Goal: Task Accomplishment & Management: Manage account settings

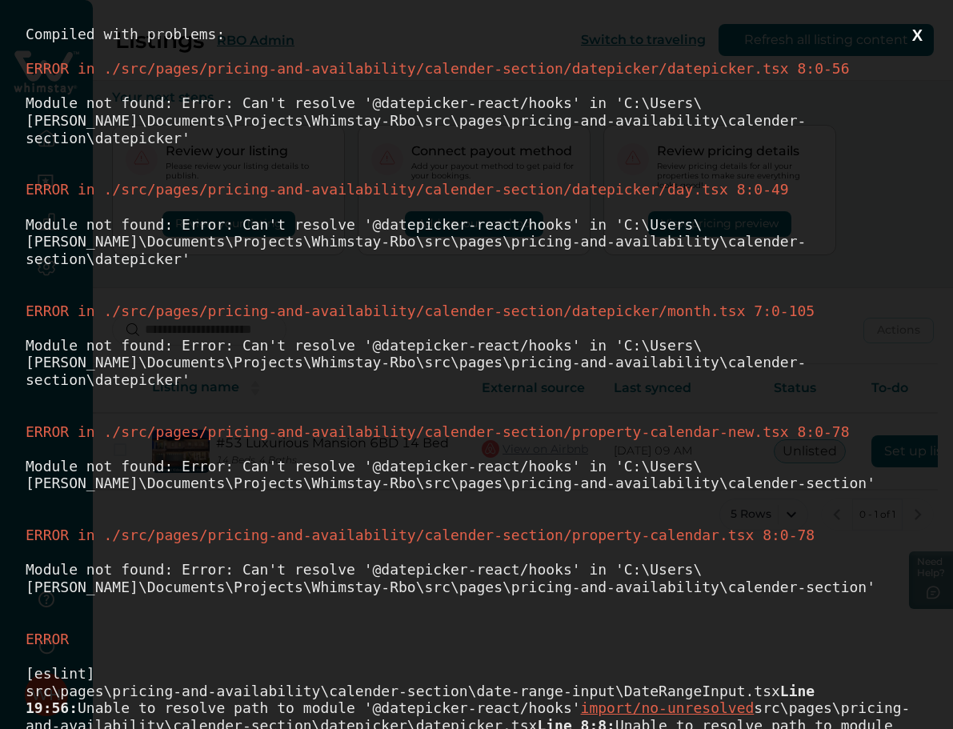
click at [907, 35] on button "X" at bounding box center [917, 36] width 20 height 20
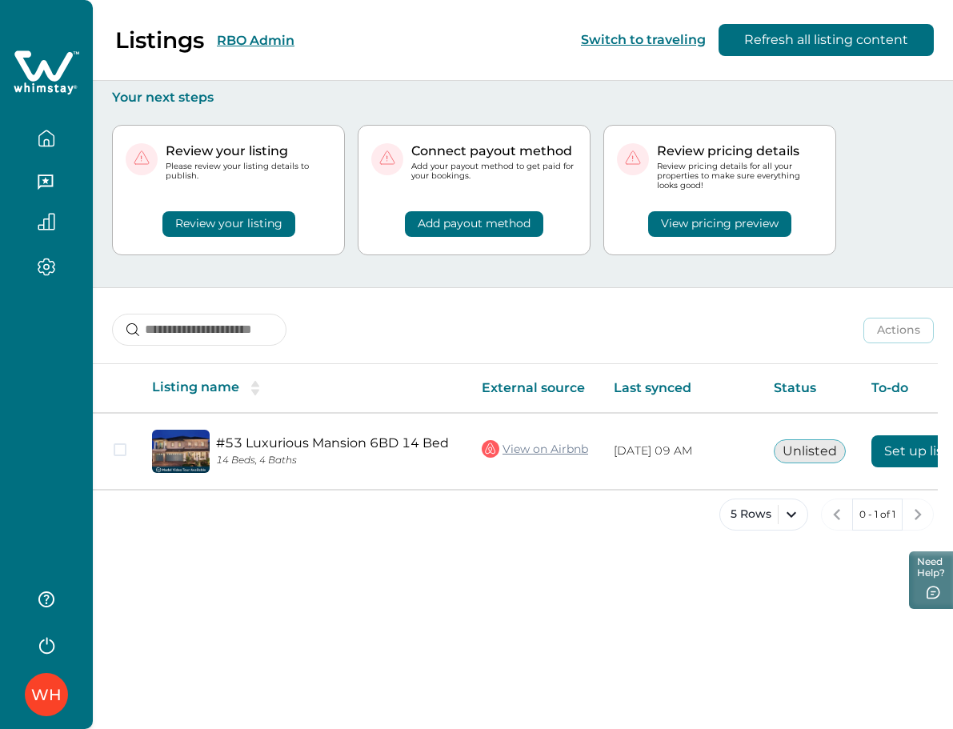
click at [32, 316] on div "WH" at bounding box center [46, 364] width 93 height 729
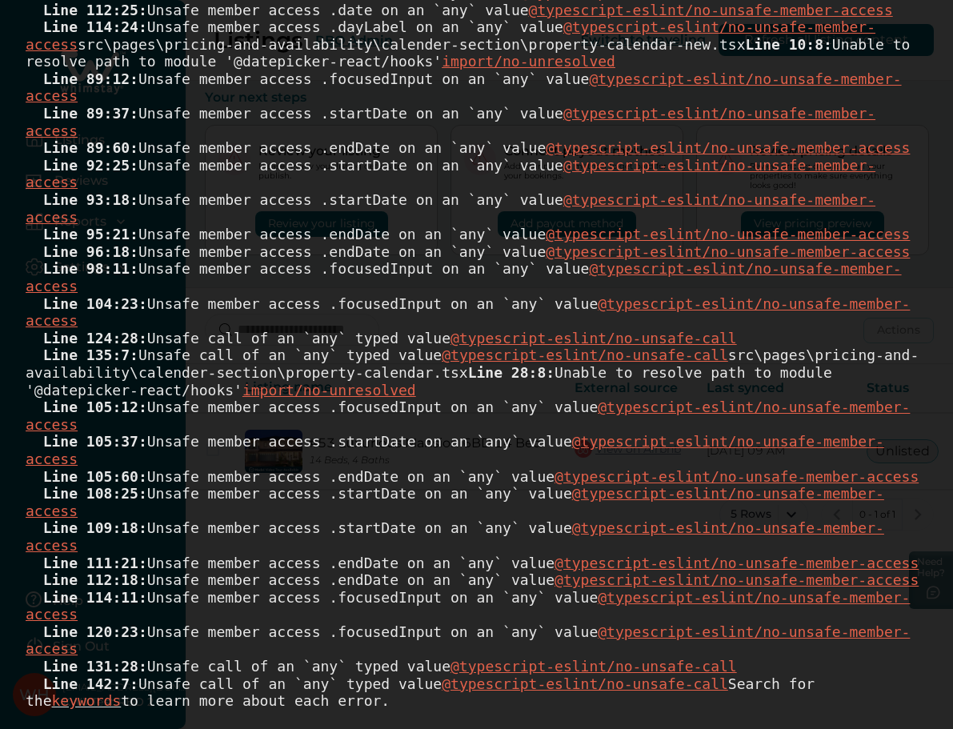
scroll to position [1493, 0]
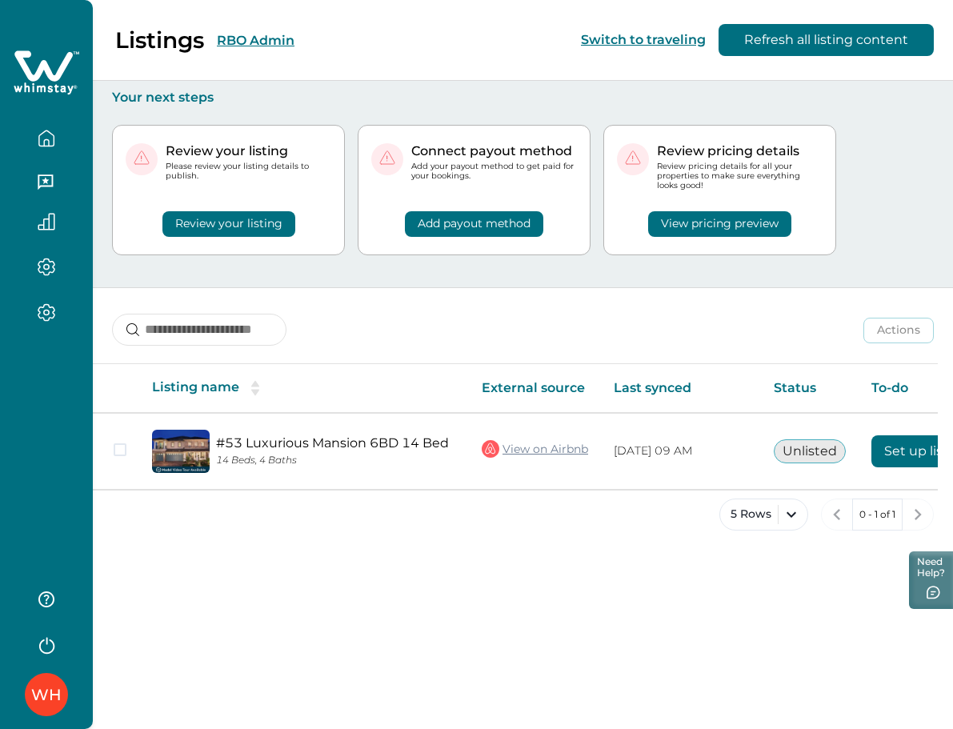
click at [61, 389] on div "WH" at bounding box center [46, 364] width 93 height 729
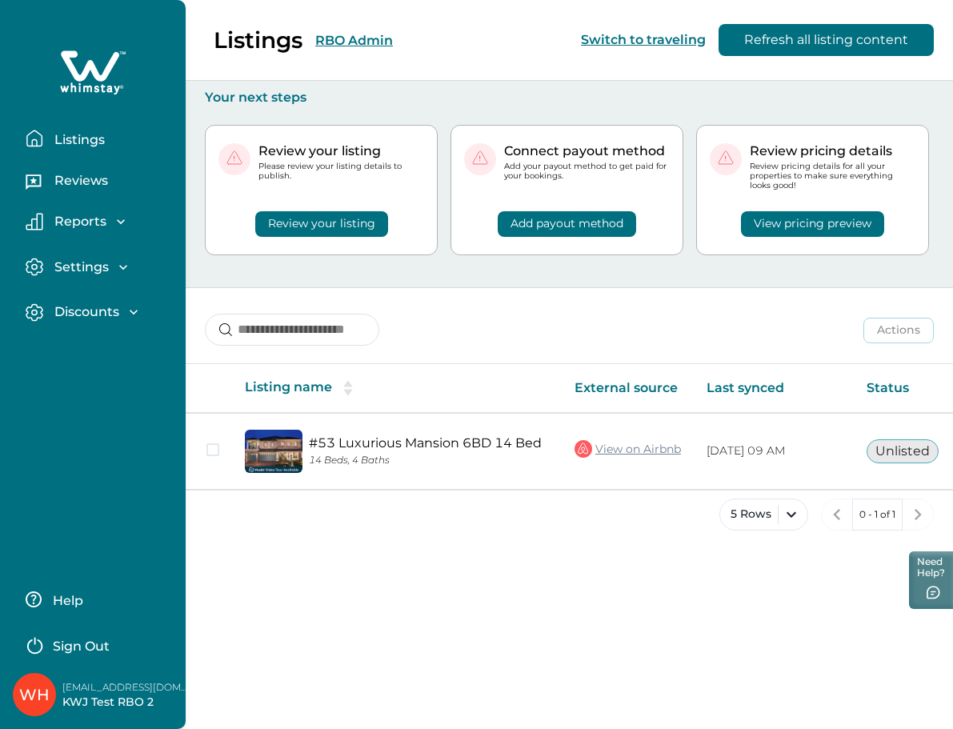
click at [99, 307] on p "Discounts" at bounding box center [85, 312] width 70 height 16
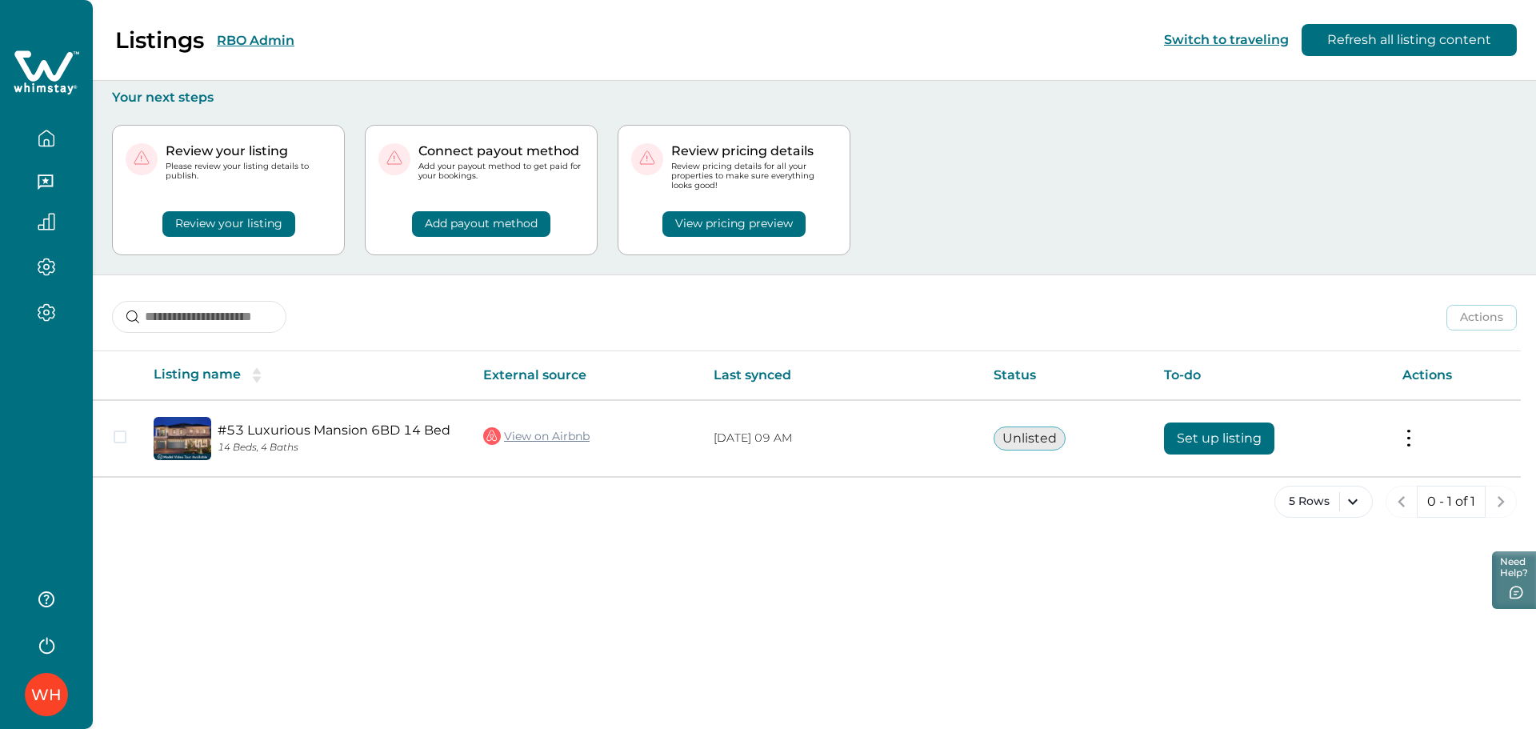
click at [42, 385] on div "WH" at bounding box center [46, 364] width 93 height 729
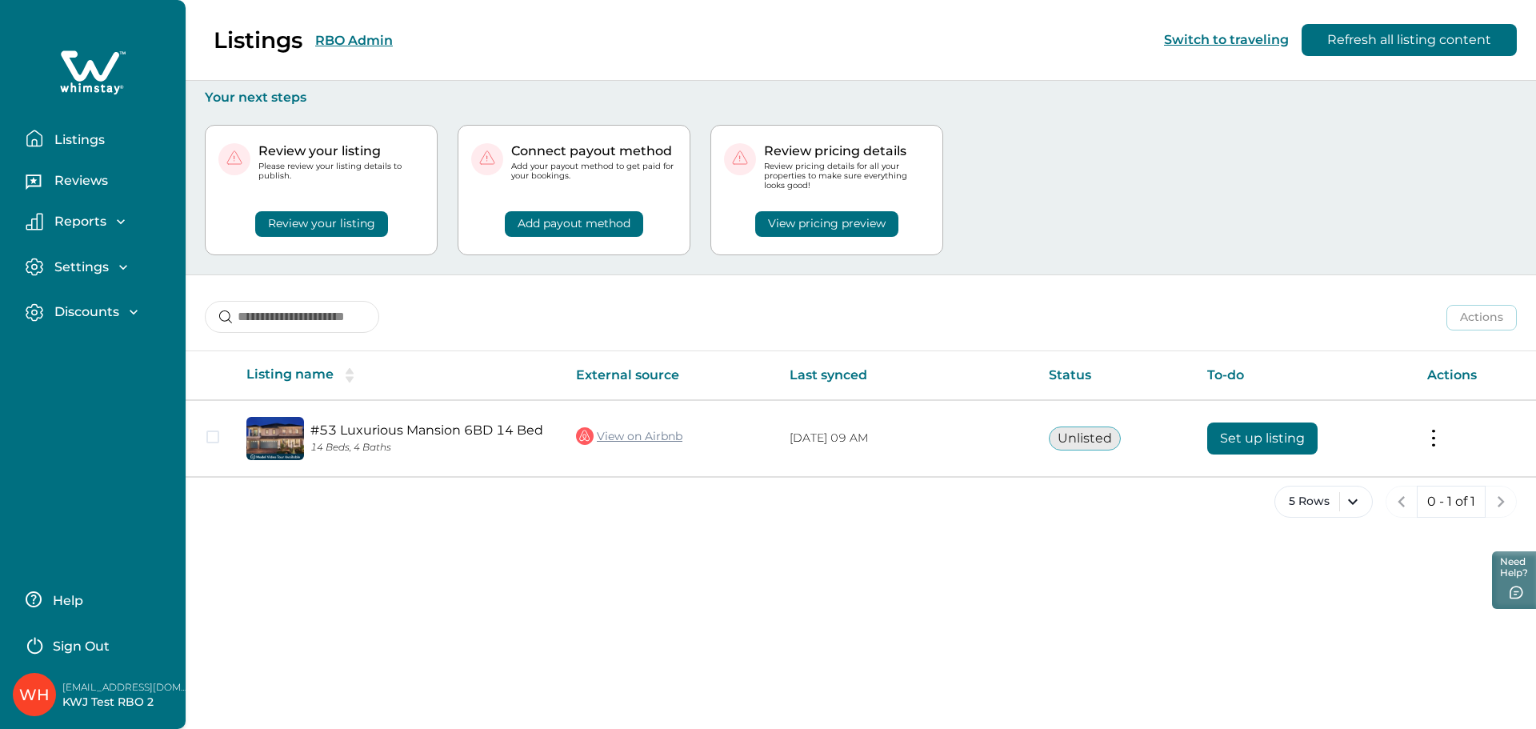
click at [72, 177] on p "Reviews" at bounding box center [79, 181] width 58 height 16
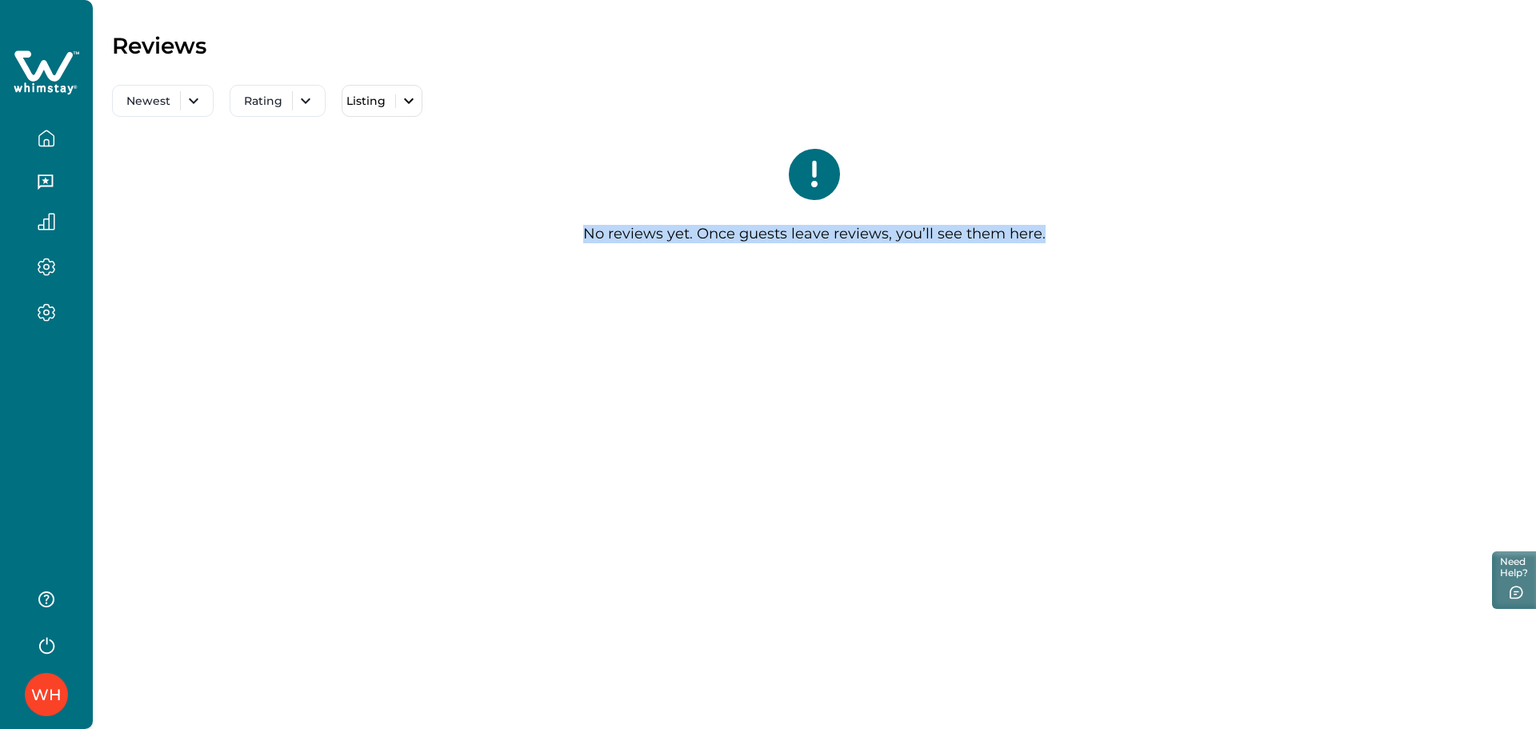
drag, startPoint x: 633, startPoint y: 231, endPoint x: 1119, endPoint y: 228, distance: 486.3
click at [1119, 228] on div "No reviews yet. Once guests leave reviews, you’ll see them here." at bounding box center [814, 202] width 1405 height 171
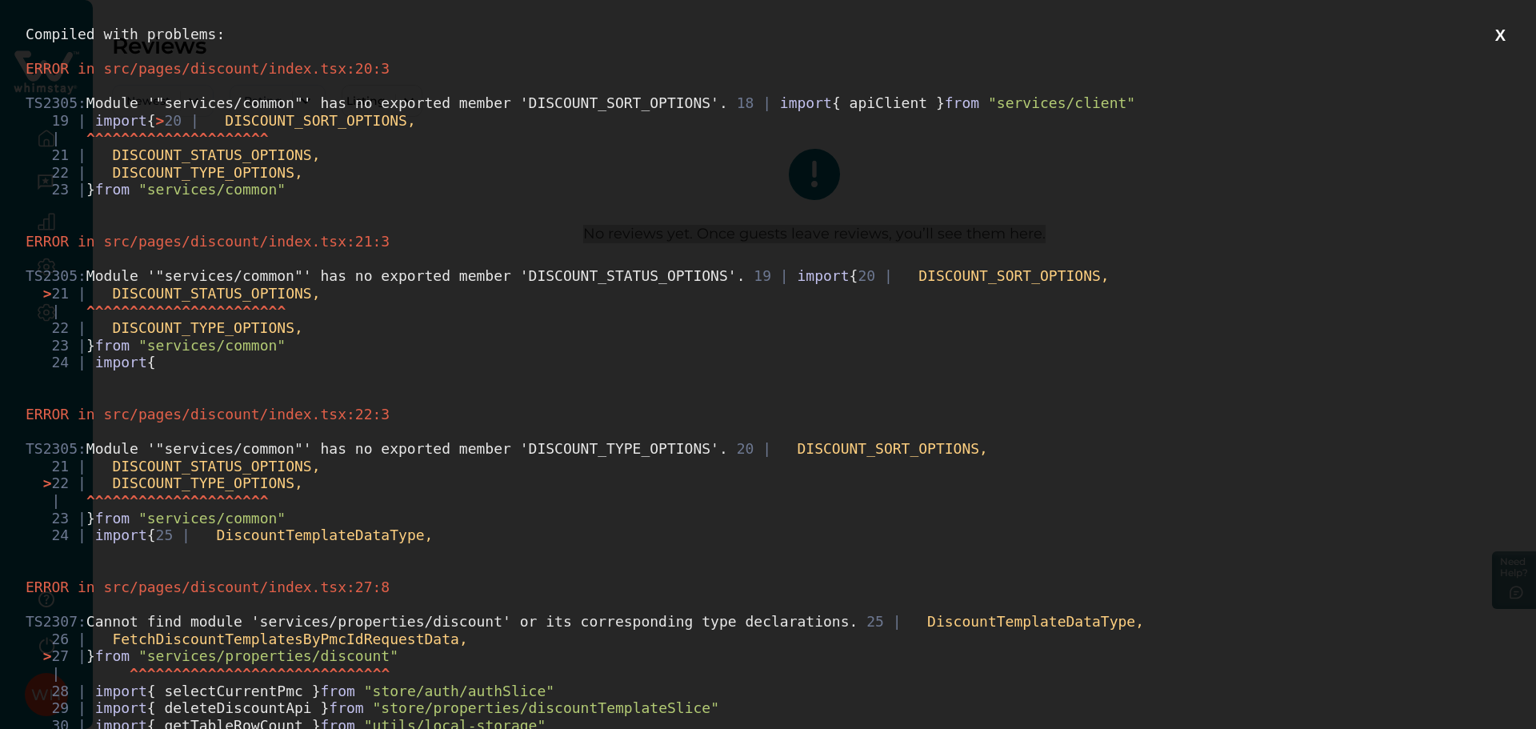
click at [1490, 35] on button "X" at bounding box center [1500, 36] width 20 height 20
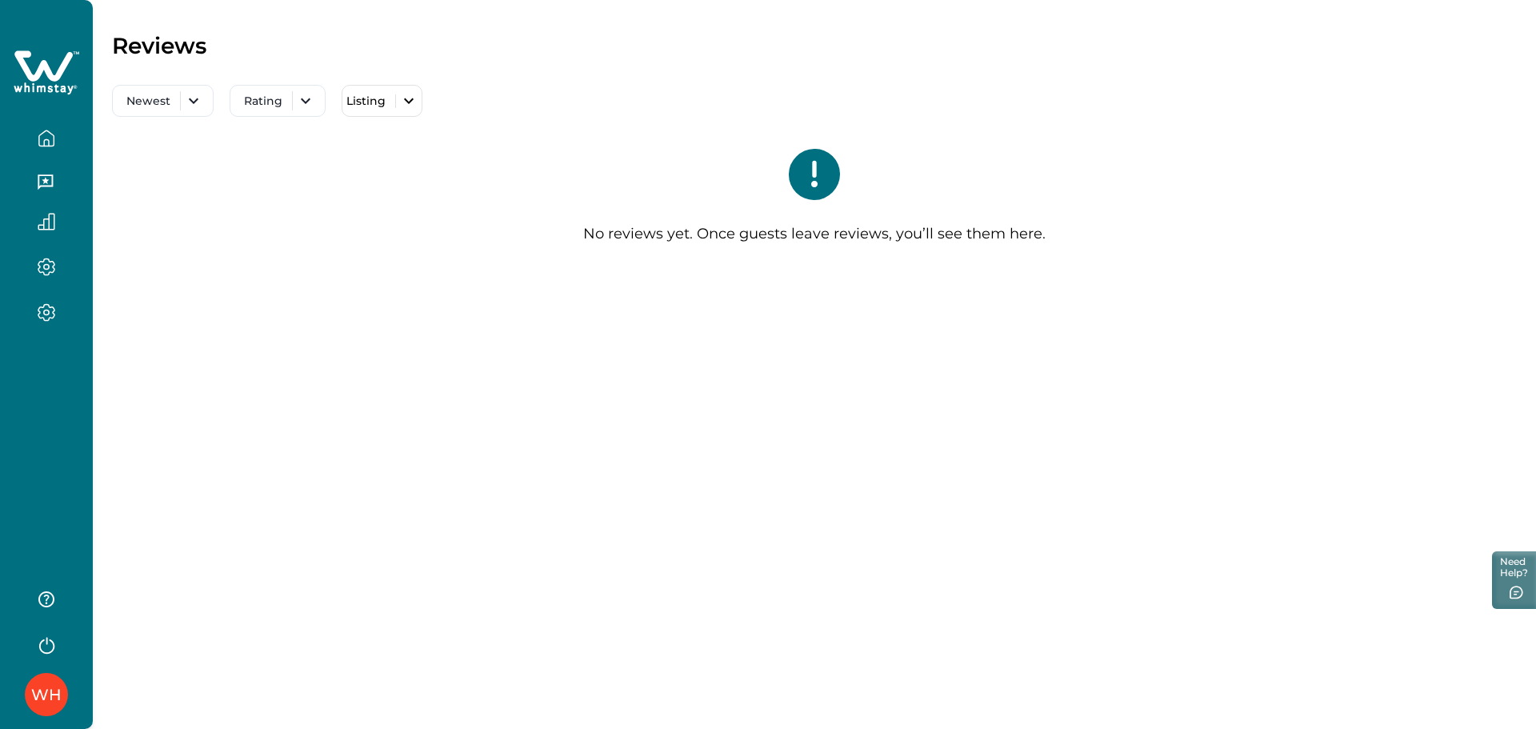
click at [52, 366] on div "WH" at bounding box center [46, 364] width 93 height 729
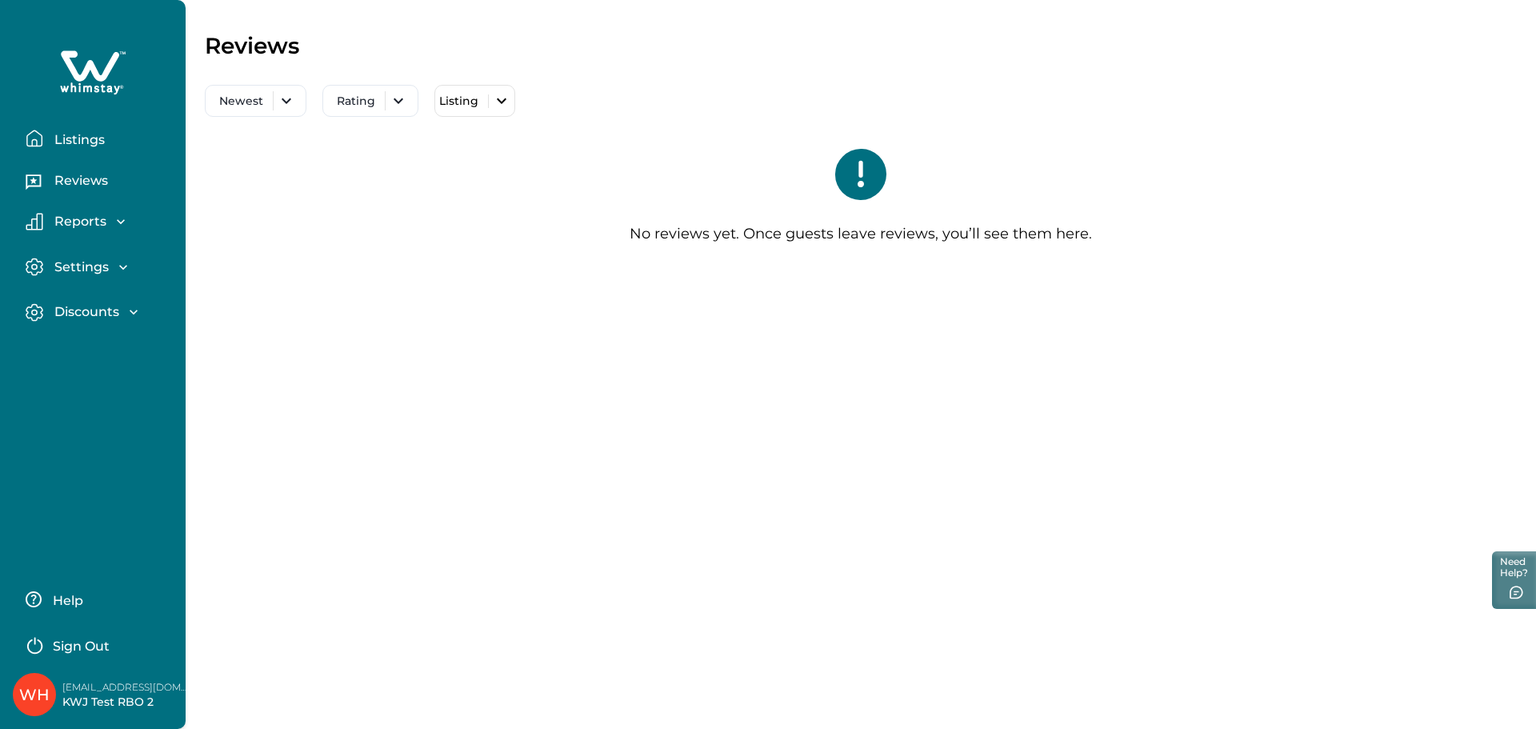
click at [89, 306] on p "Discounts" at bounding box center [85, 312] width 70 height 16
click at [95, 270] on p "Settings" at bounding box center [79, 267] width 59 height 16
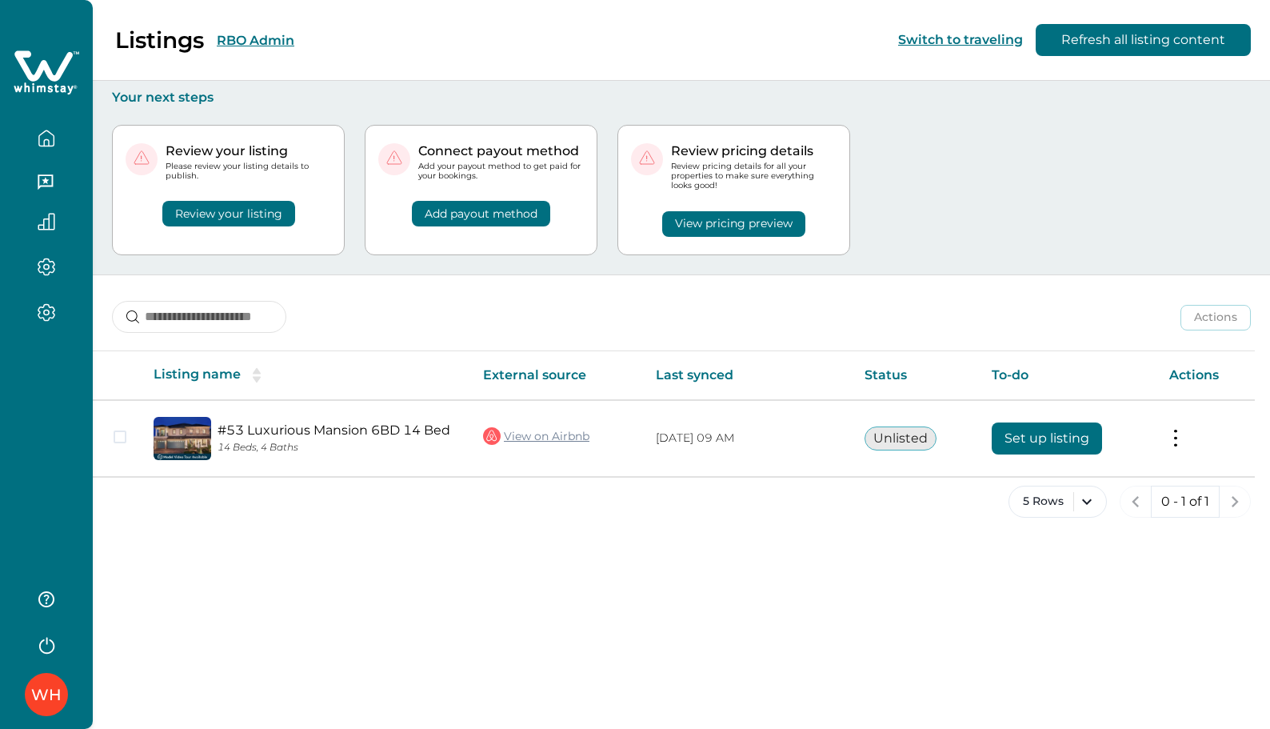
click at [53, 377] on div "WH" at bounding box center [46, 364] width 93 height 729
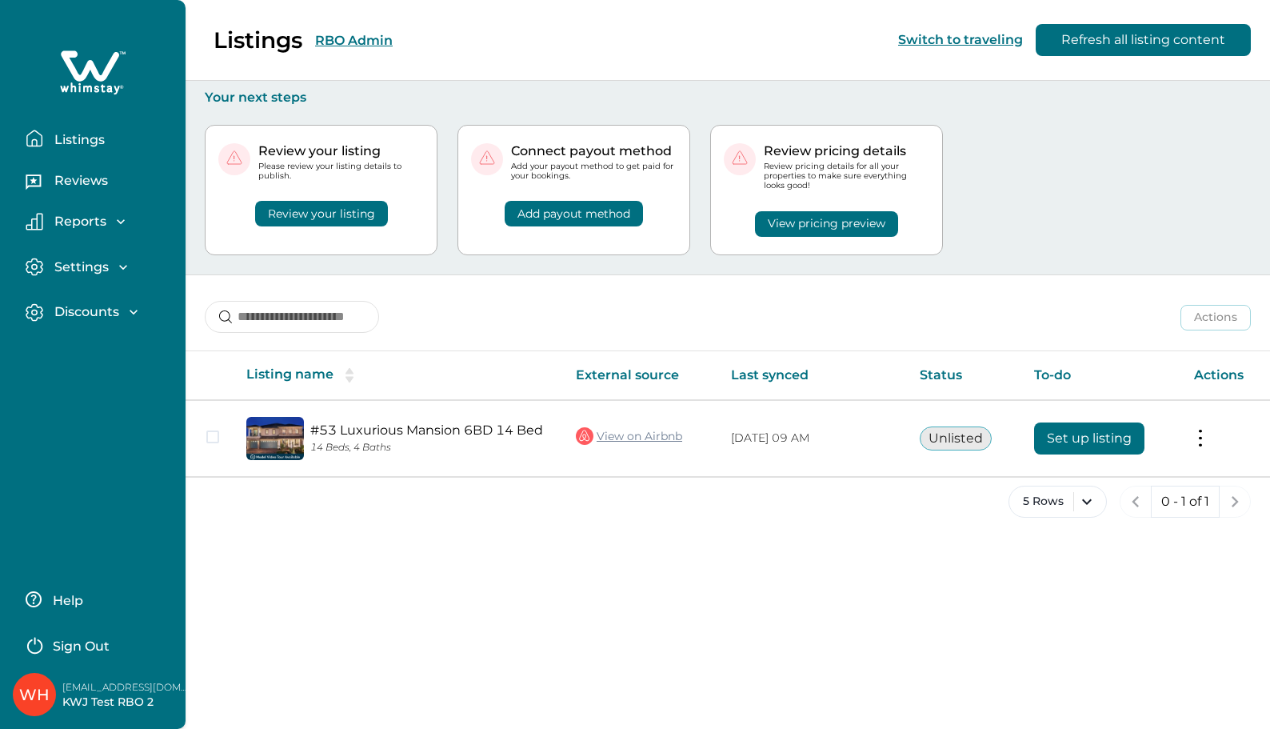
click at [94, 303] on button "Discounts" at bounding box center [99, 312] width 147 height 18
click at [86, 346] on p "Discounts" at bounding box center [85, 347] width 70 height 16
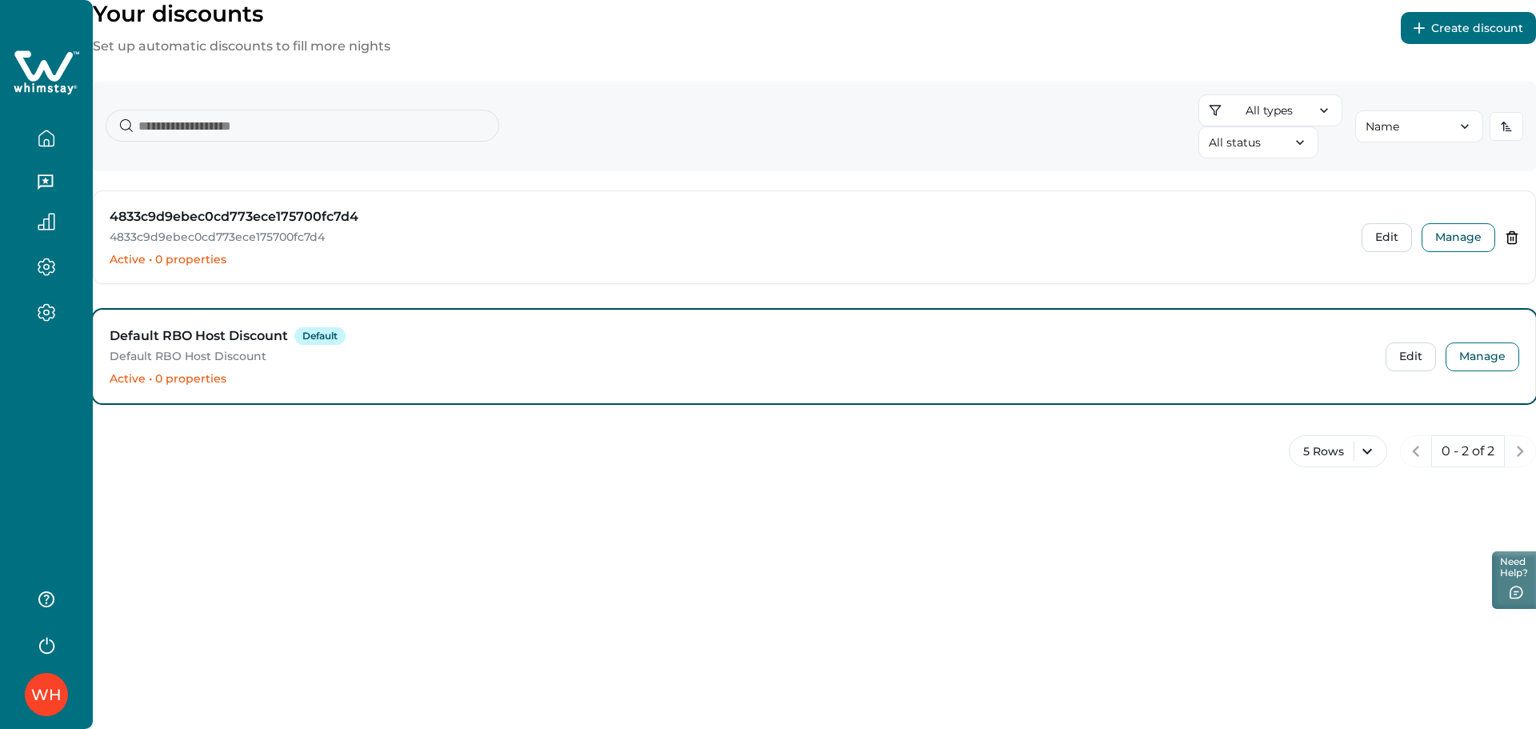
click at [33, 259] on button "button" at bounding box center [46, 267] width 67 height 18
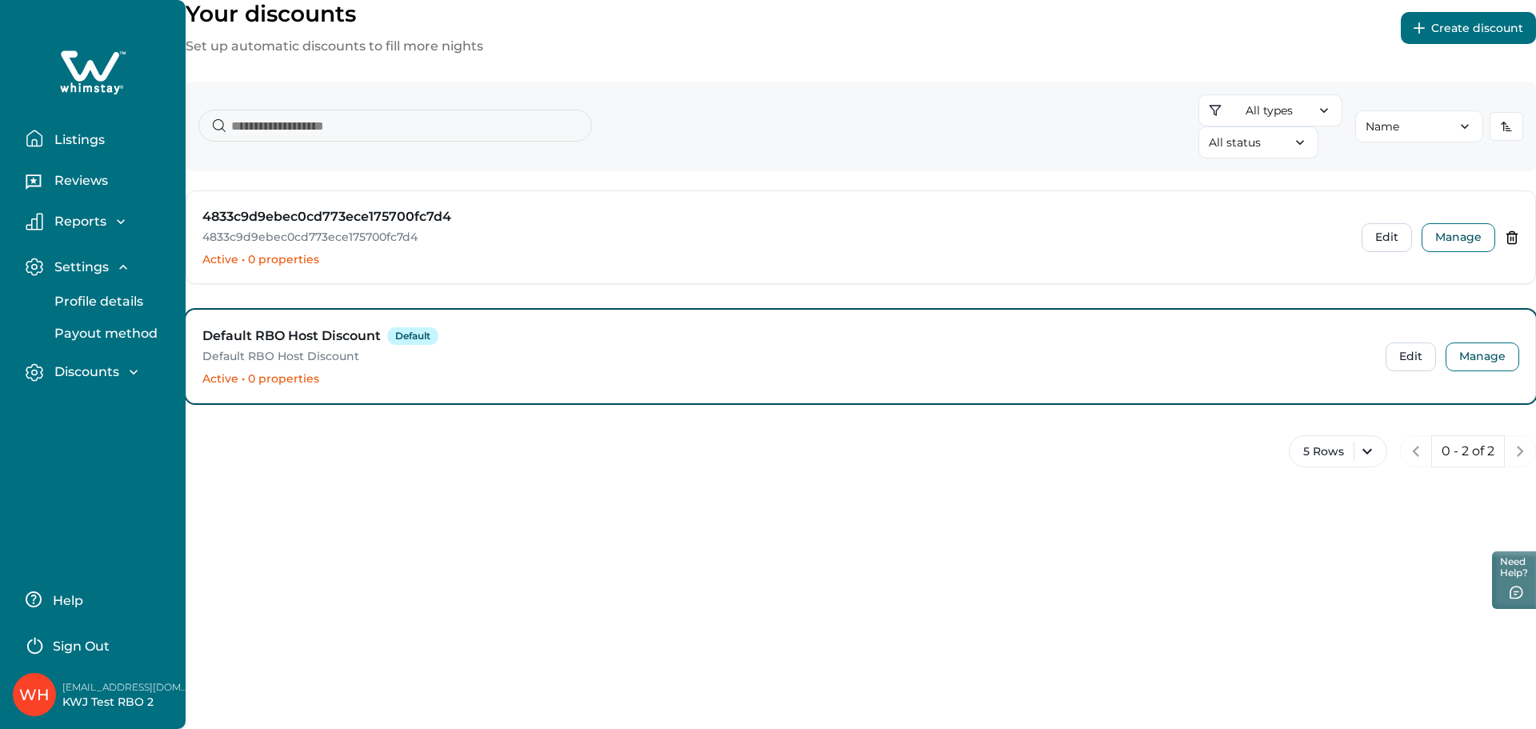
click at [92, 299] on p "Profile details" at bounding box center [97, 302] width 94 height 16
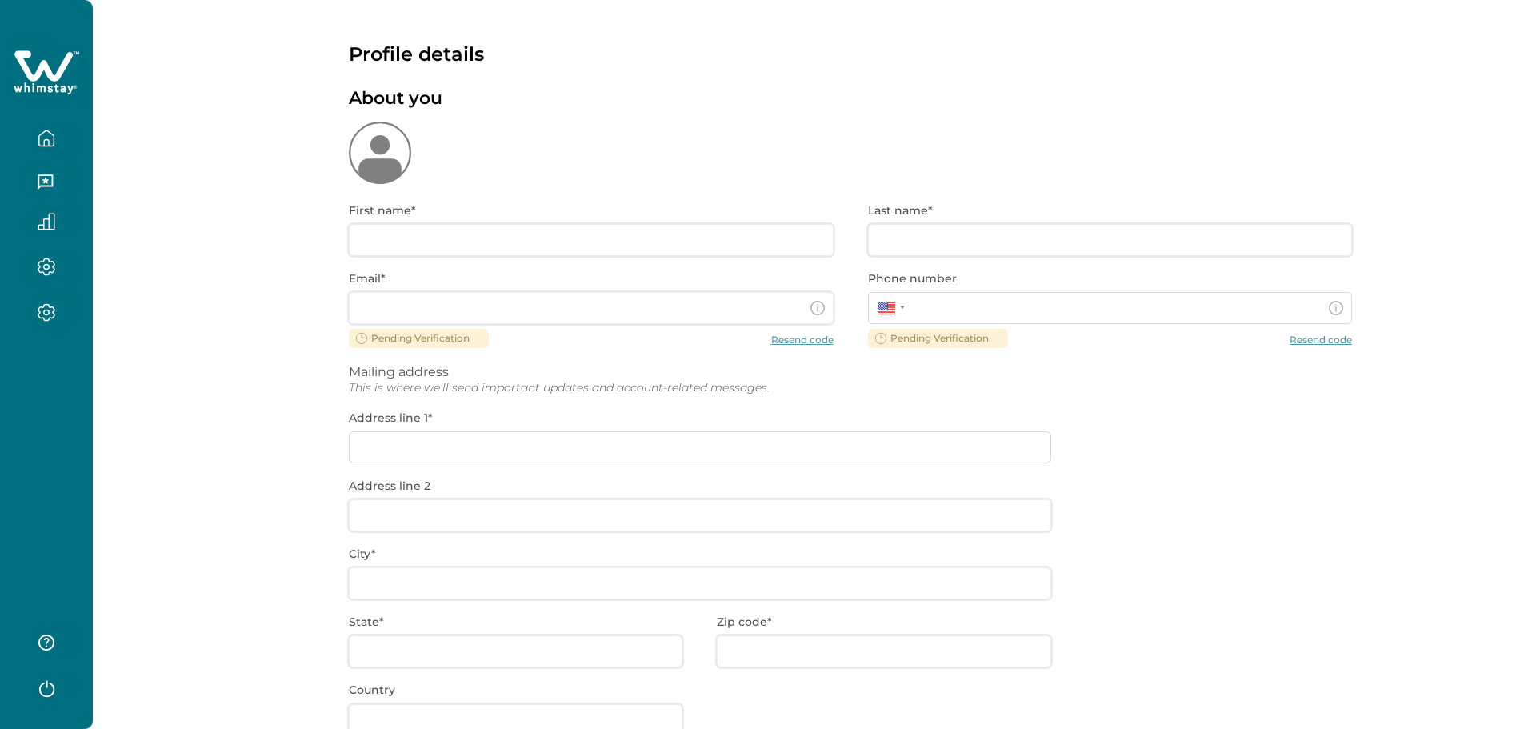
click at [49, 134] on icon "button" at bounding box center [47, 139] width 18 height 18
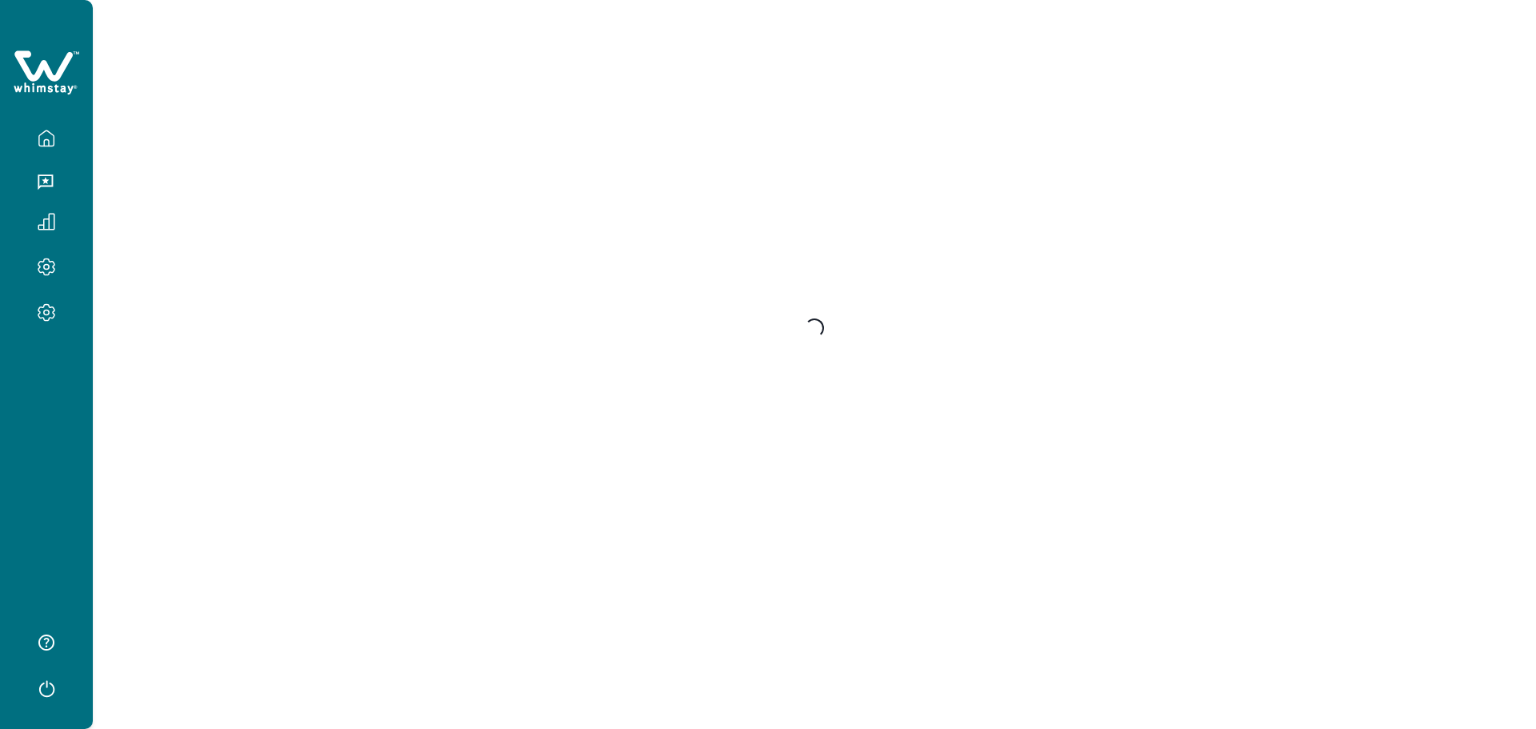
click at [78, 141] on button "button" at bounding box center [46, 138] width 67 height 32
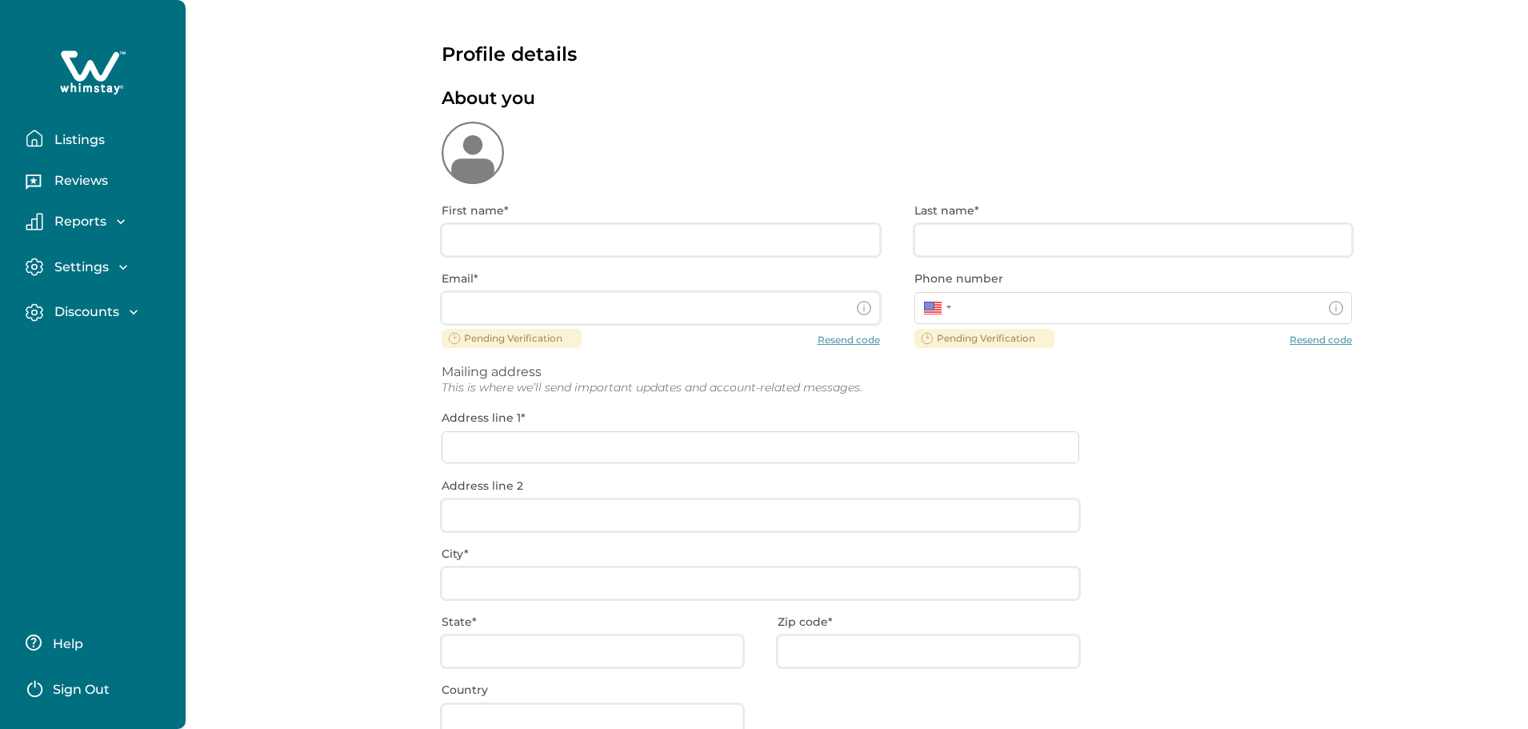
click at [78, 141] on p "Listings" at bounding box center [77, 140] width 55 height 16
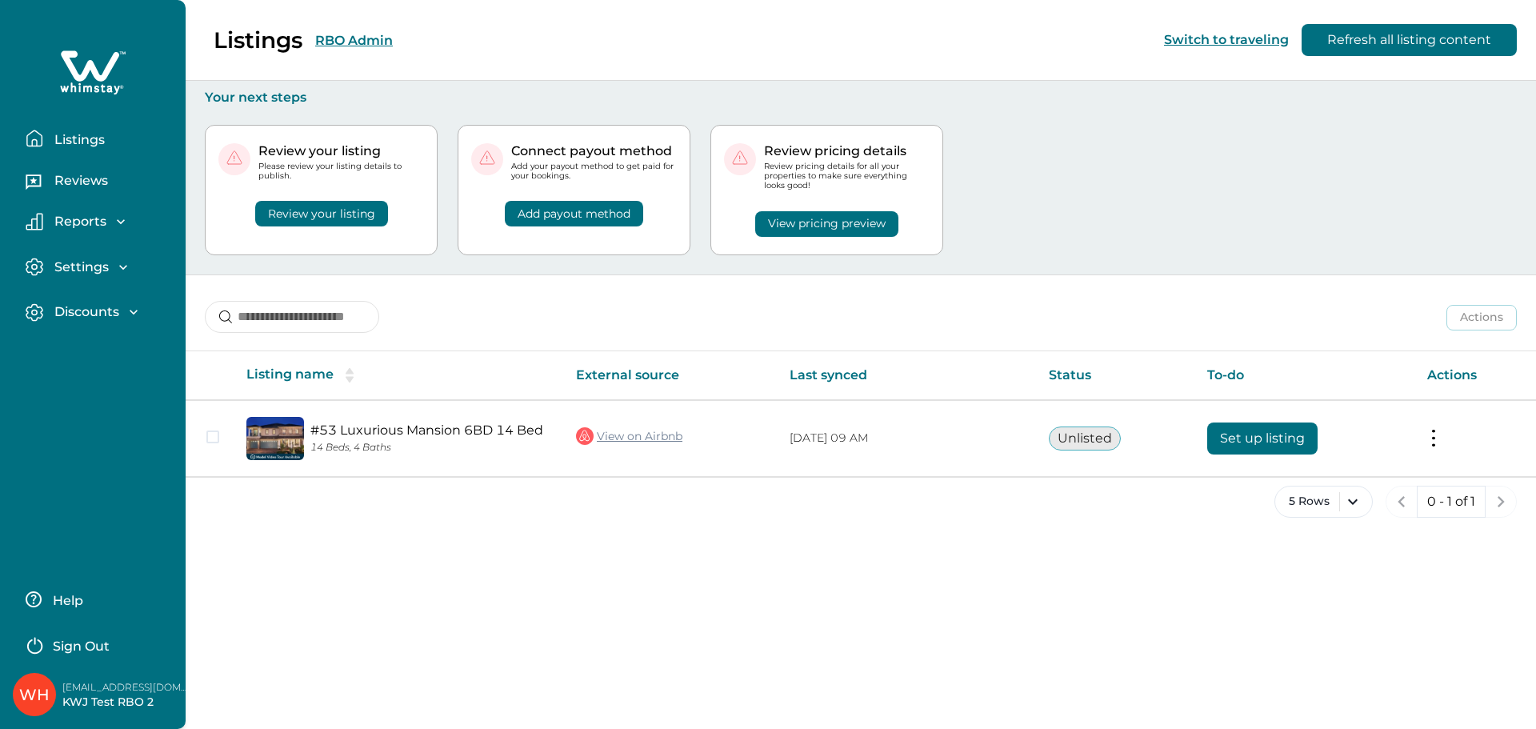
click at [77, 181] on p "Reviews" at bounding box center [79, 181] width 58 height 16
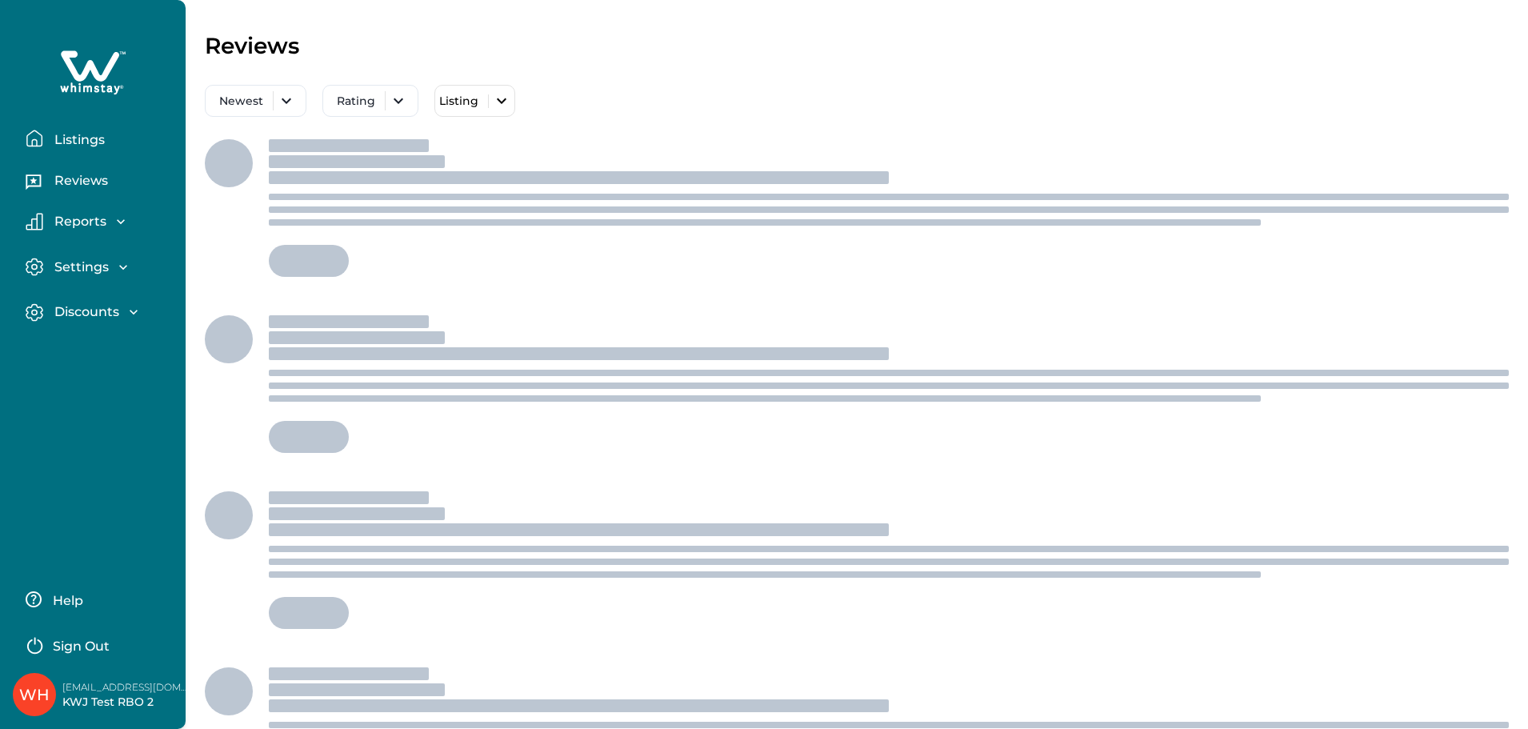
click at [74, 220] on p "Reports" at bounding box center [78, 222] width 57 height 16
click at [105, 250] on p "Earnings" at bounding box center [81, 256] width 63 height 16
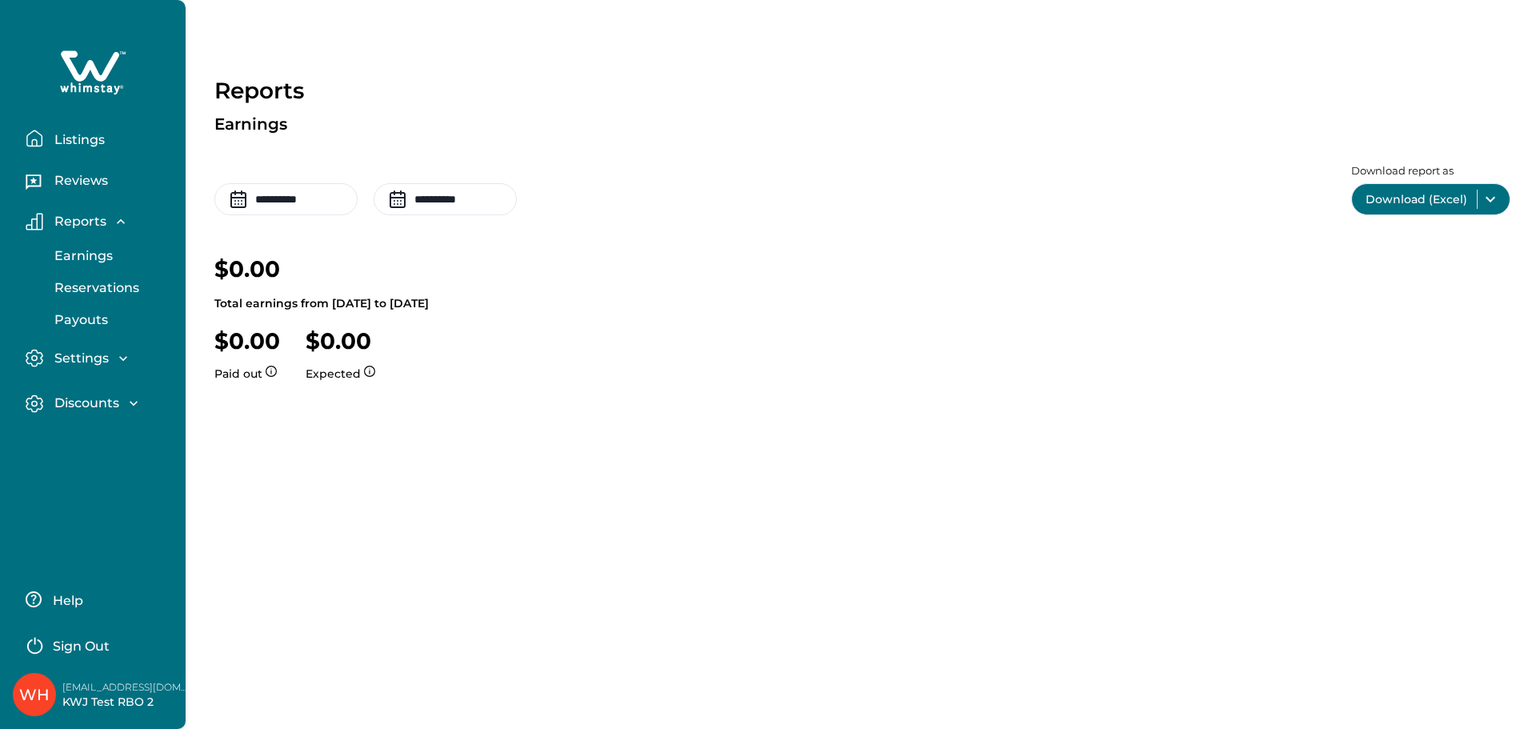
click at [101, 294] on p "Reservations" at bounding box center [95, 288] width 90 height 16
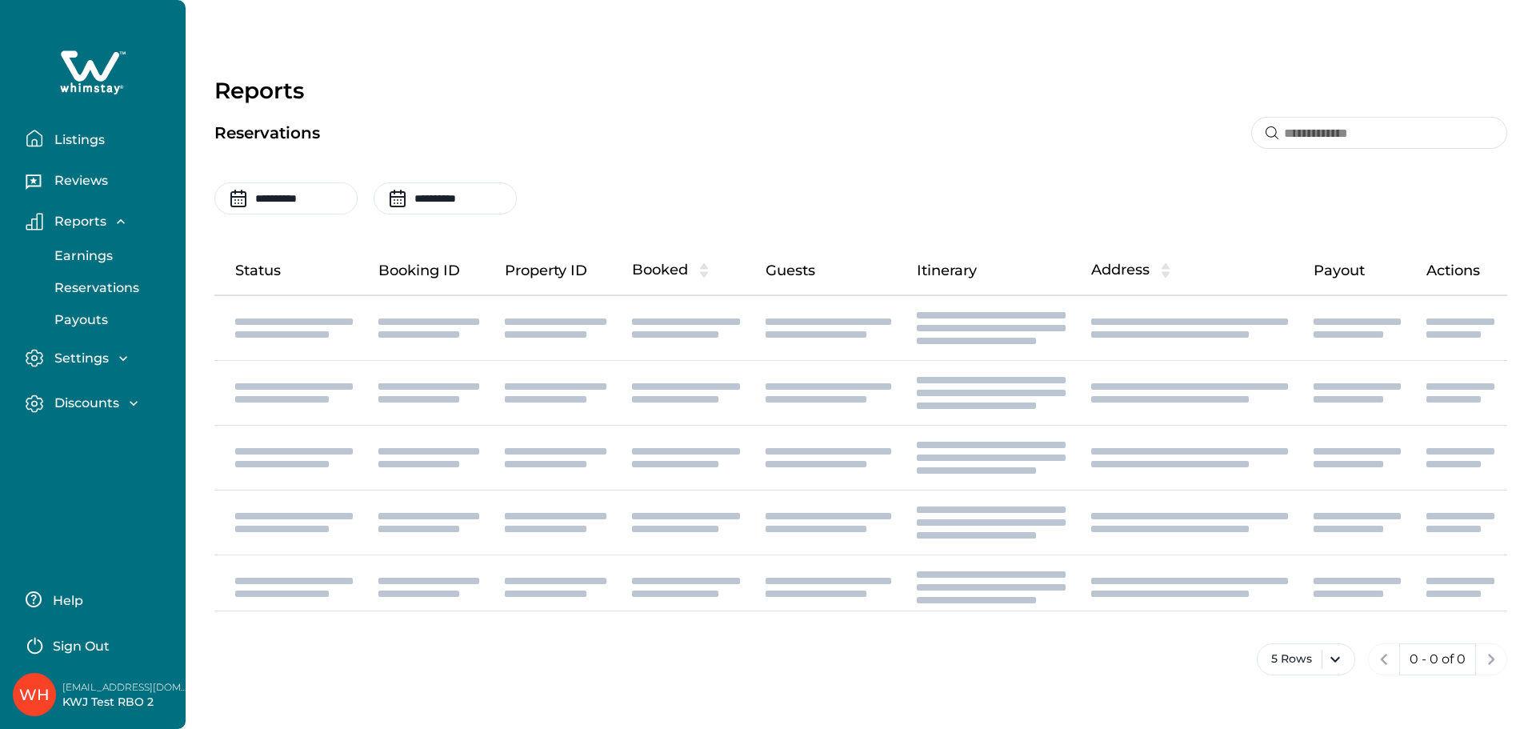
click at [91, 307] on button "Payouts" at bounding box center [110, 320] width 147 height 32
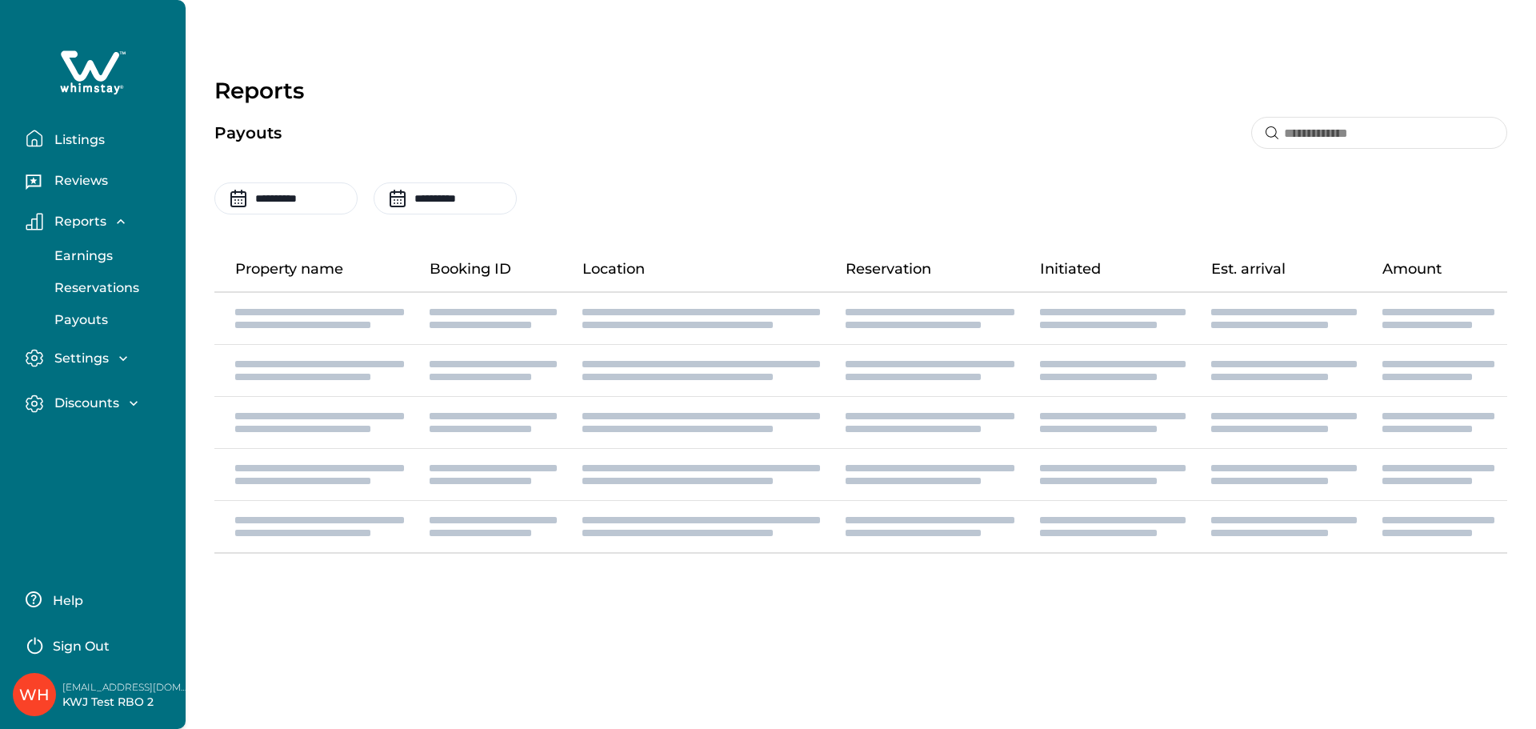
click at [90, 321] on p "Payouts" at bounding box center [79, 320] width 58 height 16
click at [86, 356] on p "Settings" at bounding box center [79, 358] width 59 height 16
click at [76, 382] on button "Profile details" at bounding box center [110, 393] width 147 height 32
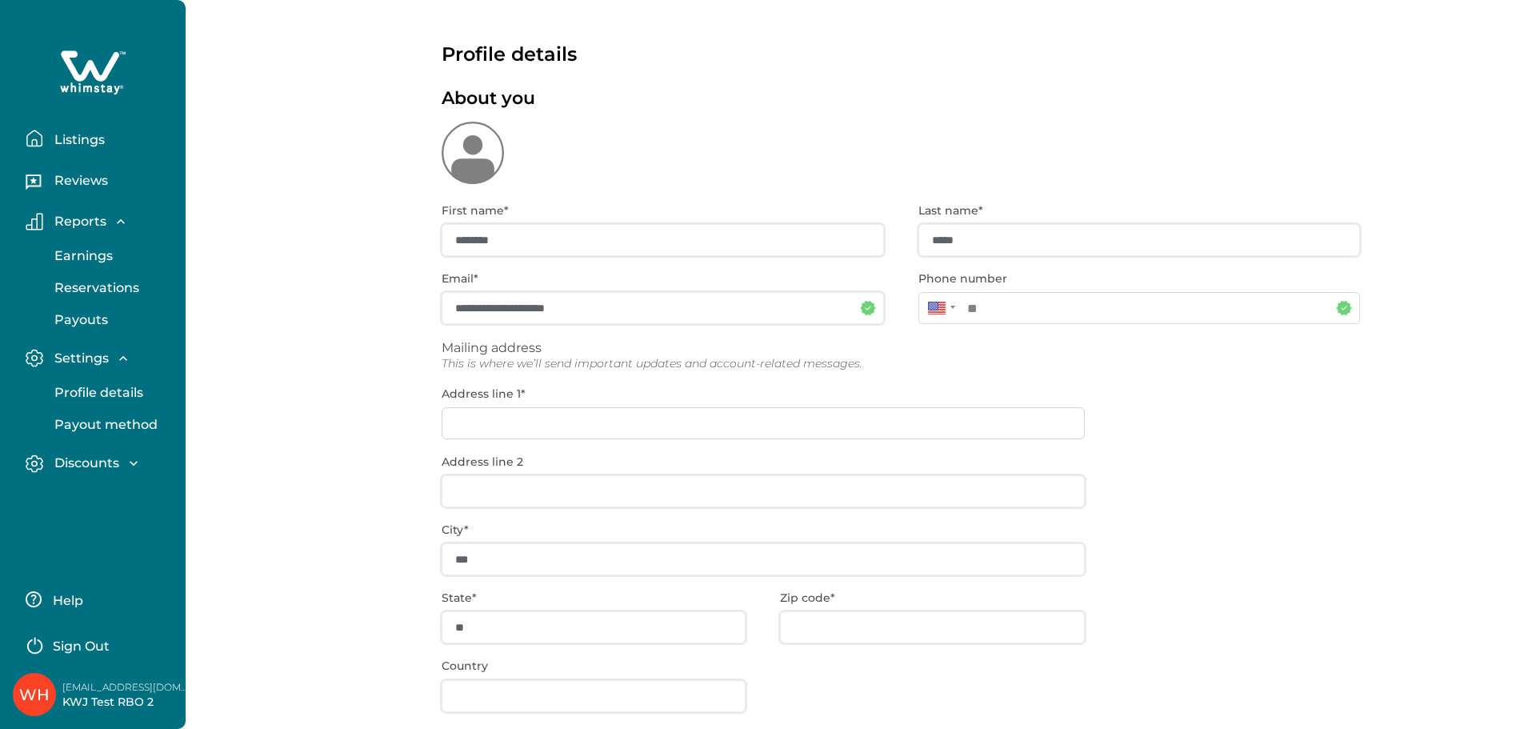
type input "**********"
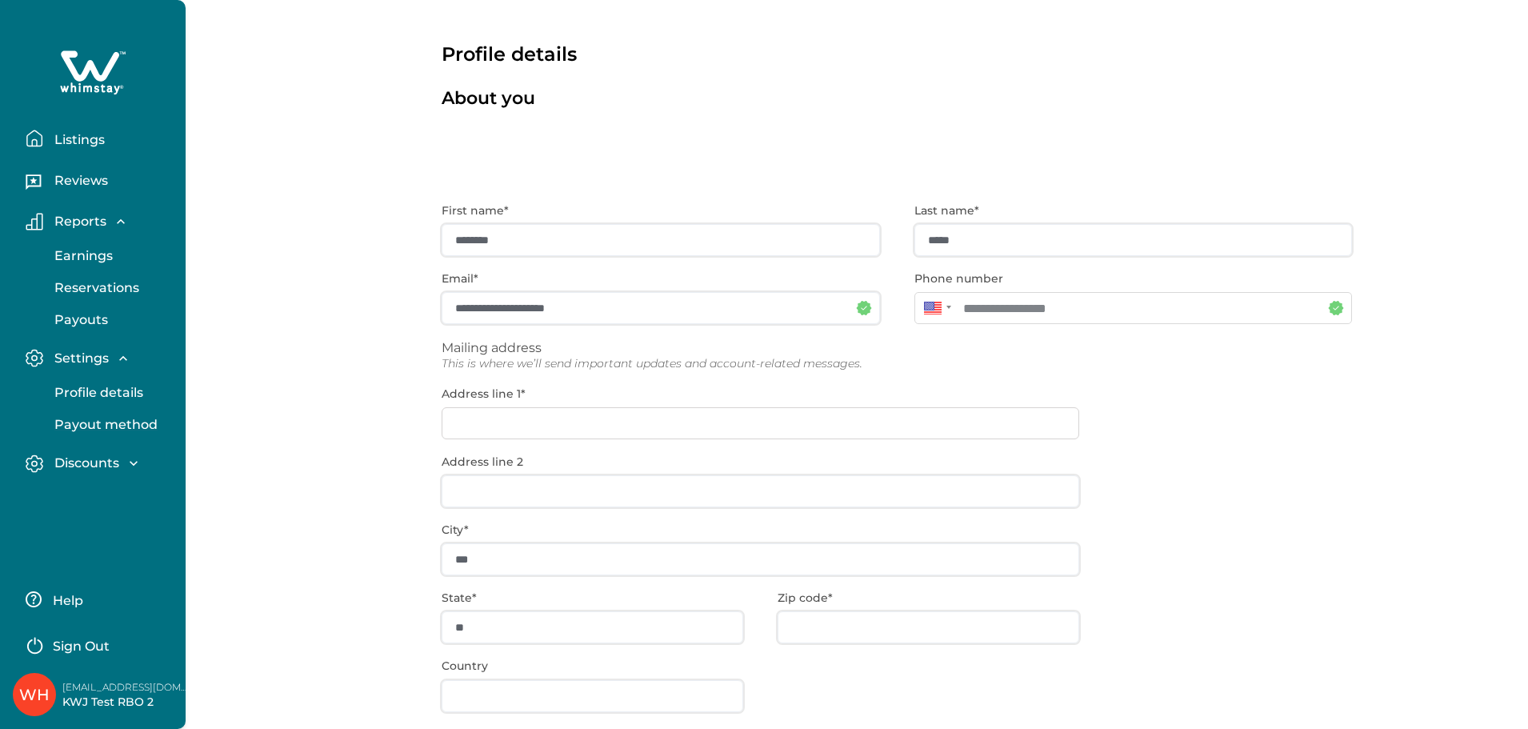
click at [88, 423] on p "Payout method" at bounding box center [104, 425] width 108 height 16
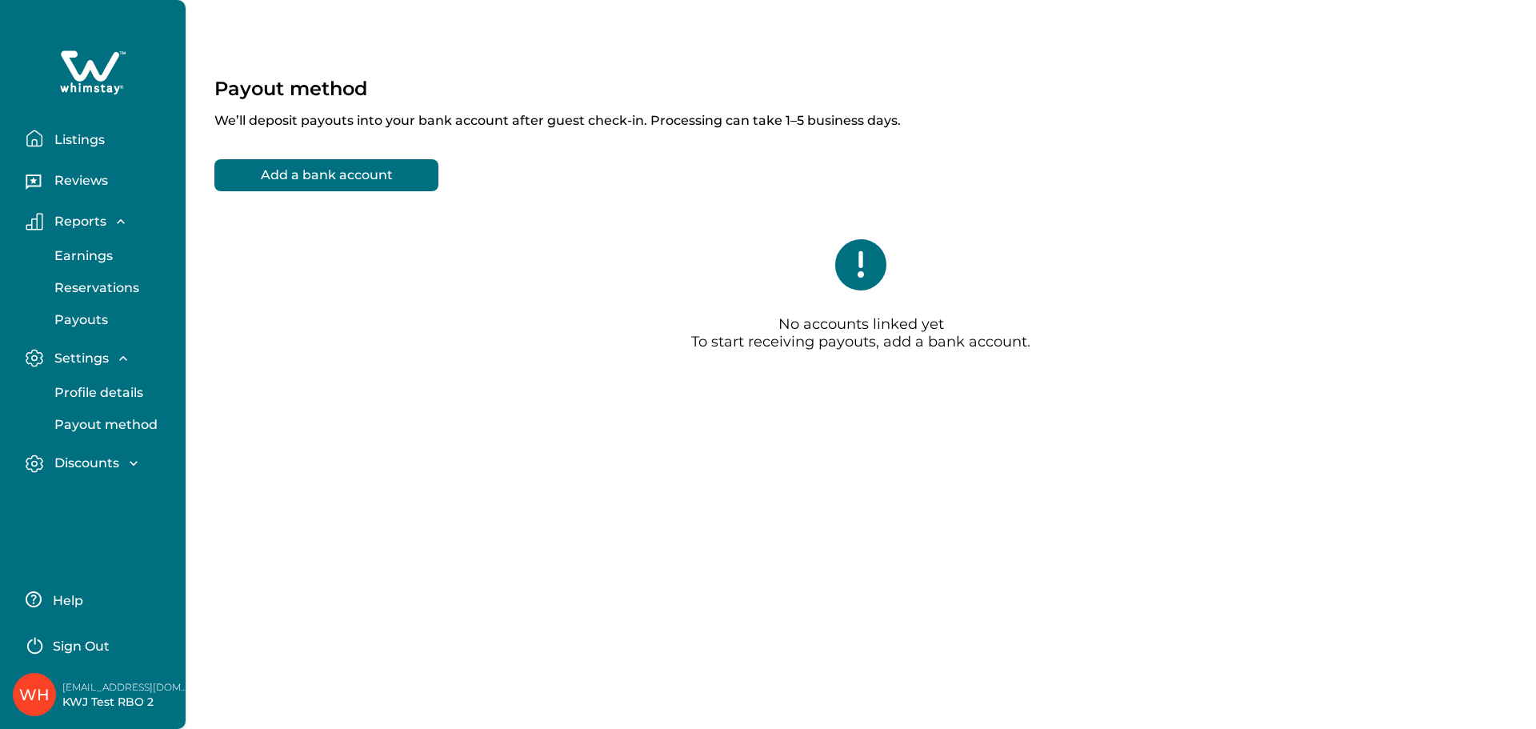
click at [91, 466] on p "Discounts" at bounding box center [85, 463] width 70 height 16
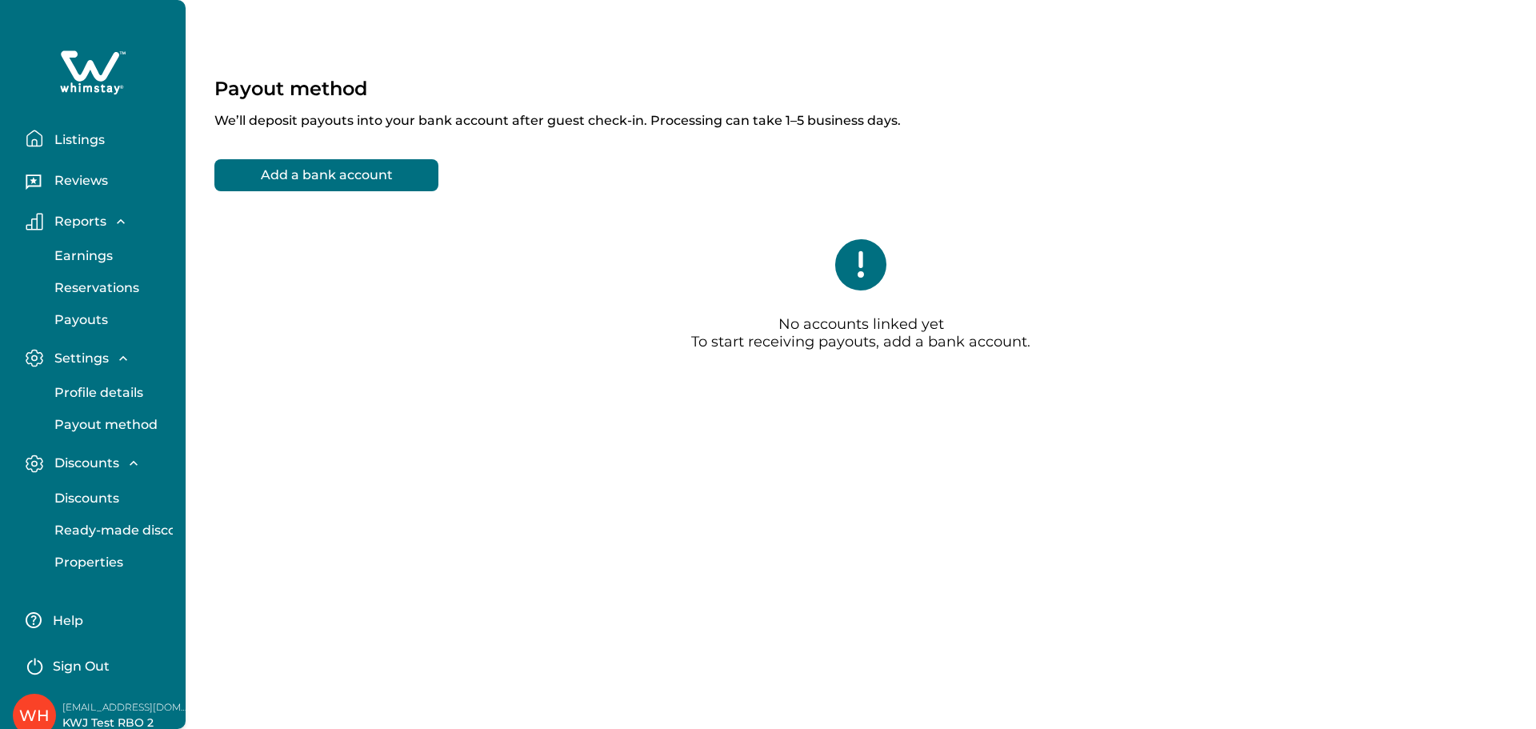
click at [94, 497] on p "Discounts" at bounding box center [85, 498] width 70 height 16
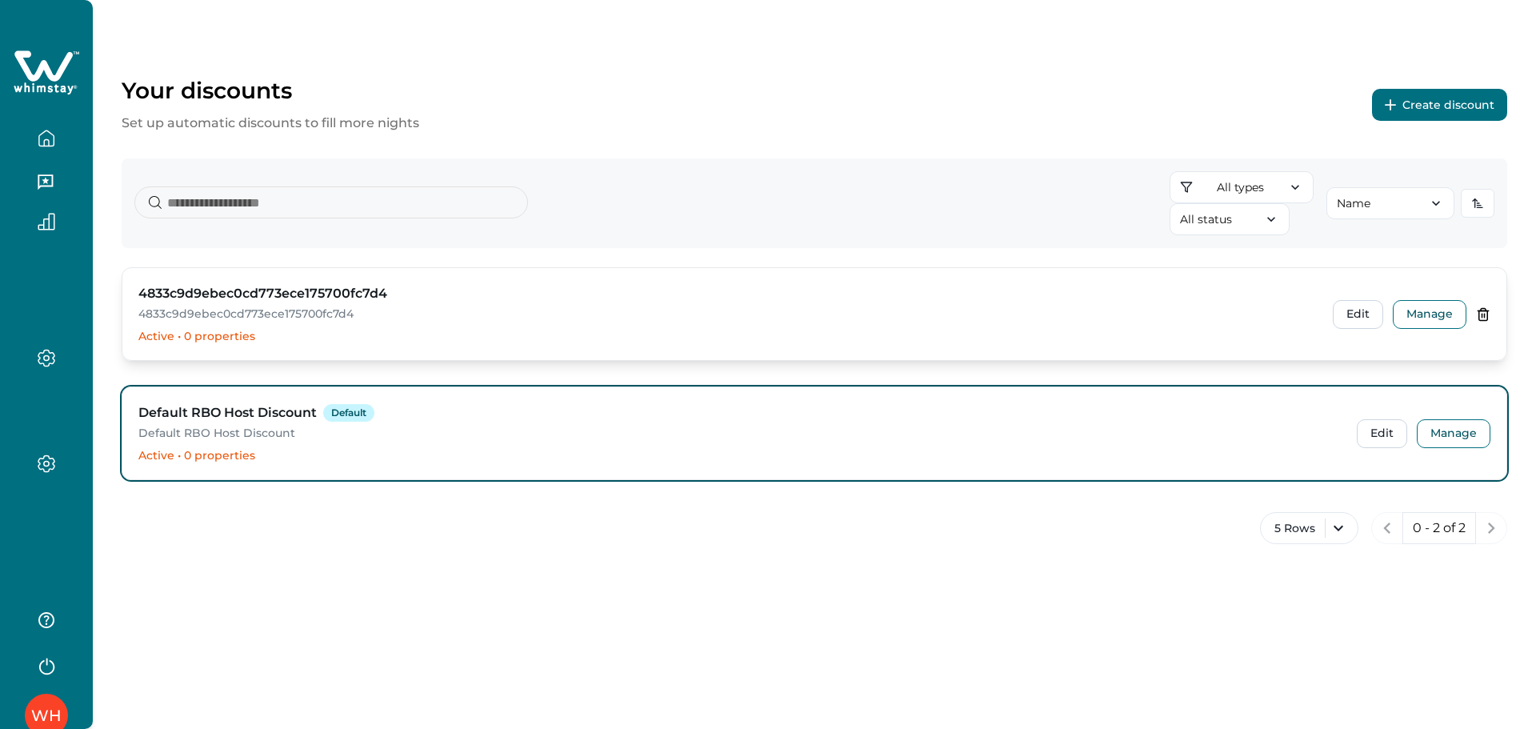
click at [1269, 314] on icon at bounding box center [1483, 314] width 9 height 12
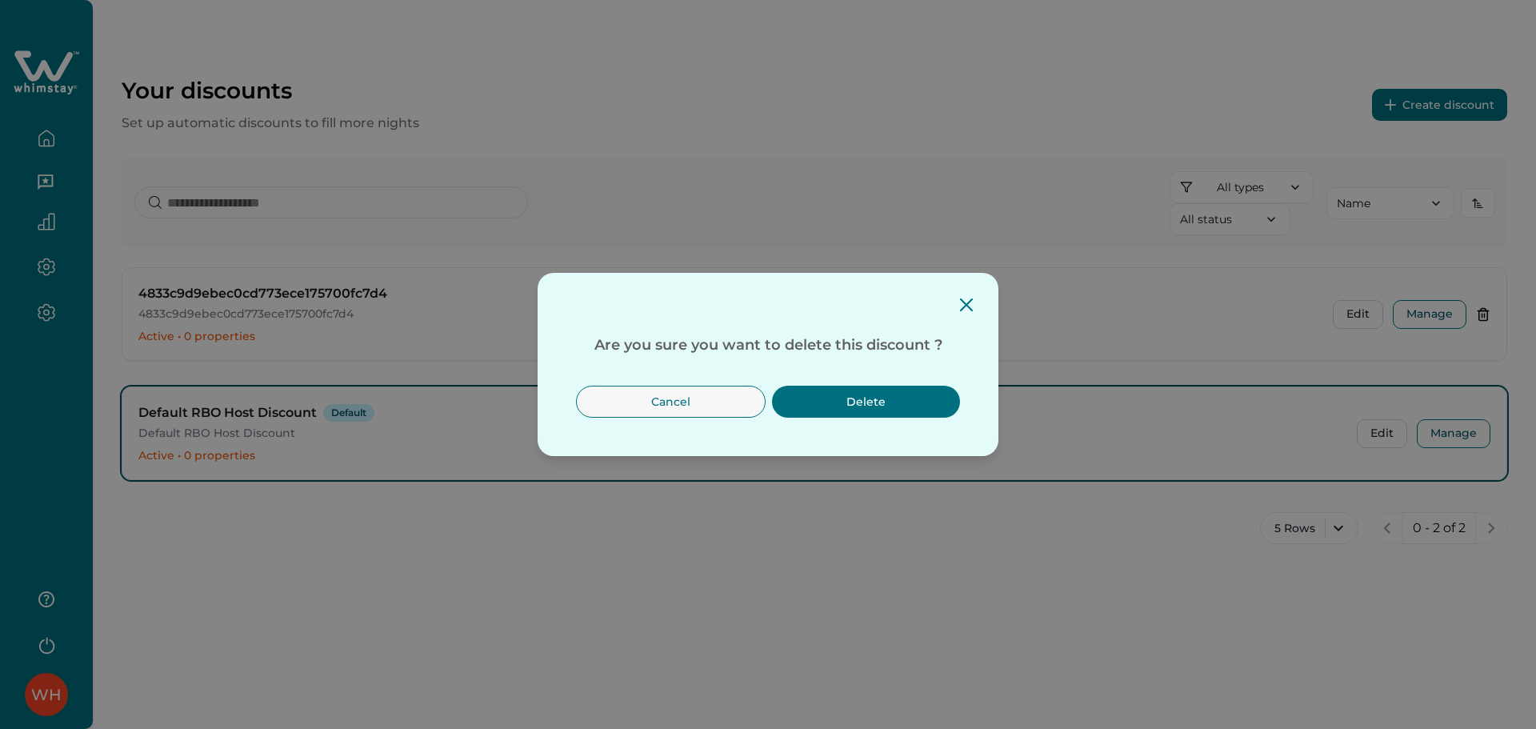
click at [869, 400] on button "Delete" at bounding box center [866, 402] width 188 height 32
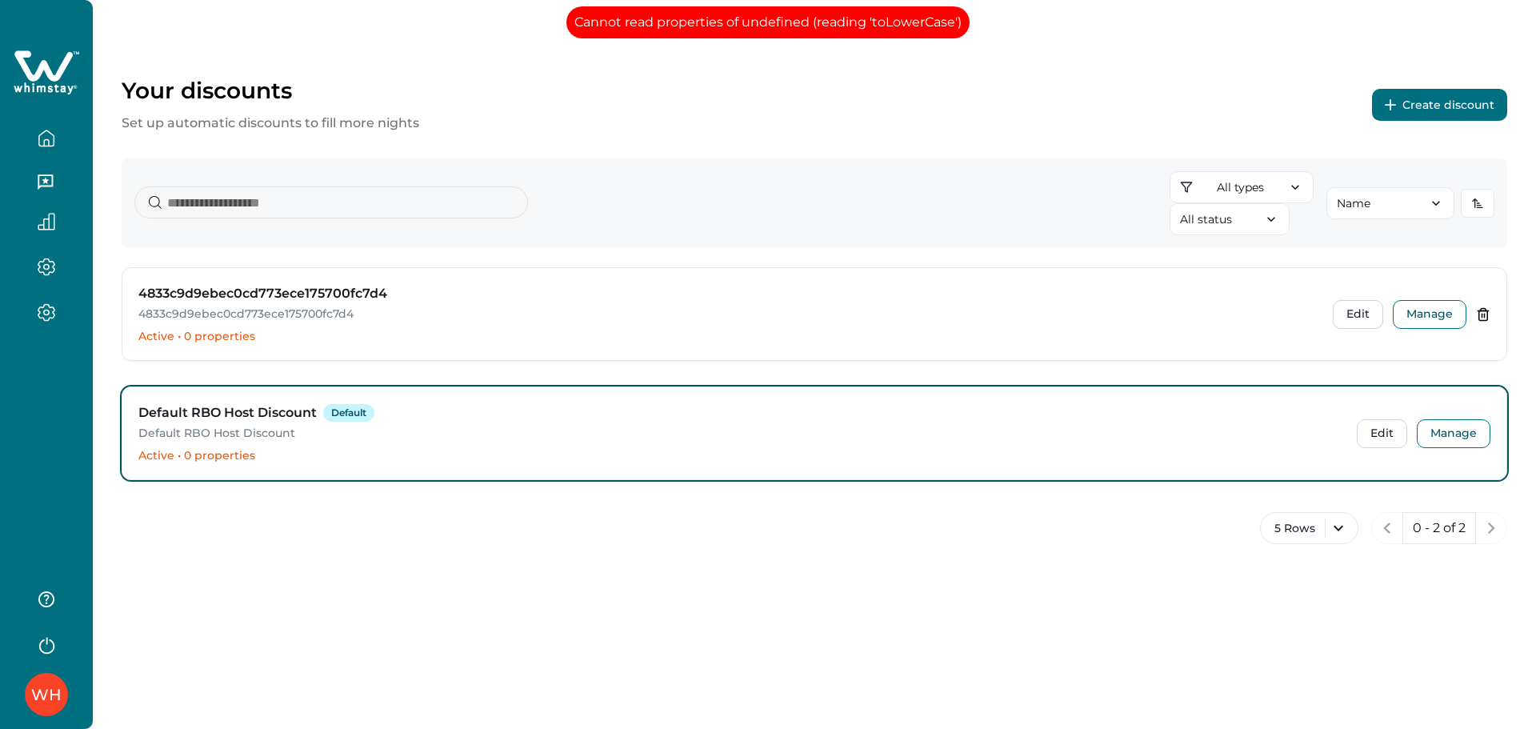
click at [631, 512] on div "5 Rows 0 - 2 of 2" at bounding box center [814, 537] width 1385 height 51
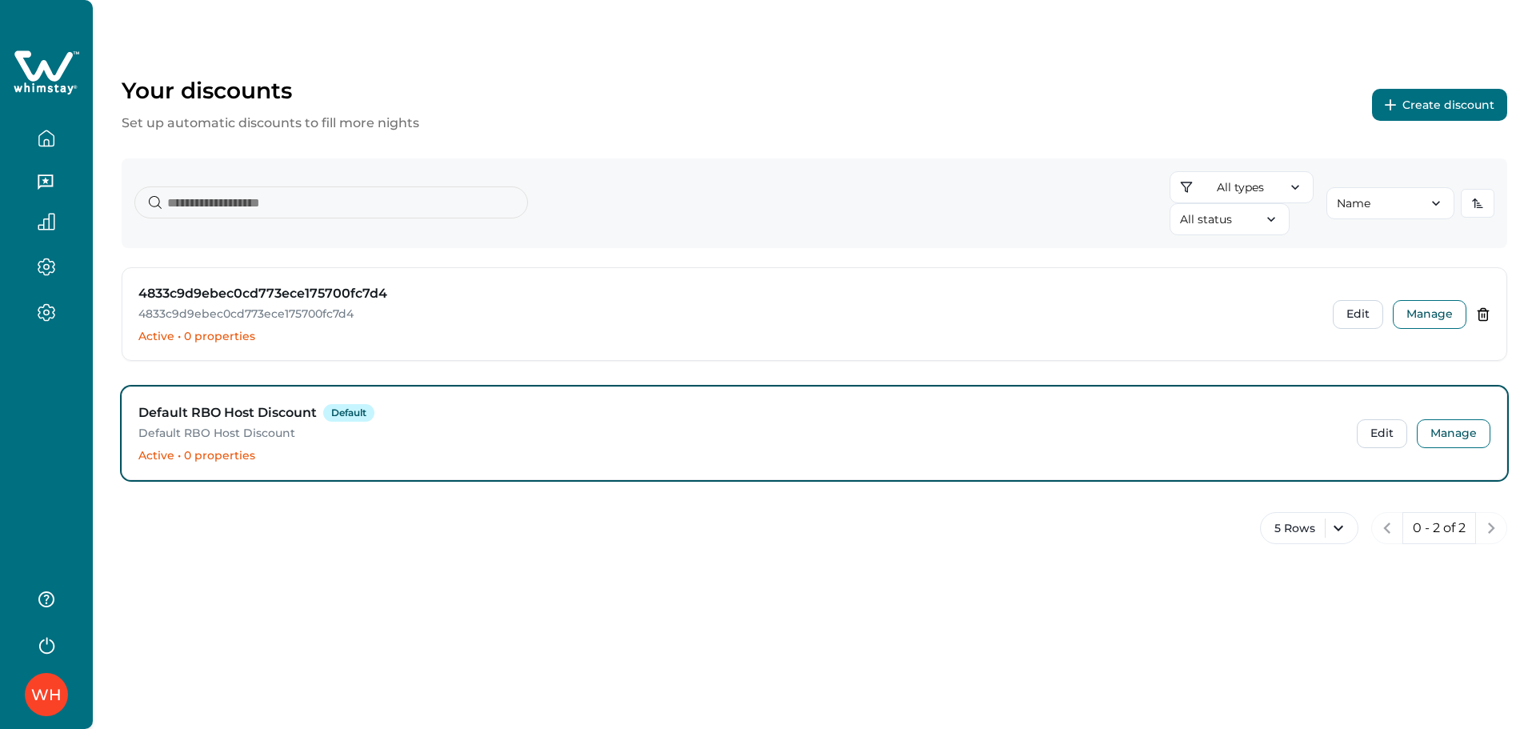
click at [54, 402] on div "WH" at bounding box center [46, 364] width 93 height 729
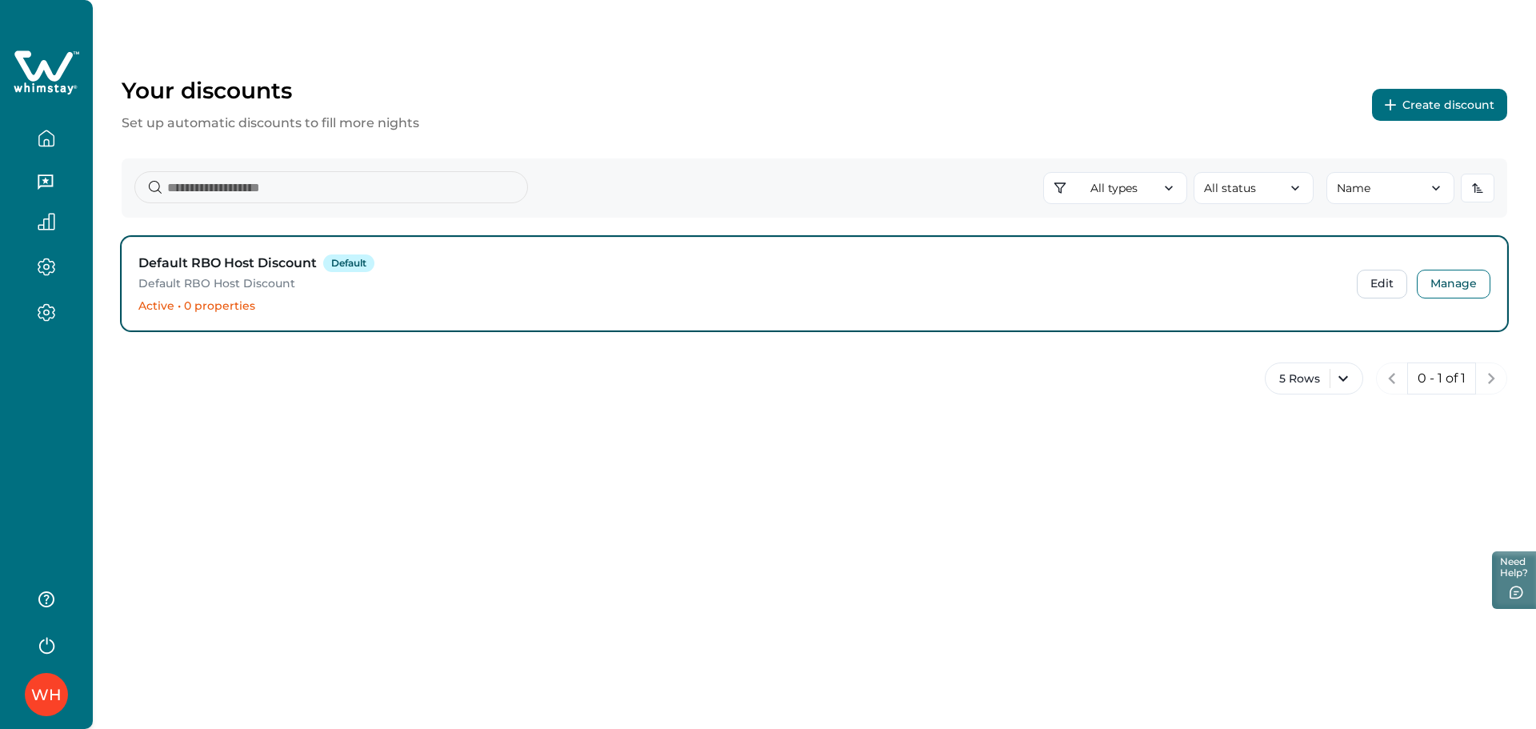
click at [1442, 112] on button "Create discount" at bounding box center [1439, 105] width 135 height 32
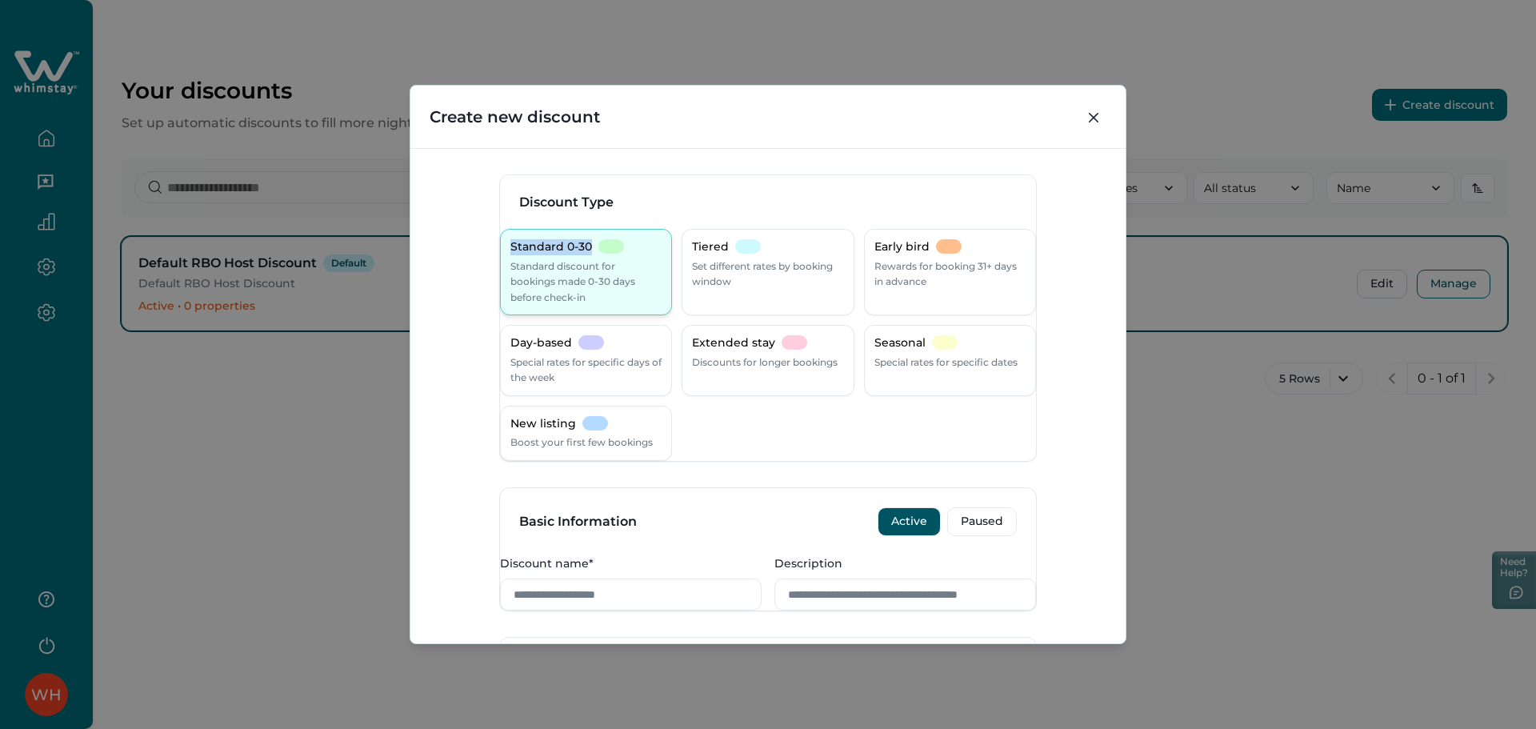
drag, startPoint x: 519, startPoint y: 245, endPoint x: 623, endPoint y: 249, distance: 104.1
click at [623, 249] on div "Standard 0-30 Standard discount for bookings made 0-30 days before check-in" at bounding box center [586, 272] width 172 height 86
copy p "Standard 0-30"
click at [303, 586] on div "Create new discount Discount Type Standard 0-30 Standard discount for bookings …" at bounding box center [768, 364] width 1536 height 729
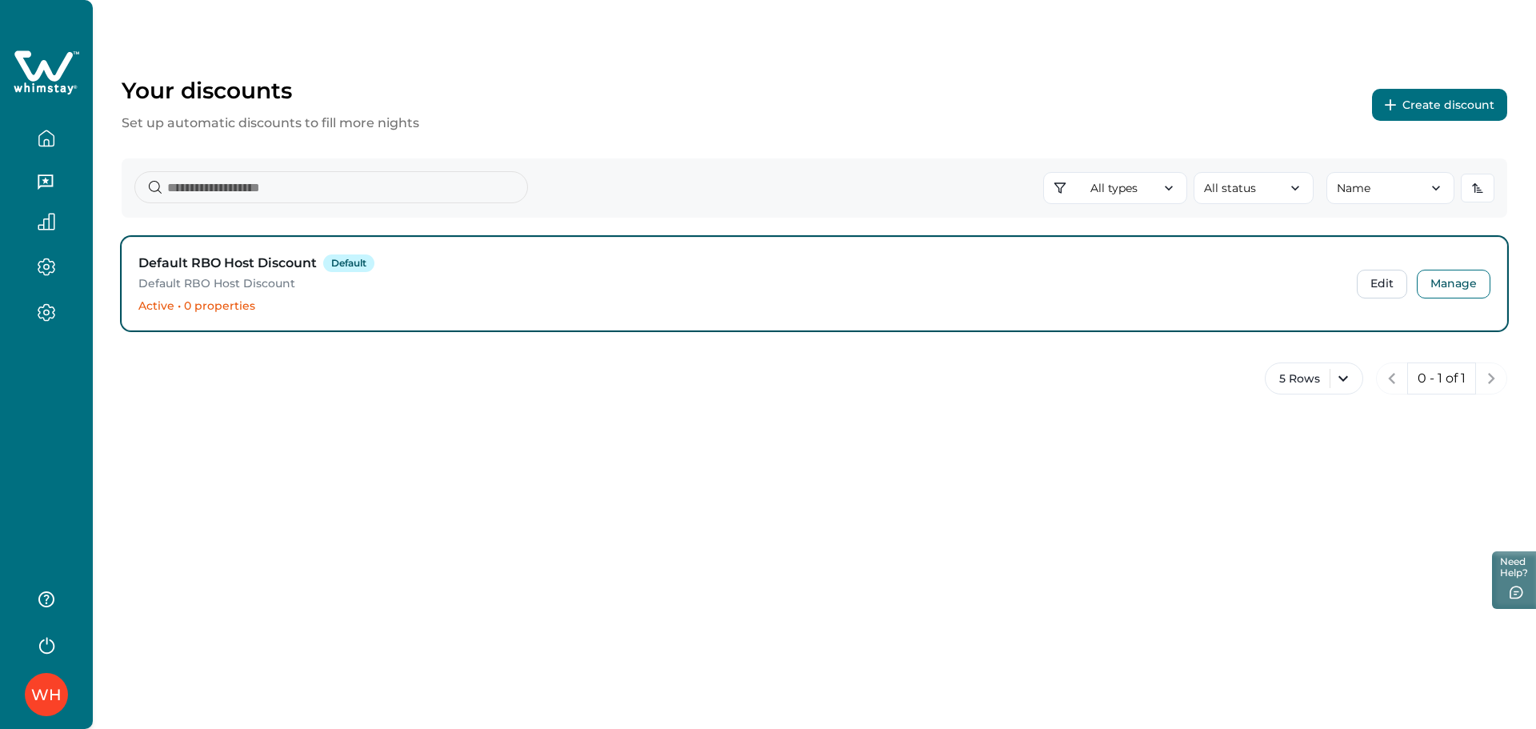
click at [70, 384] on div "WH" at bounding box center [46, 364] width 93 height 729
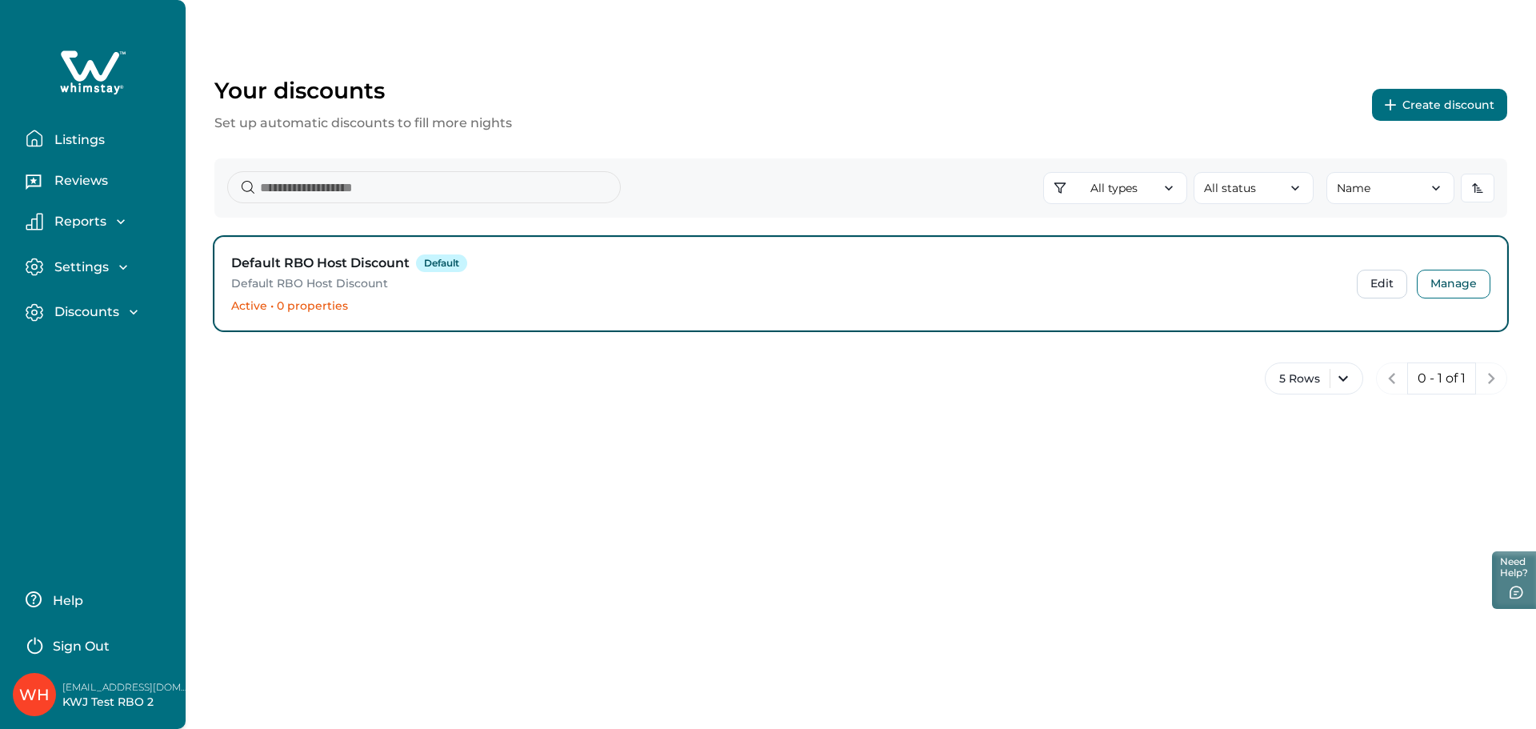
click at [96, 645] on p "Sign Out" at bounding box center [81, 646] width 57 height 16
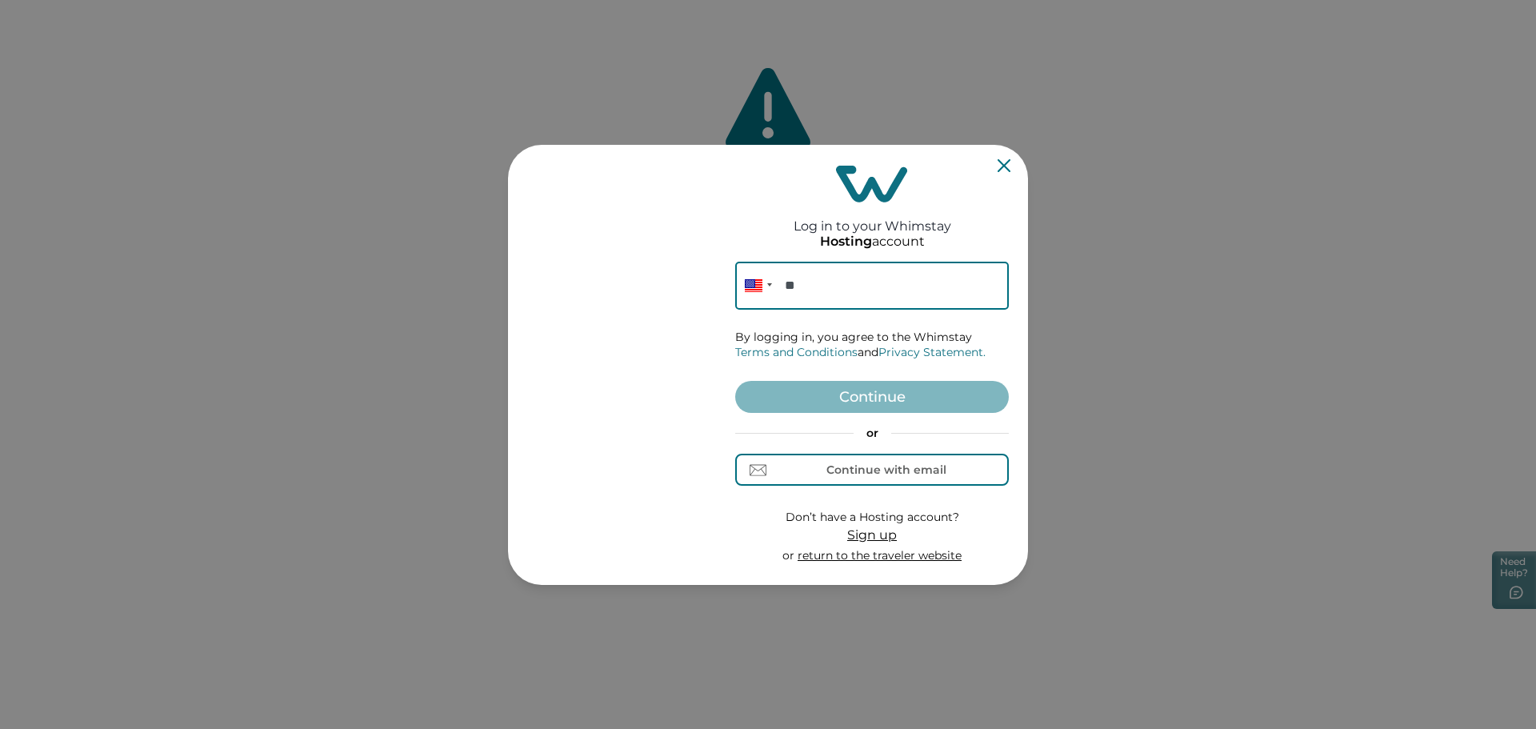
click at [825, 296] on input "**" at bounding box center [872, 286] width 274 height 48
click at [871, 289] on input "**" at bounding box center [872, 286] width 274 height 48
paste input "**********"
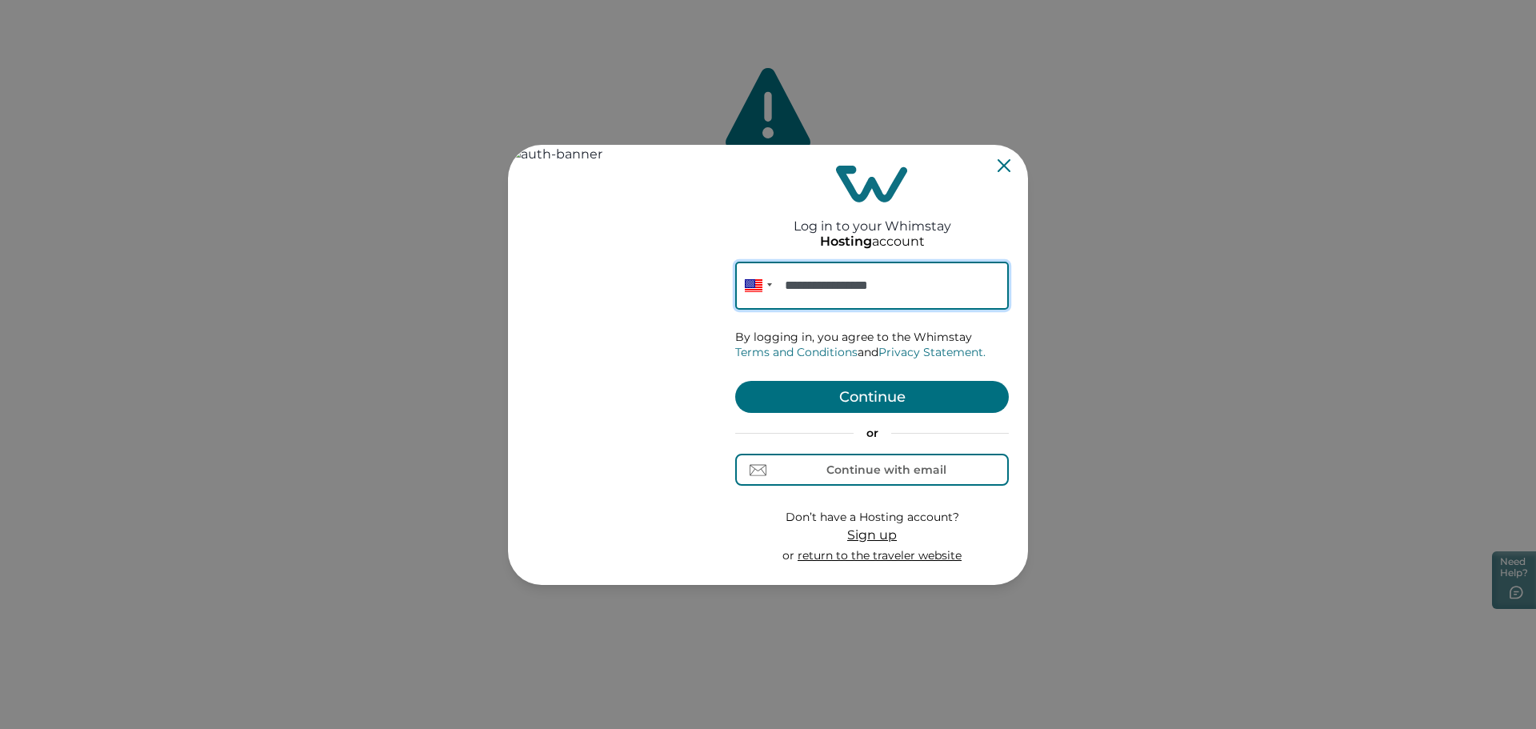
type input "**********"
click at [889, 382] on button "Continue" at bounding box center [872, 397] width 274 height 32
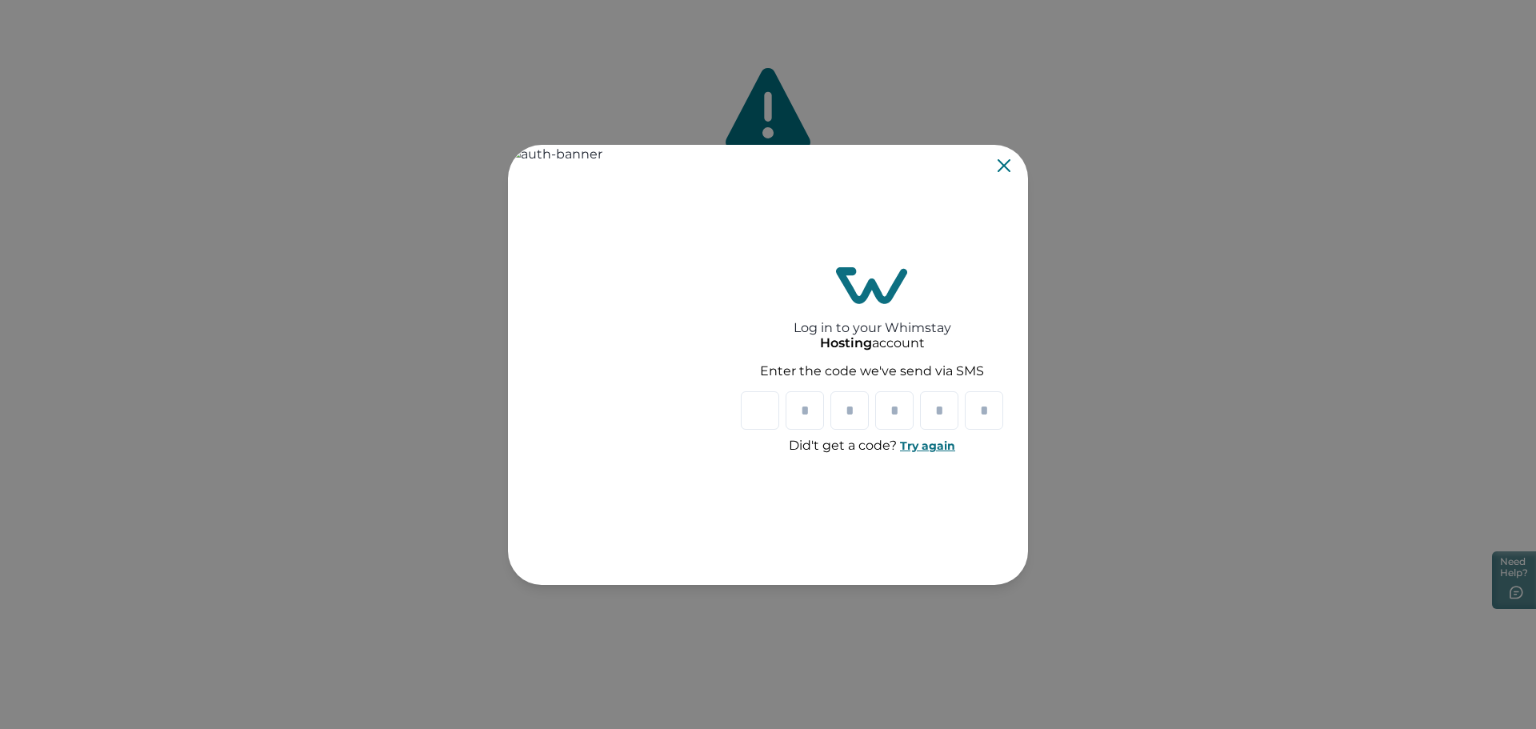
type input "*"
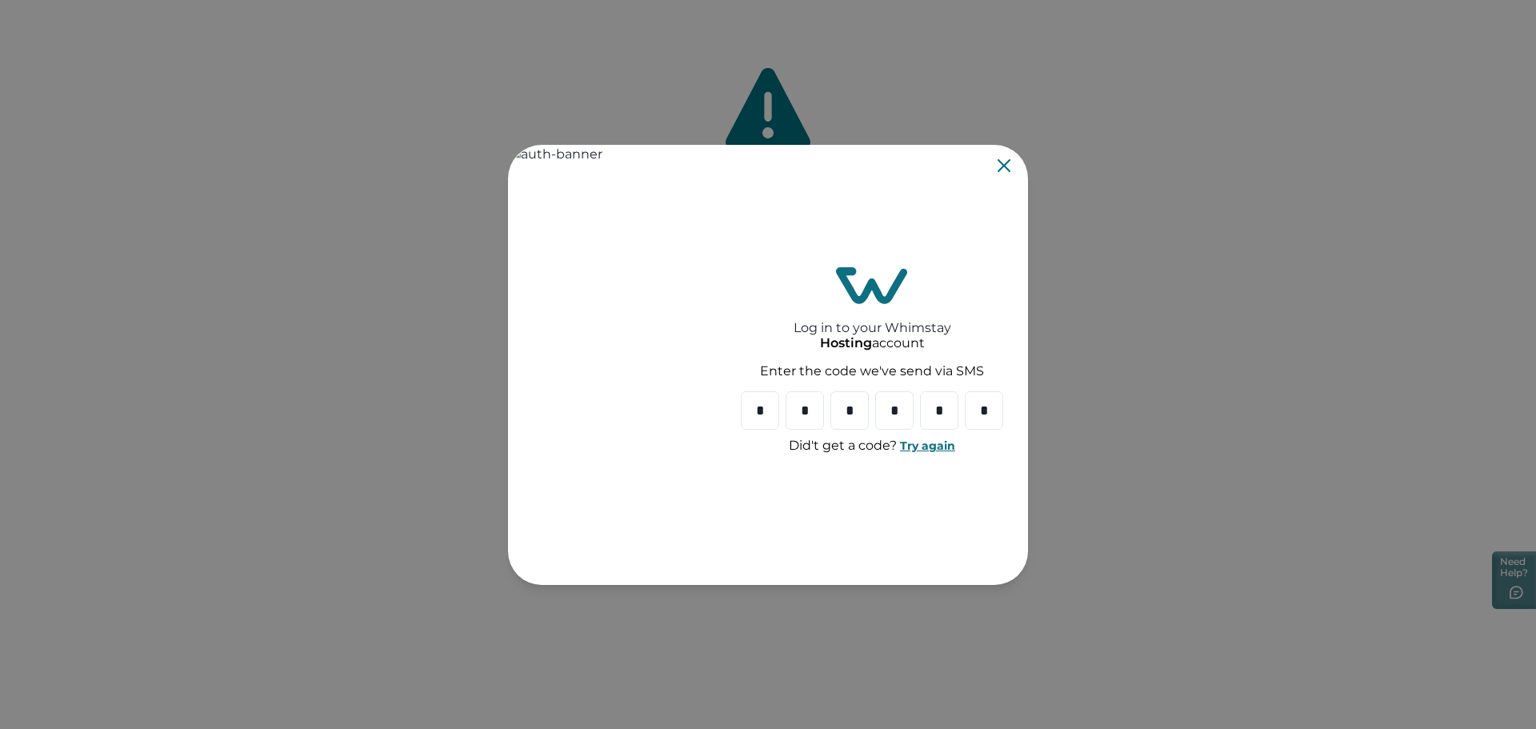
type input "*"
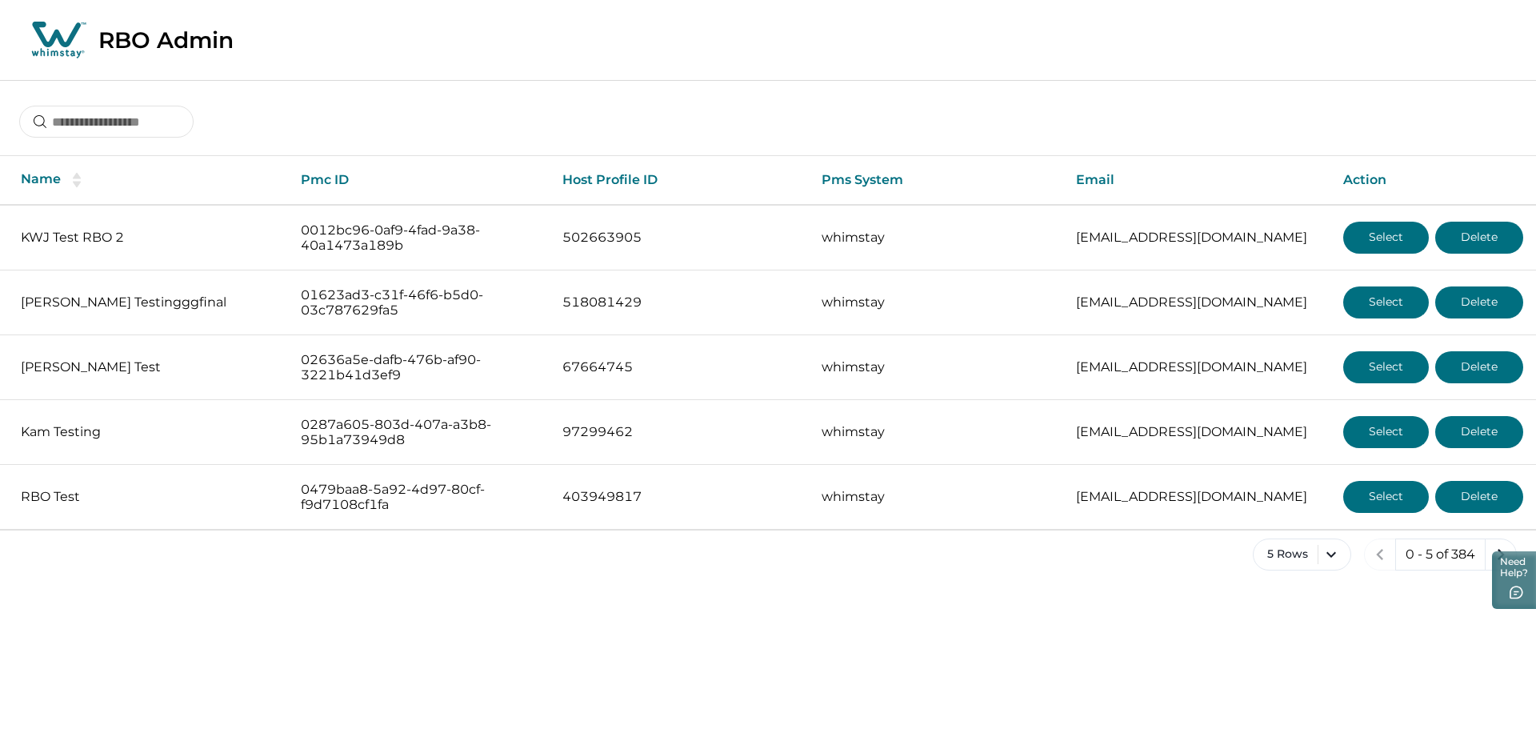
click at [665, 580] on div "5 Rows 0 - 5 of 384" at bounding box center [768, 567] width 1536 height 58
click at [94, 122] on input at bounding box center [106, 122] width 174 height 32
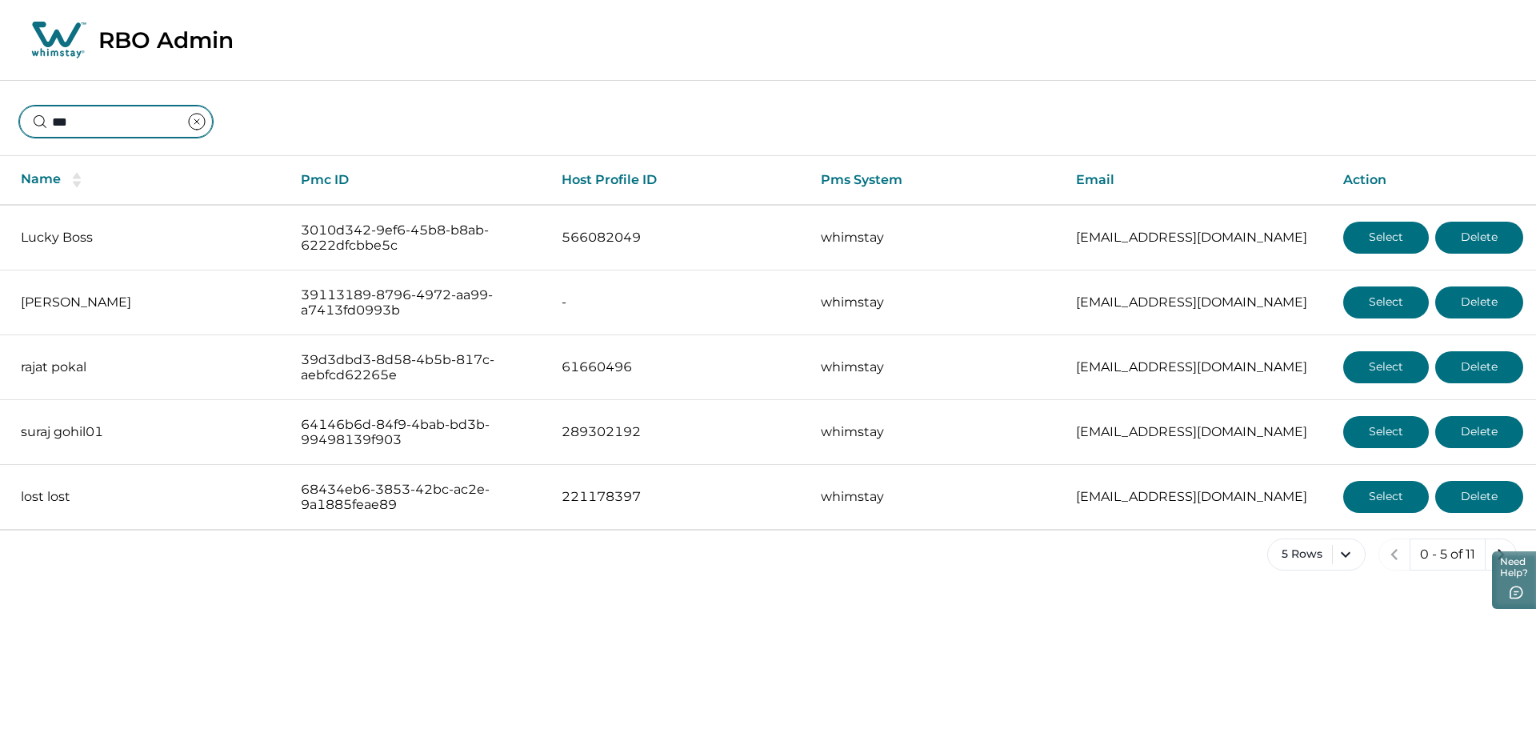
drag, startPoint x: 98, startPoint y: 123, endPoint x: -11, endPoint y: 122, distance: 108.8
click at [0, 122] on html "Skip to Content RBO Admin *** Name Pmc ID Host Profile ID Pms System Email Acti…" at bounding box center [768, 298] width 1536 height 596
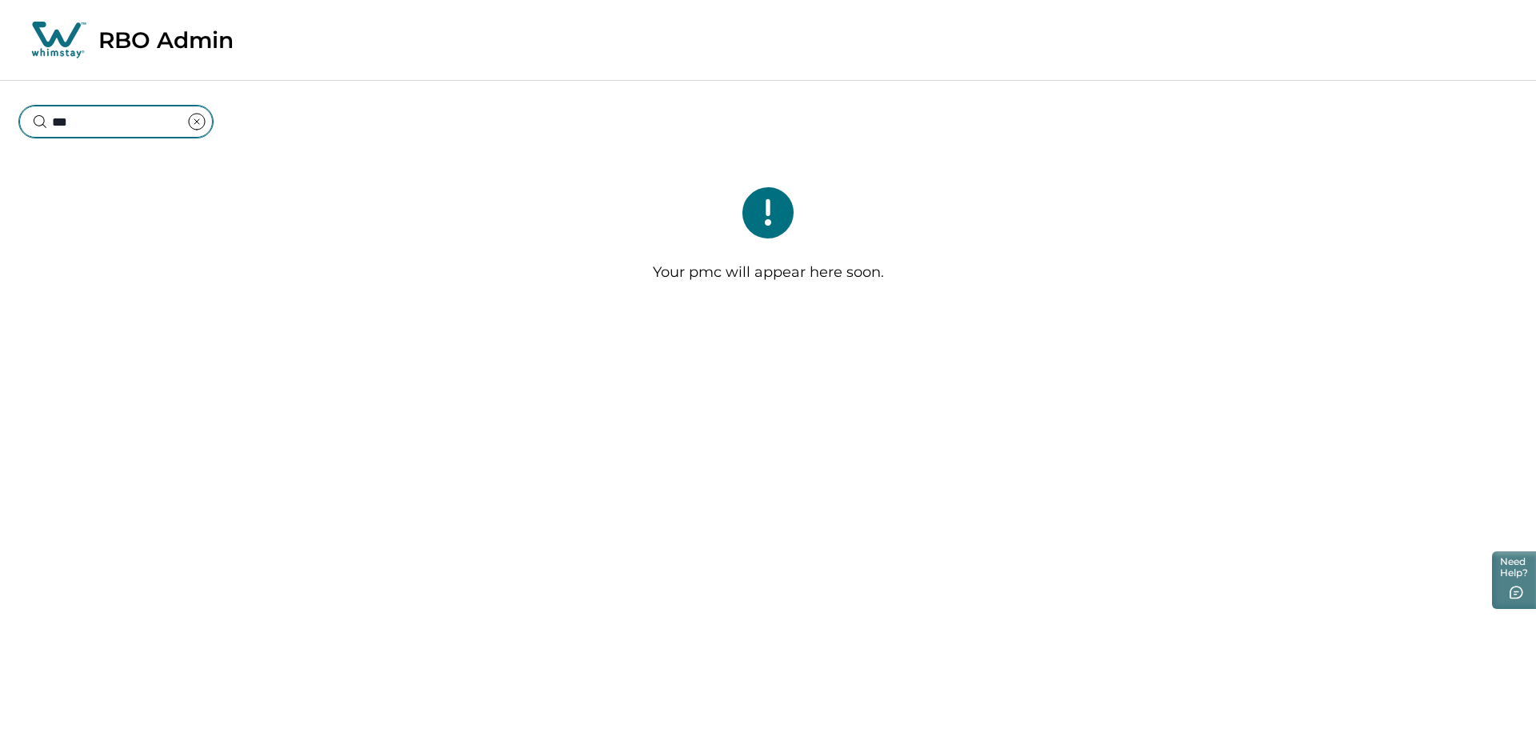
type input "*"
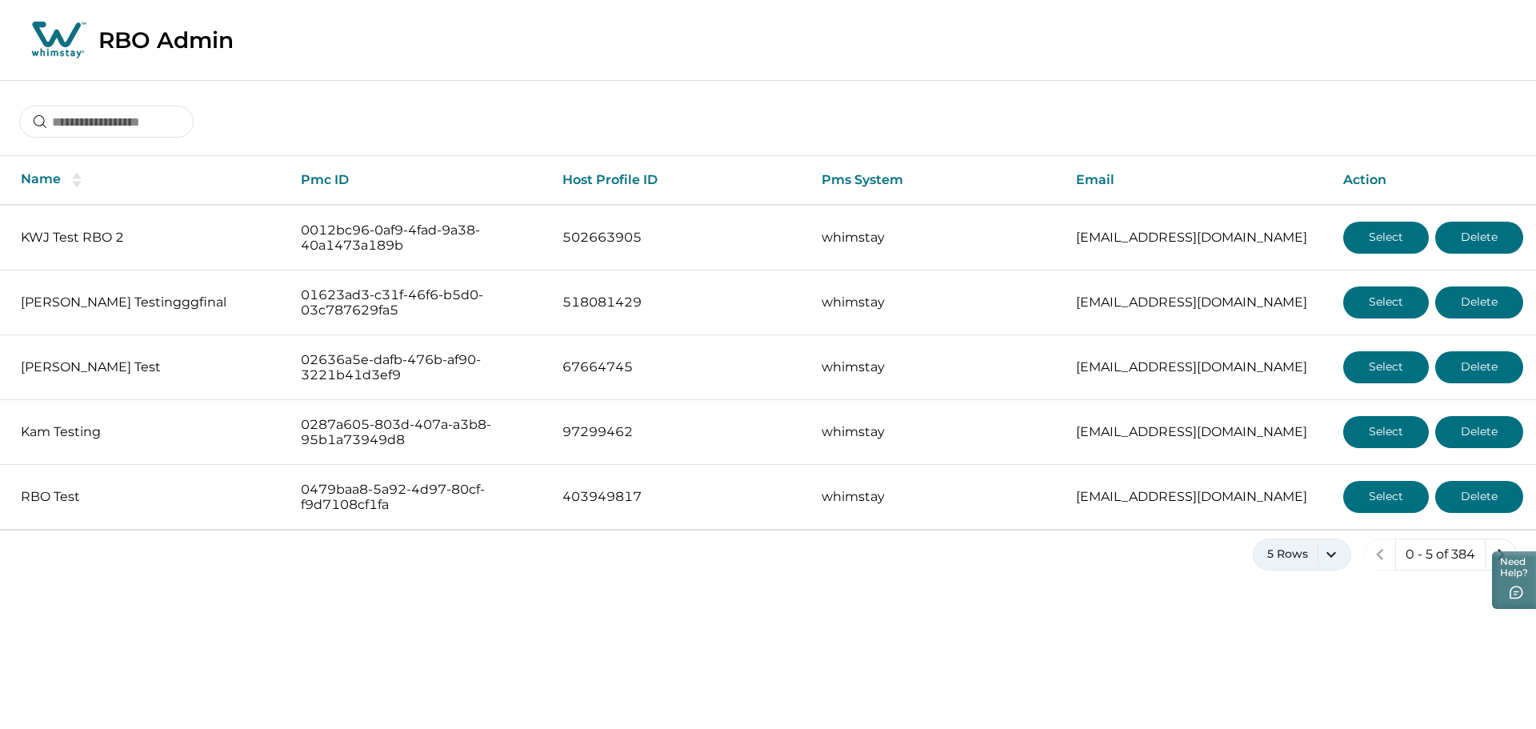
click at [1313, 562] on button "5 Rows" at bounding box center [1302, 554] width 98 height 32
click at [1288, 505] on button "100 Rows" at bounding box center [1301, 509] width 83 height 32
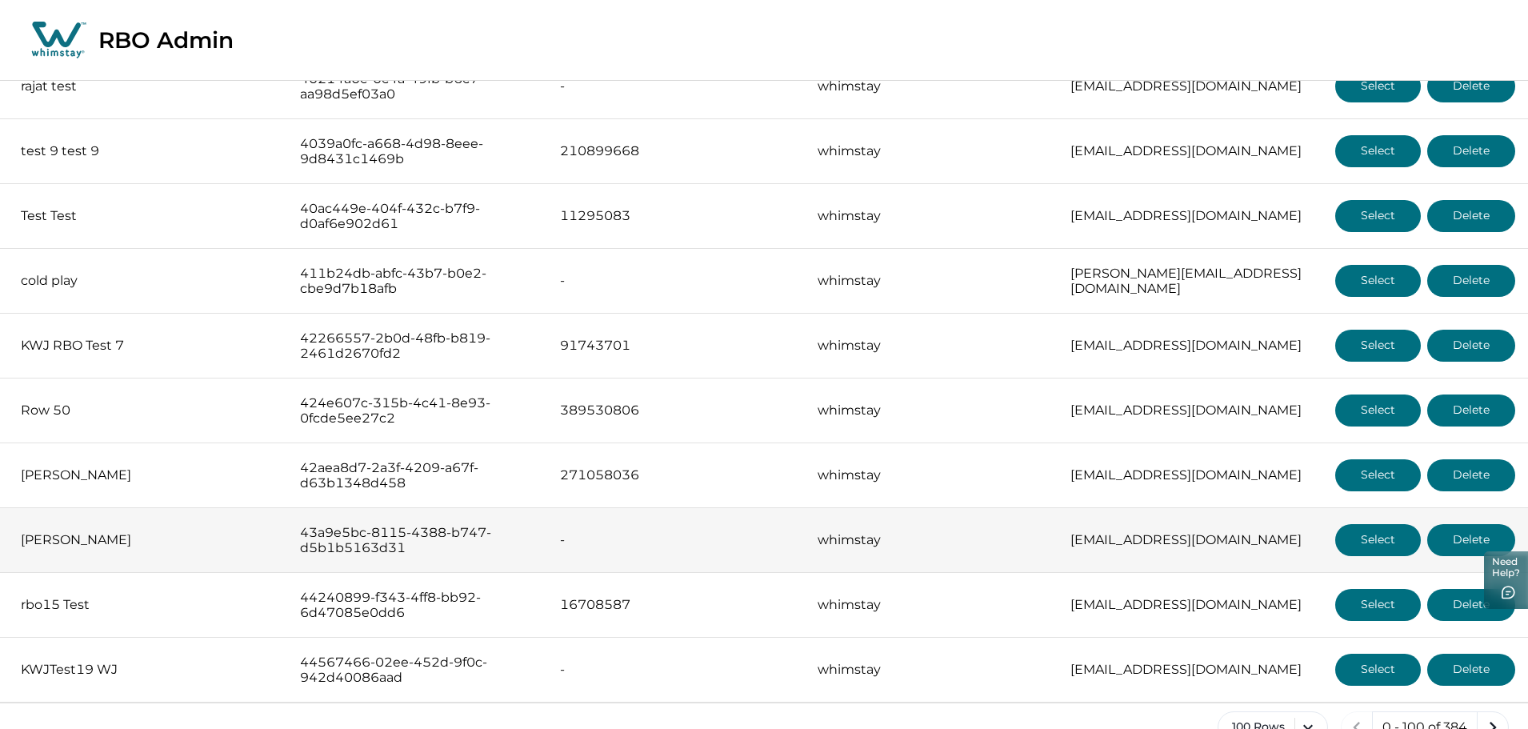
scroll to position [6022, 0]
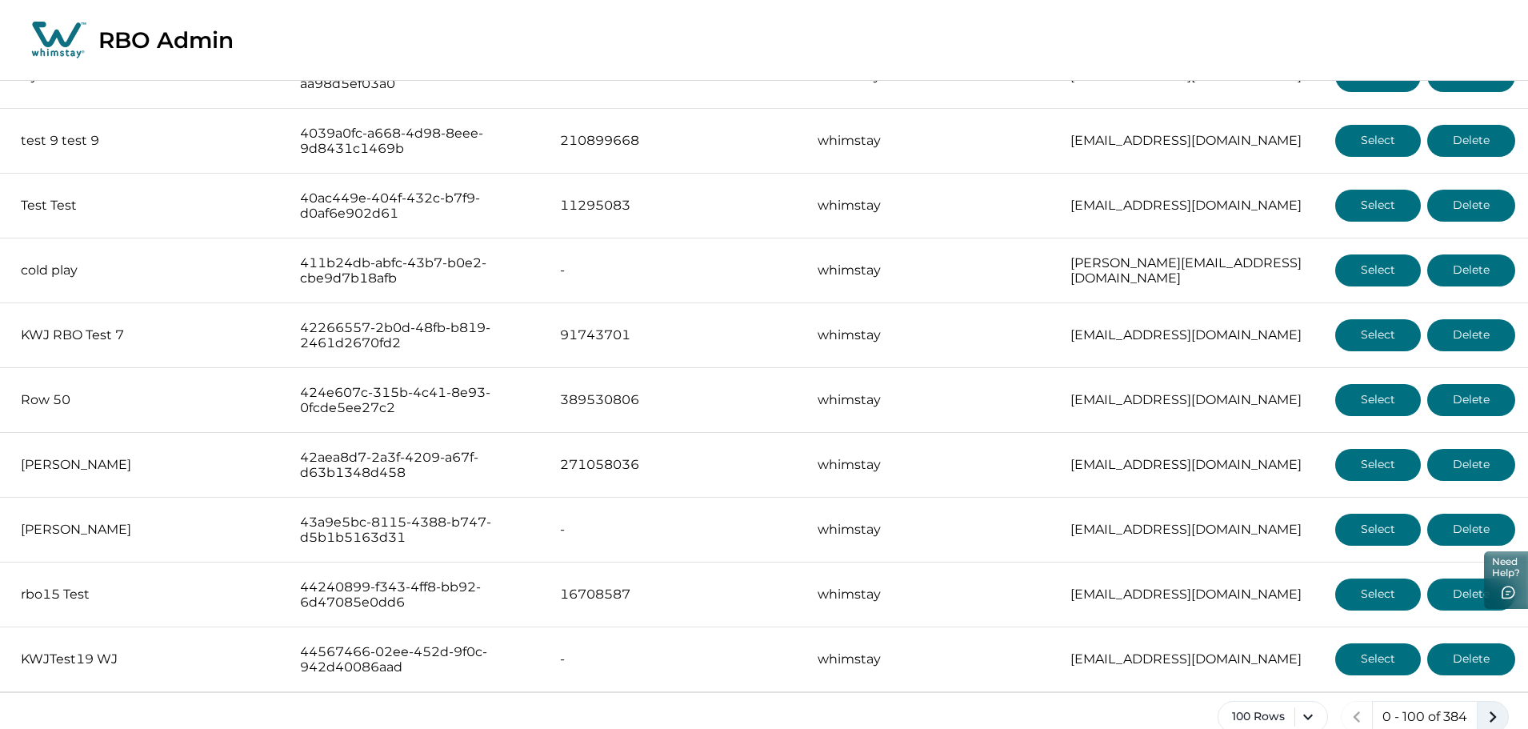
click at [1491, 711] on icon "next page" at bounding box center [1492, 716] width 7 height 11
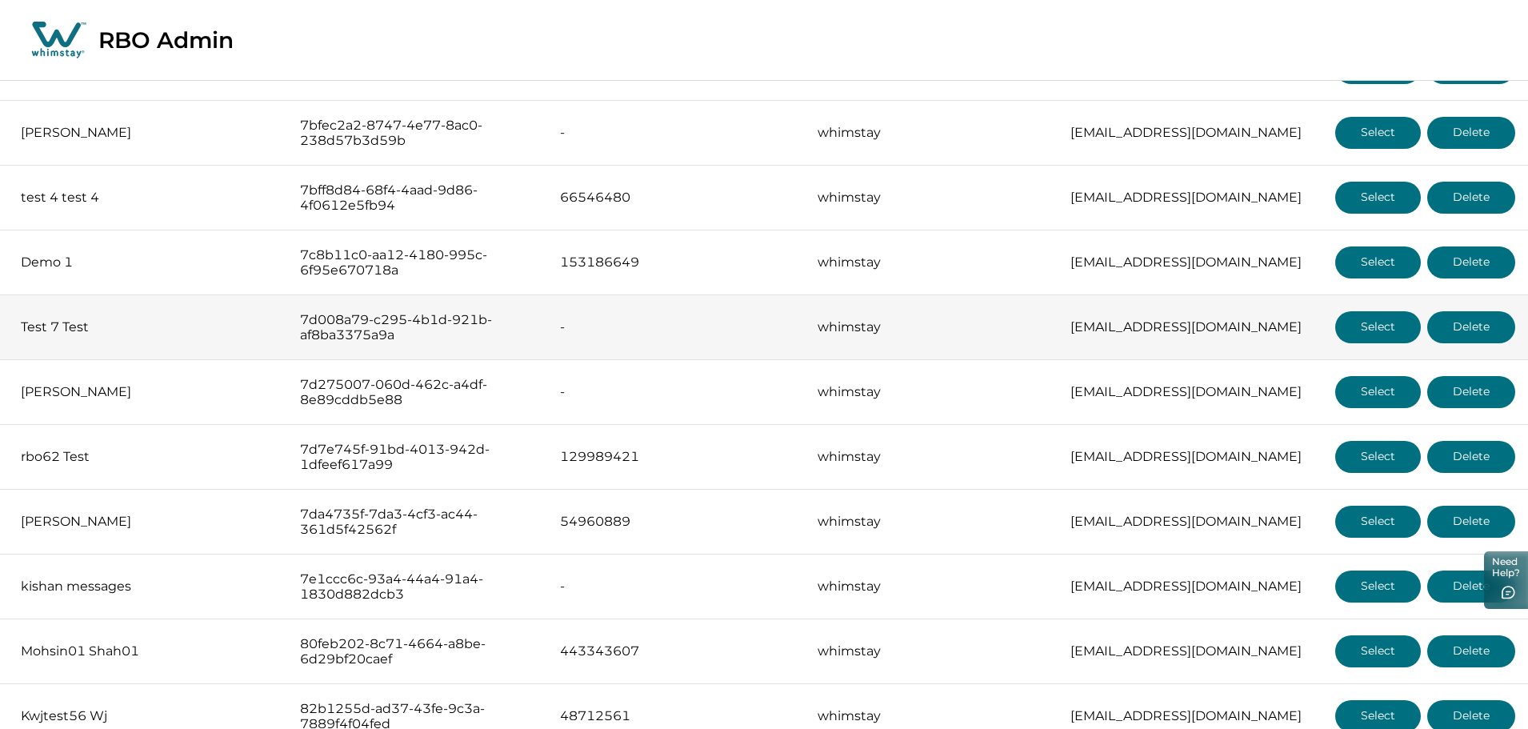
scroll to position [6022, 0]
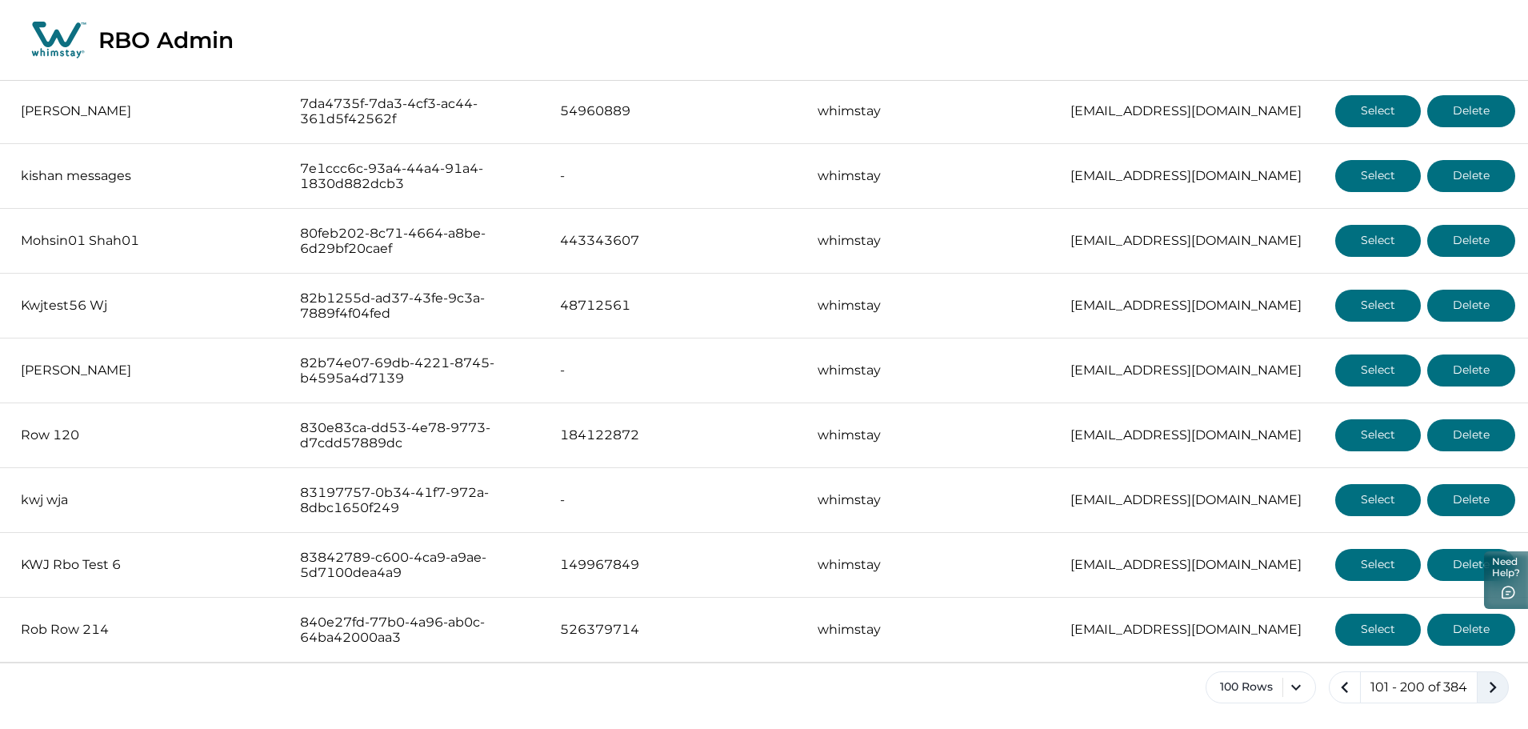
click at [1489, 685] on icon "next page" at bounding box center [1492, 687] width 22 height 22
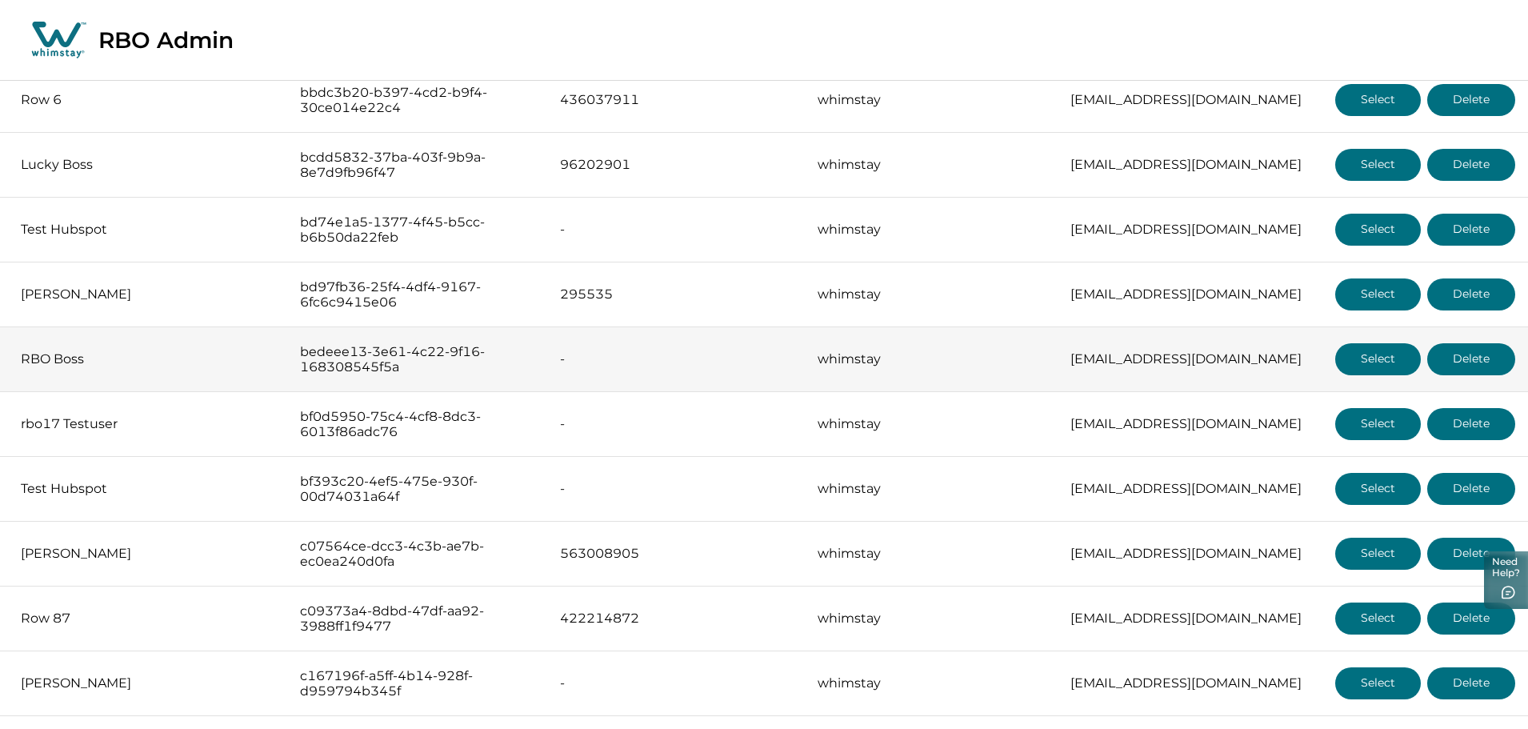
scroll to position [6022, 0]
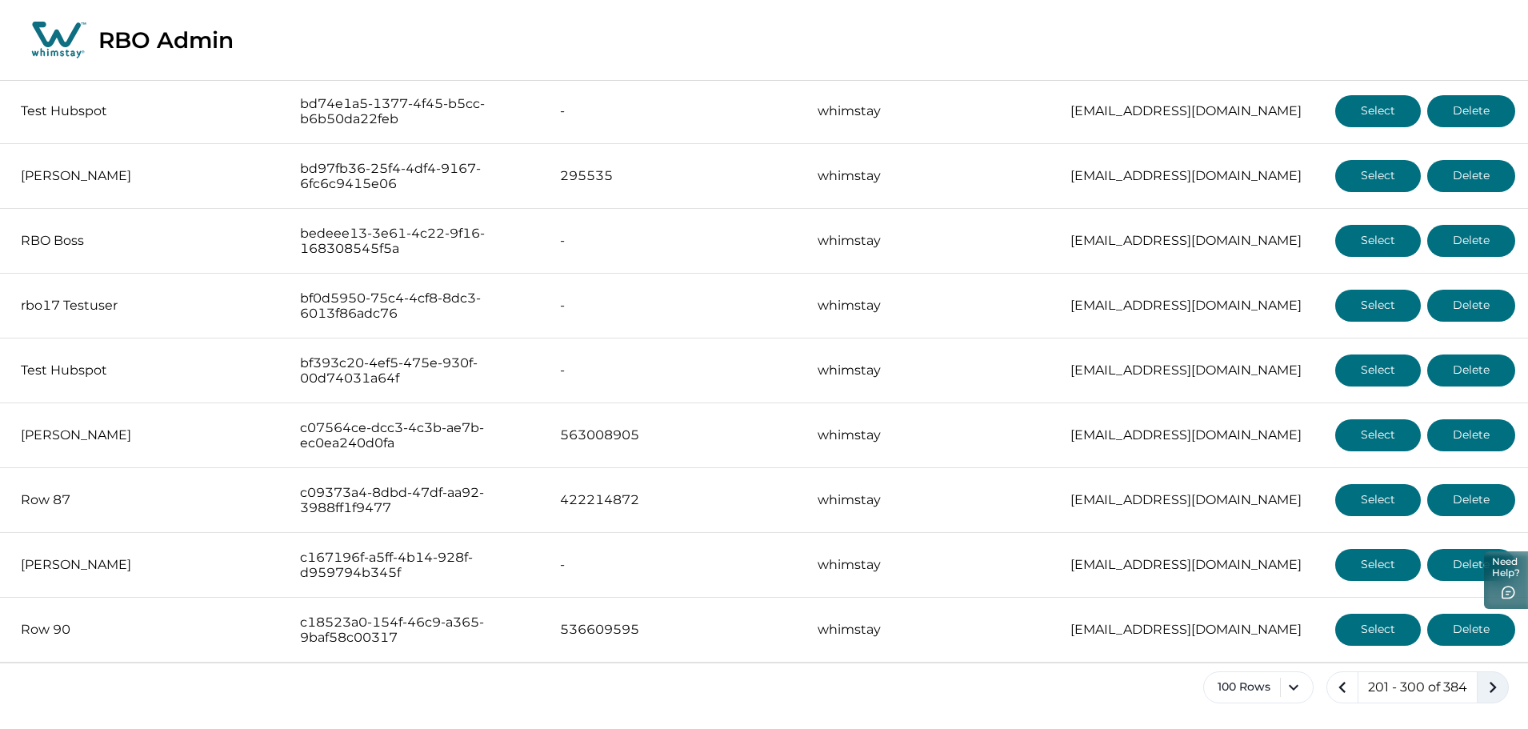
click at [1482, 694] on icon "next page" at bounding box center [1492, 687] width 22 height 22
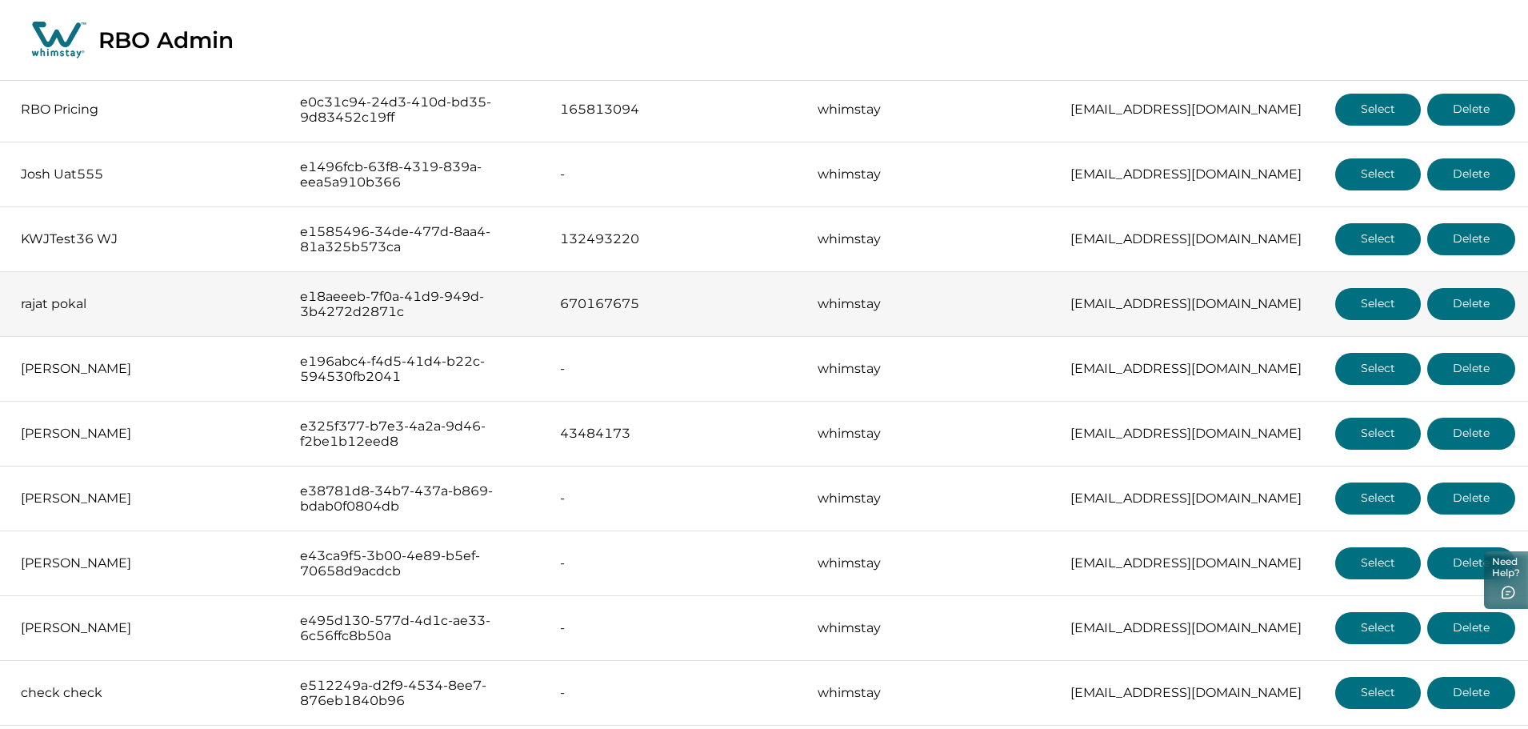
scroll to position [2986, 0]
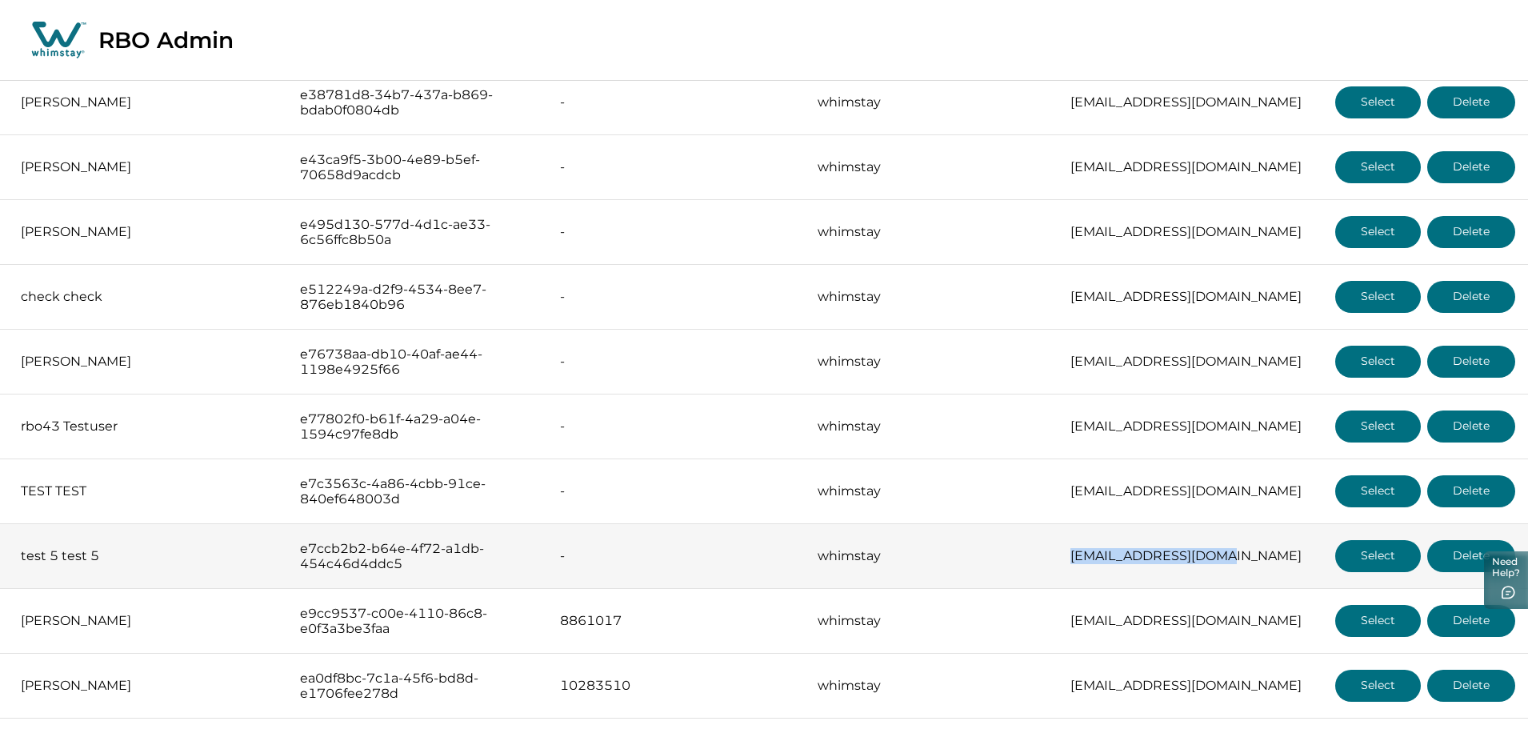
drag, startPoint x: 1011, startPoint y: 562, endPoint x: 1204, endPoint y: 573, distance: 193.1
click at [1204, 573] on td "[EMAIL_ADDRESS][DOMAIN_NAME]" at bounding box center [1189, 556] width 265 height 65
copy p "[EMAIL_ADDRESS][DOMAIN_NAME]"
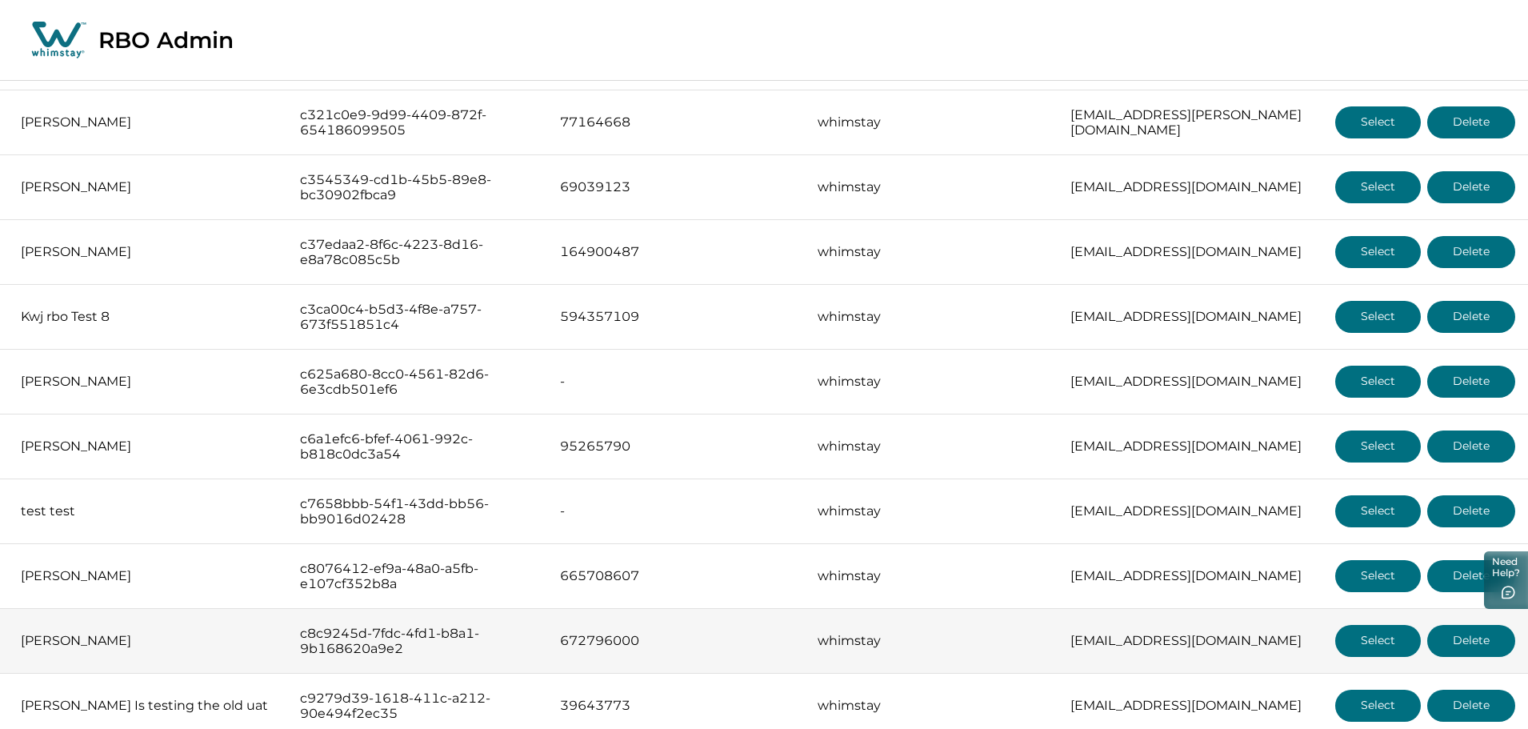
scroll to position [0, 0]
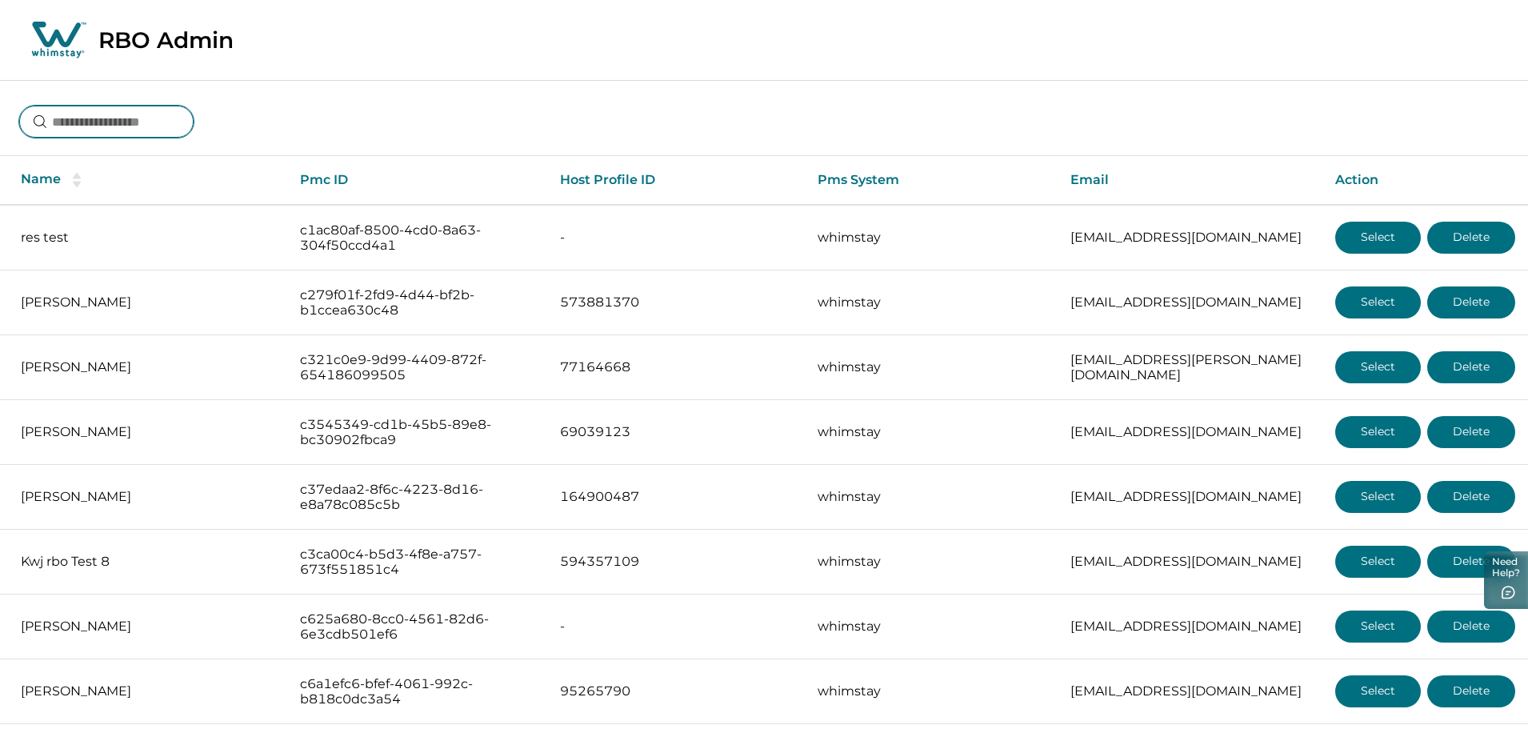
click at [135, 132] on input at bounding box center [106, 122] width 174 height 32
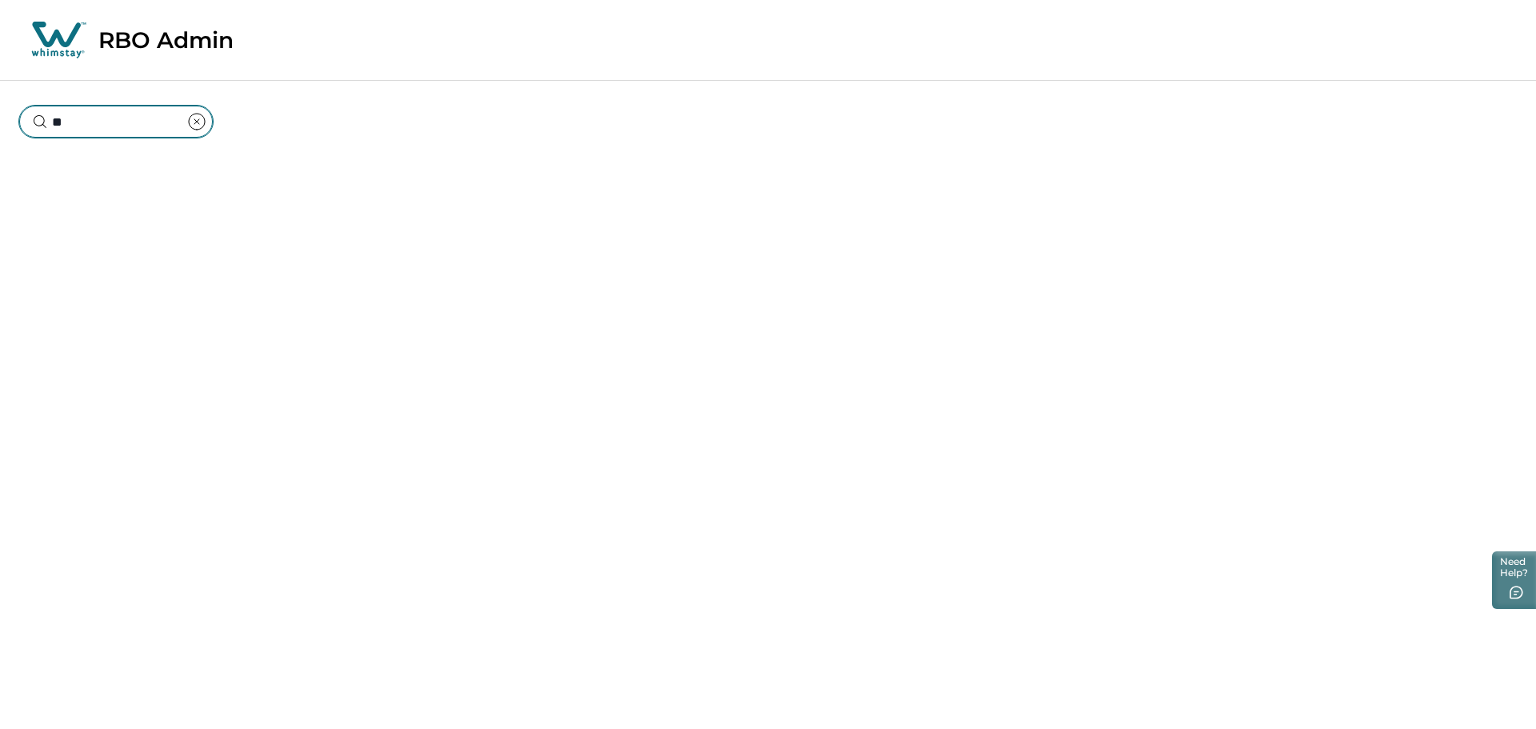
type input "*"
drag, startPoint x: 94, startPoint y: 121, endPoint x: 253, endPoint y: 126, distance: 159.3
click at [253, 126] on div "**********" at bounding box center [768, 109] width 1536 height 59
type input "*******"
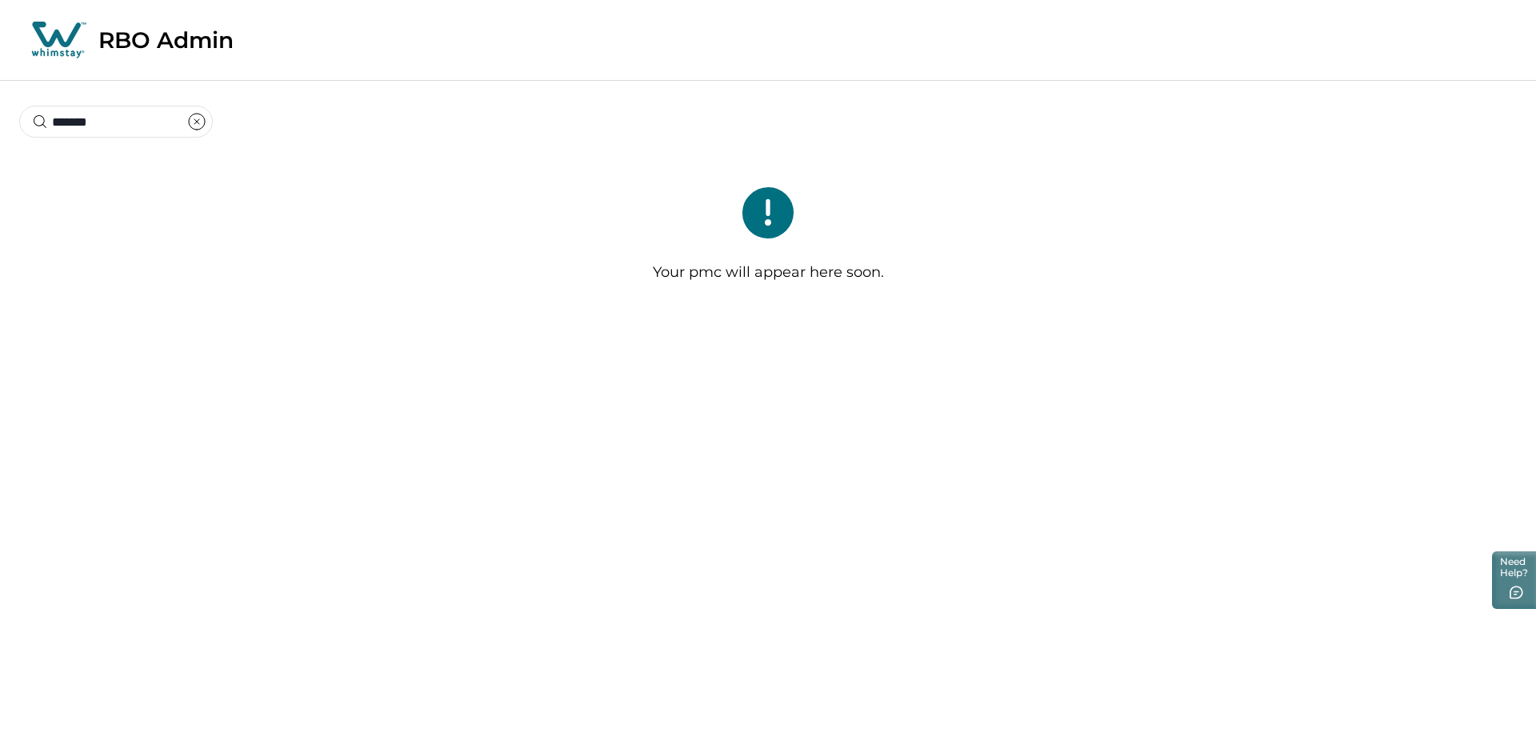
click at [206, 114] on icon "clear input" at bounding box center [196, 121] width 19 height 19
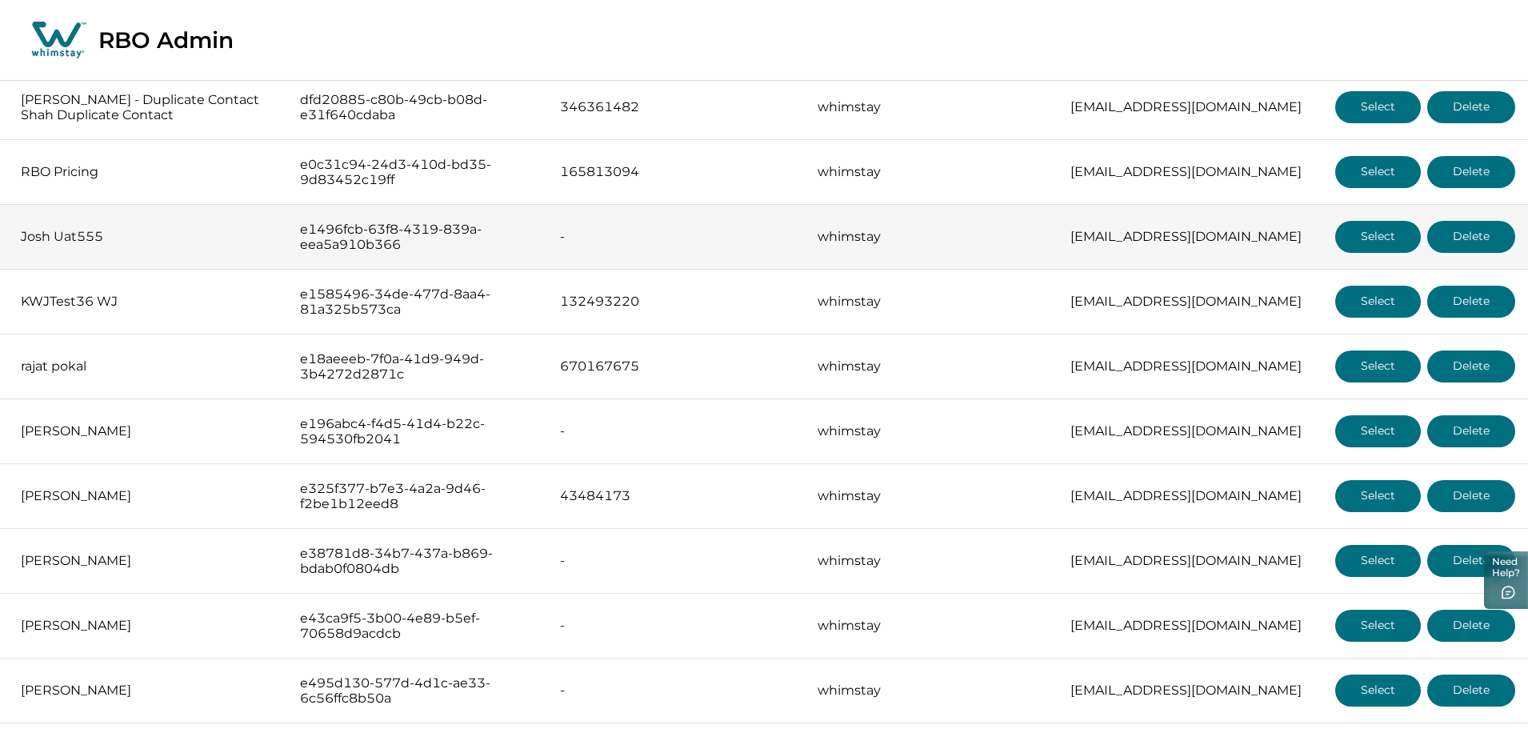
scroll to position [2986, 0]
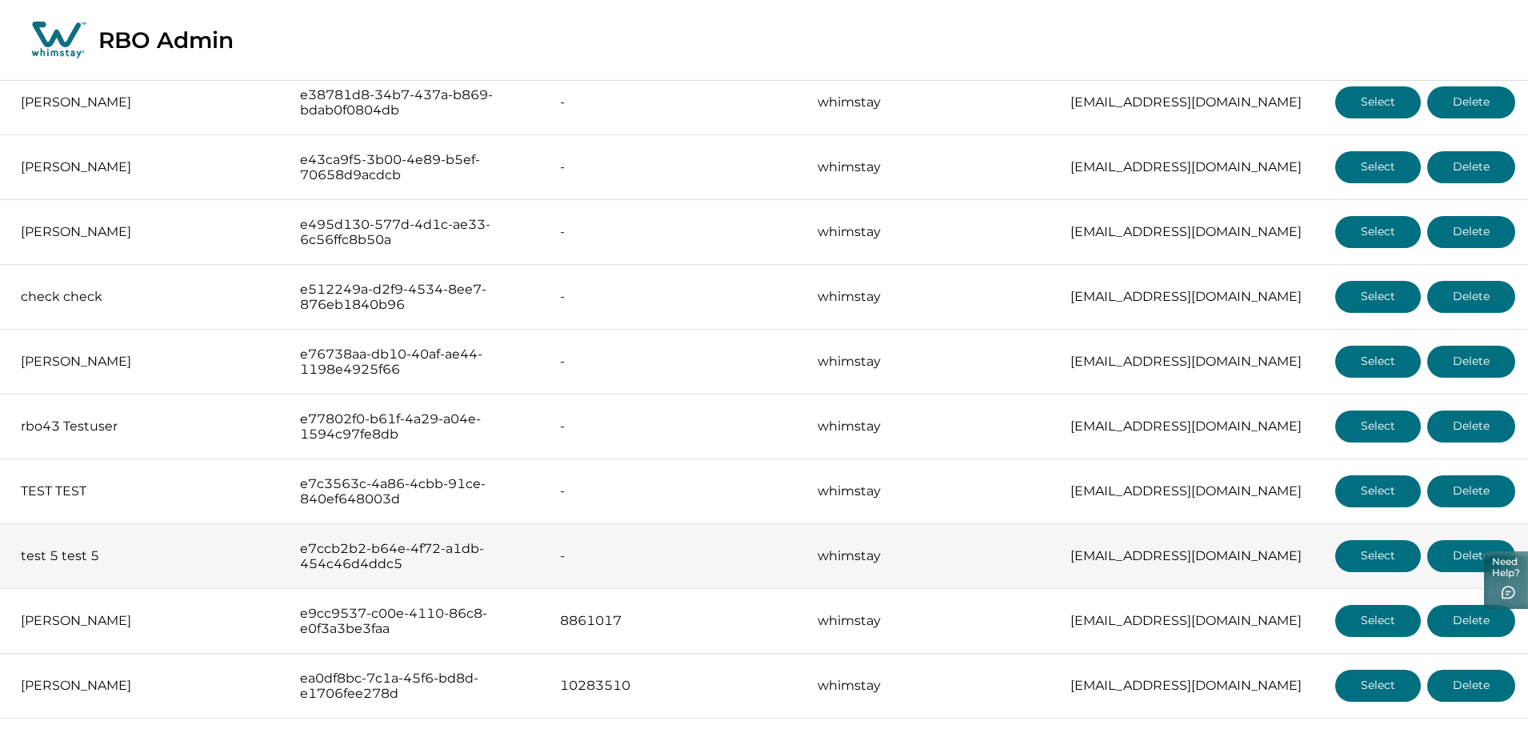
click at [1390, 558] on button "Select" at bounding box center [1378, 556] width 86 height 32
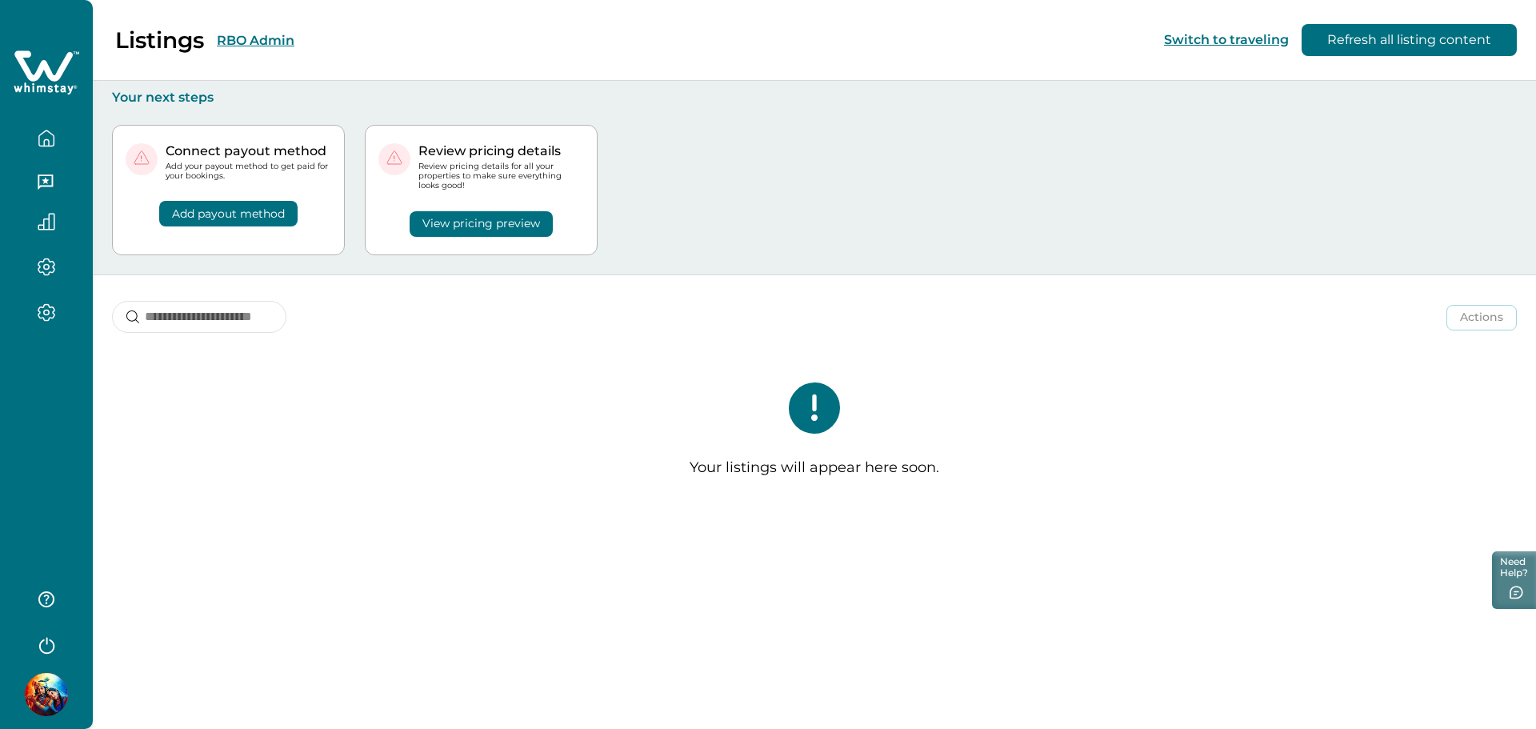
click at [35, 406] on div at bounding box center [46, 364] width 93 height 729
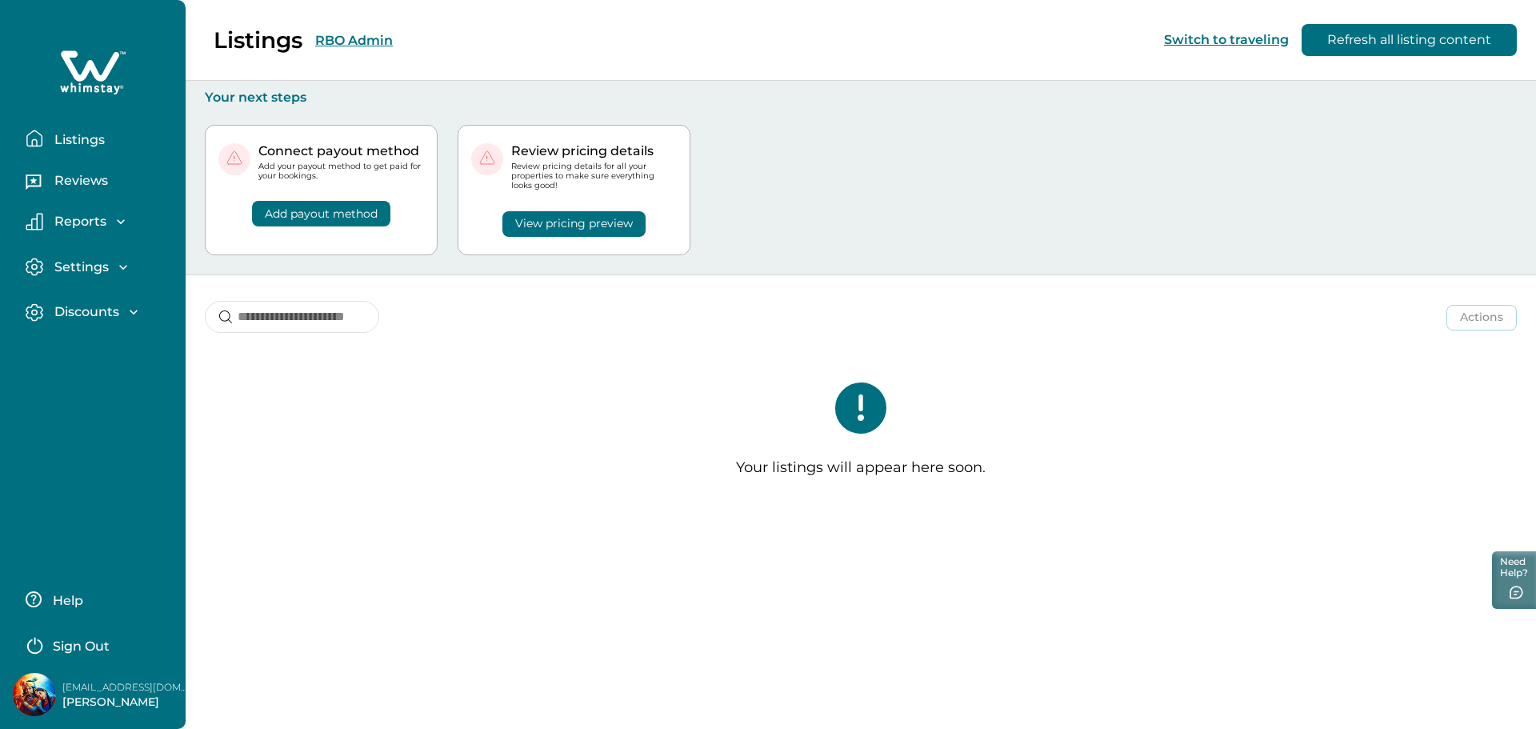
click at [88, 147] on button "Listings" at bounding box center [99, 138] width 147 height 32
click at [78, 186] on p "Reviews" at bounding box center [79, 181] width 58 height 16
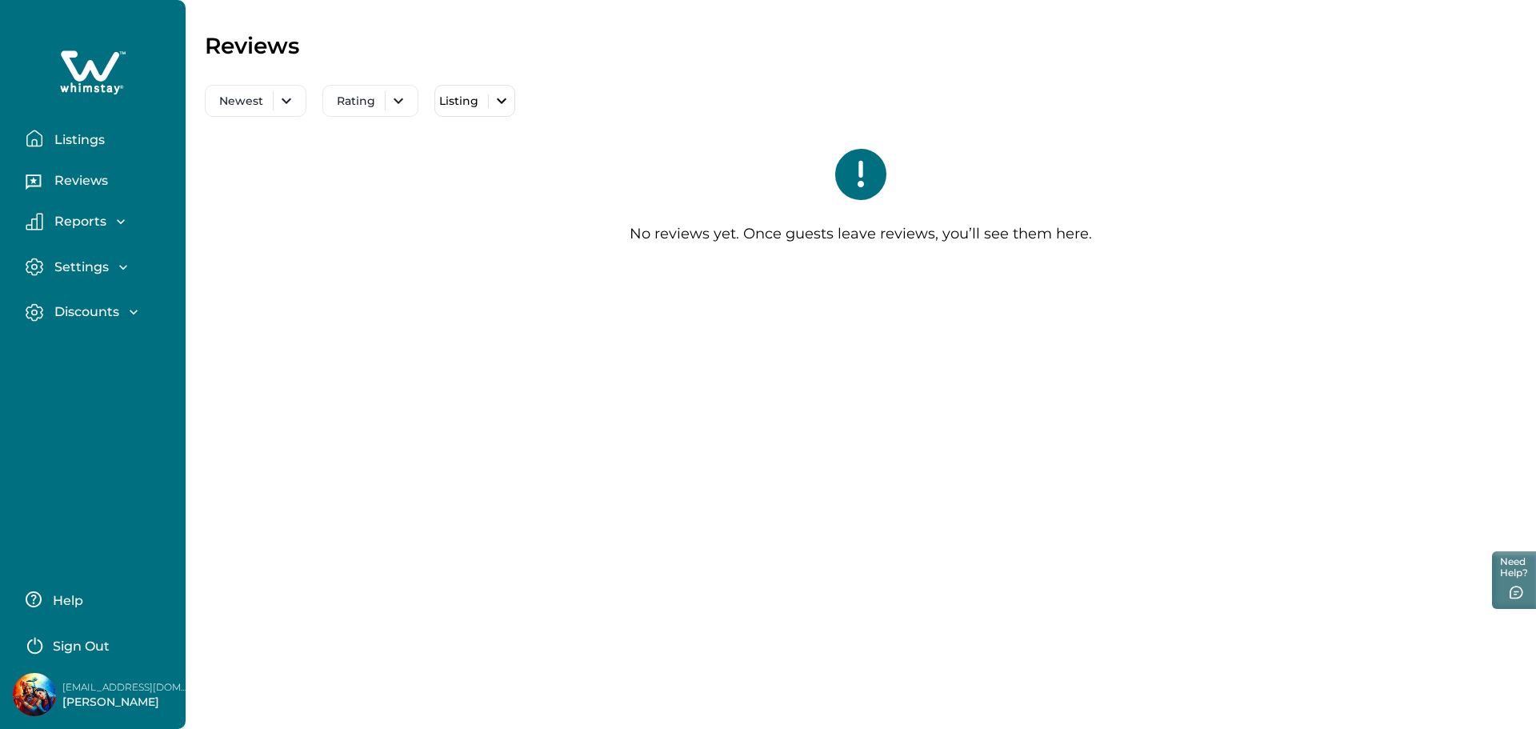
click at [103, 306] on p "Discounts" at bounding box center [85, 312] width 70 height 16
click at [87, 645] on p "Sign Out" at bounding box center [81, 646] width 57 height 16
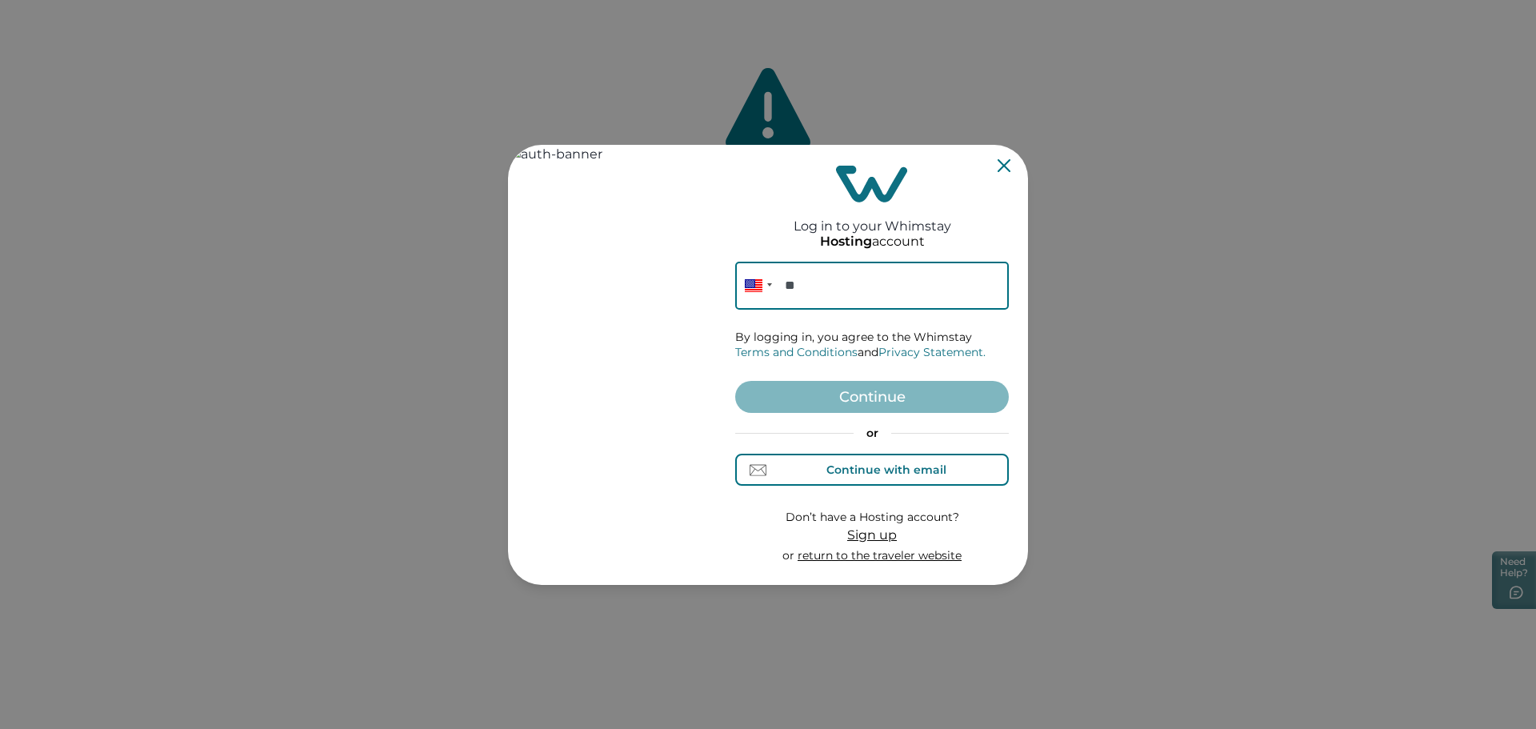
click at [867, 469] on div "Continue with email" at bounding box center [886, 469] width 120 height 13
click at [861, 294] on input at bounding box center [872, 286] width 274 height 48
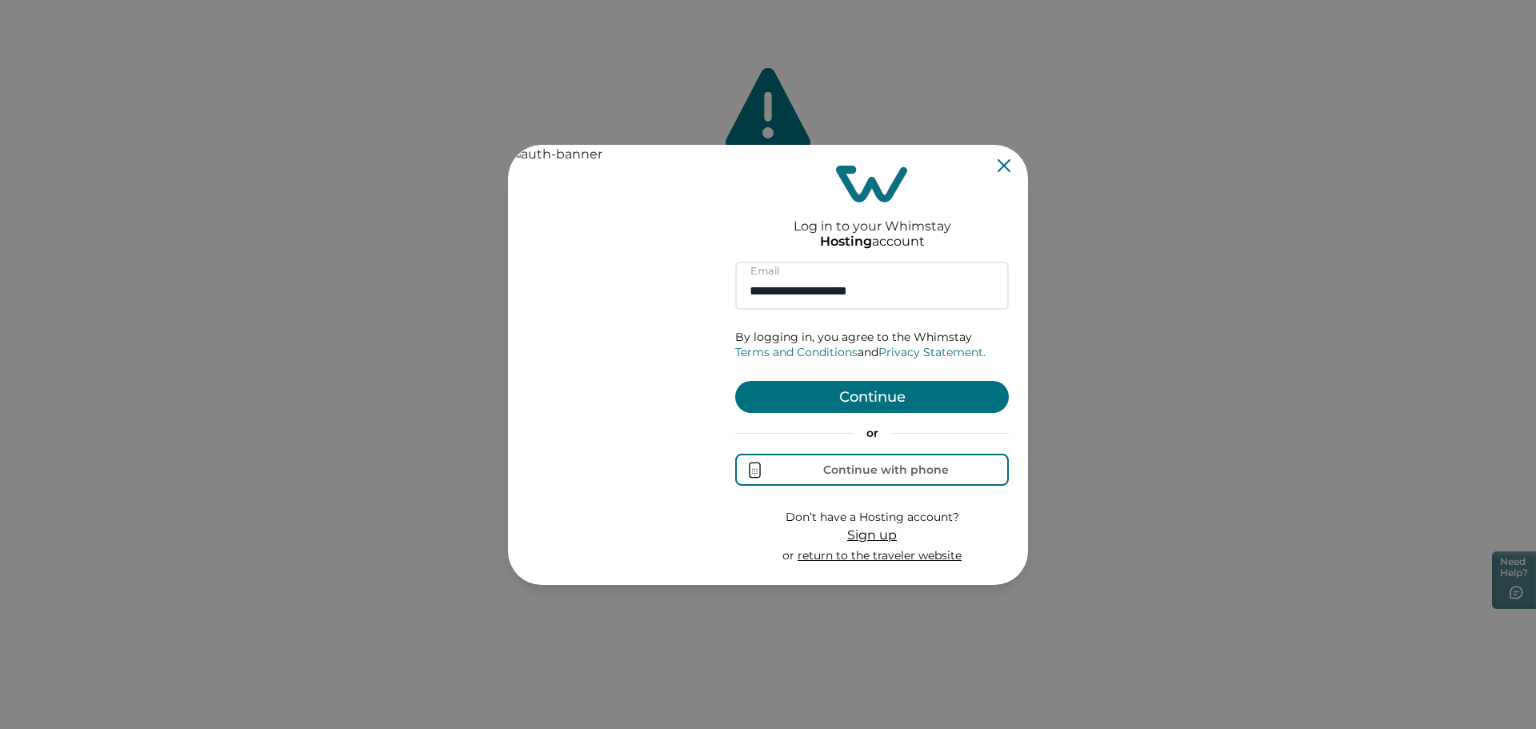
type input "**********"
click at [933, 394] on button "Continue" at bounding box center [872, 397] width 274 height 32
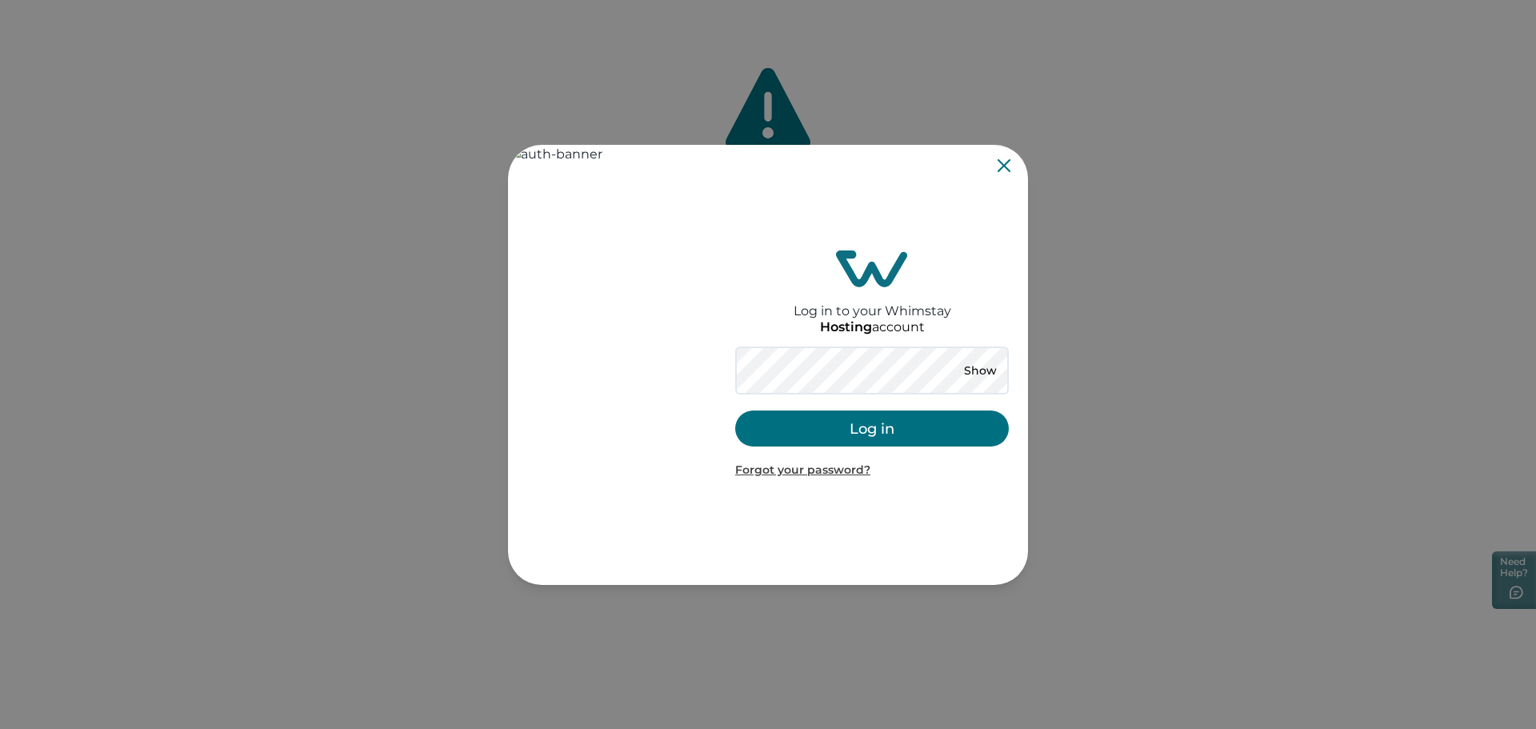
click at [845, 430] on button "Log in" at bounding box center [872, 428] width 274 height 36
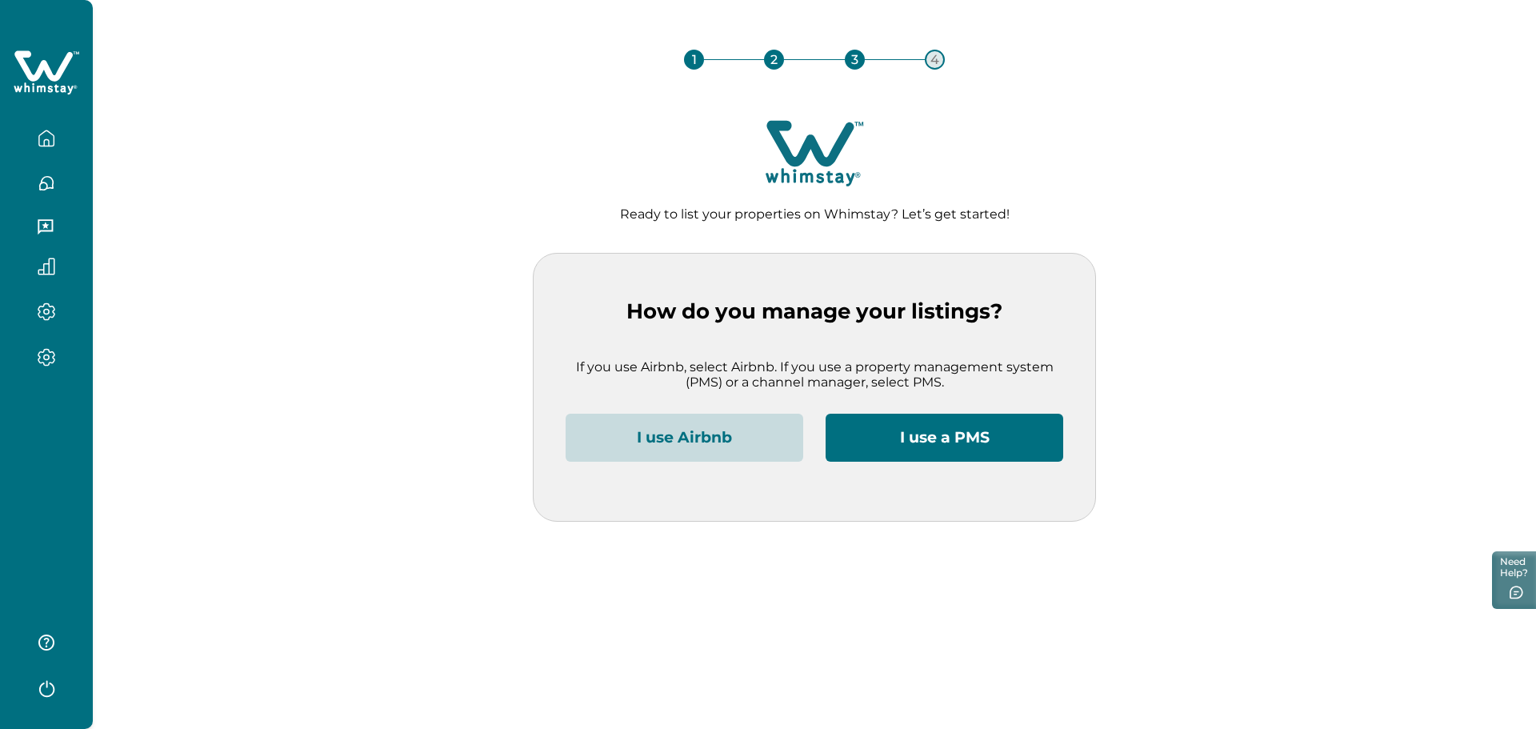
click at [736, 442] on button "I use Airbnb" at bounding box center [685, 438] width 238 height 48
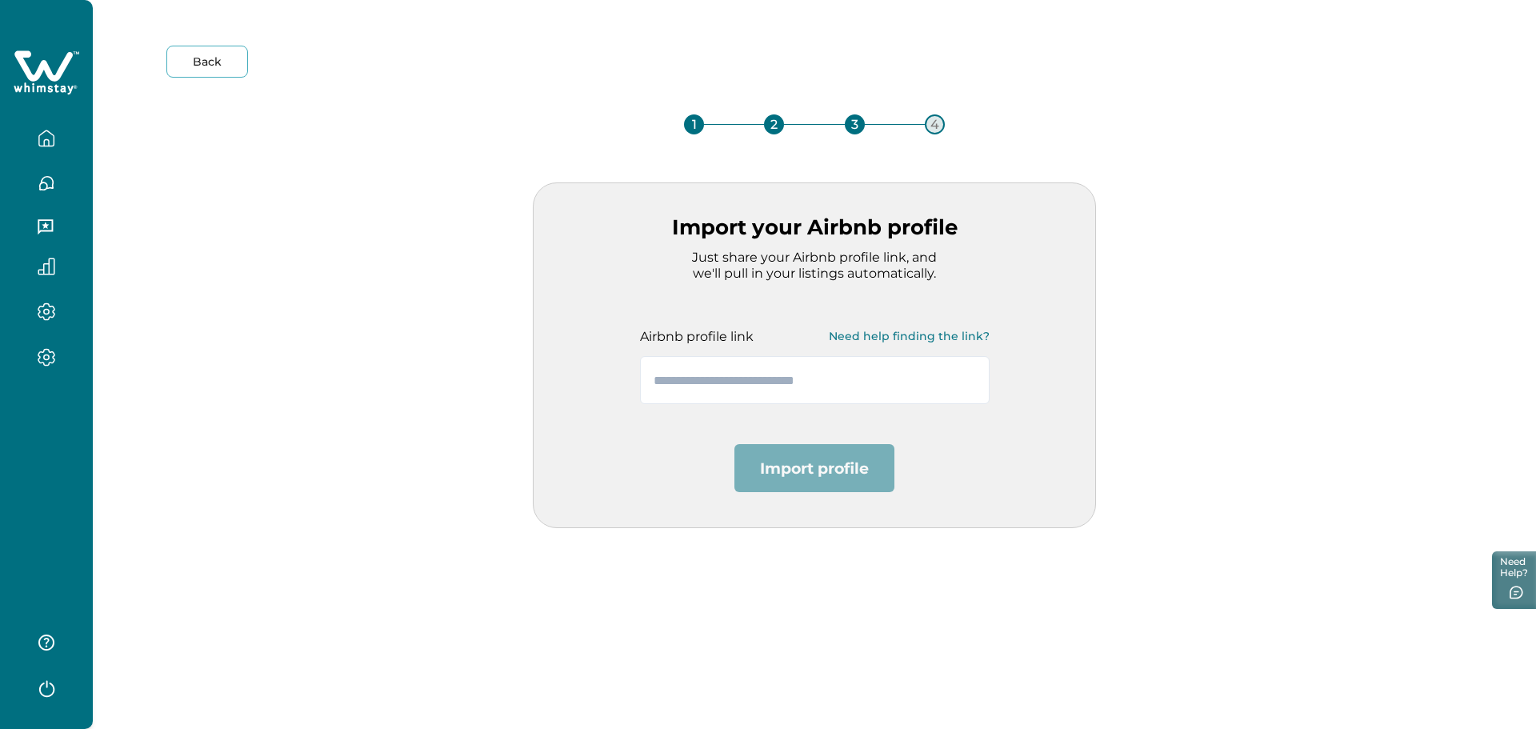
click at [221, 60] on button "Back" at bounding box center [207, 62] width 82 height 32
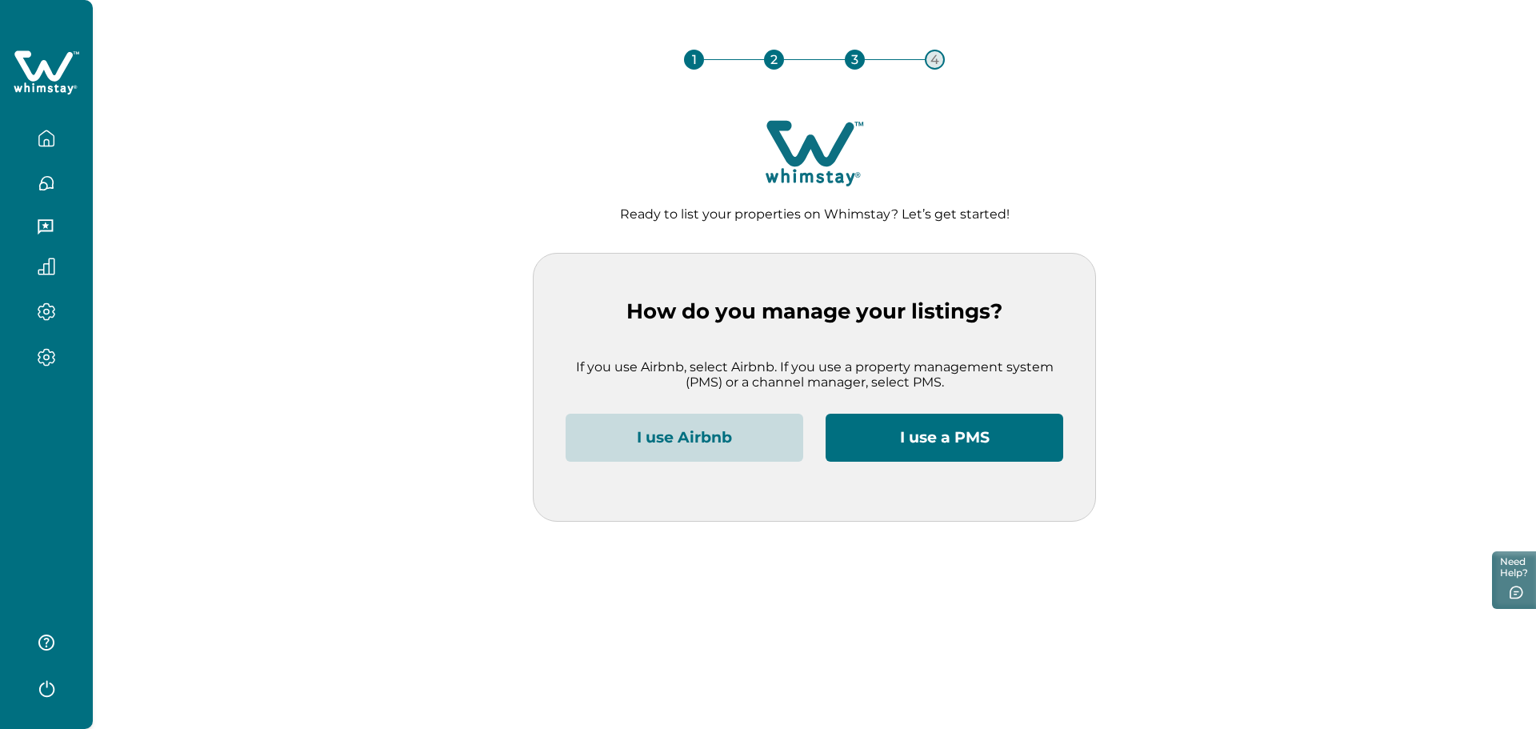
click at [44, 474] on div at bounding box center [46, 364] width 93 height 729
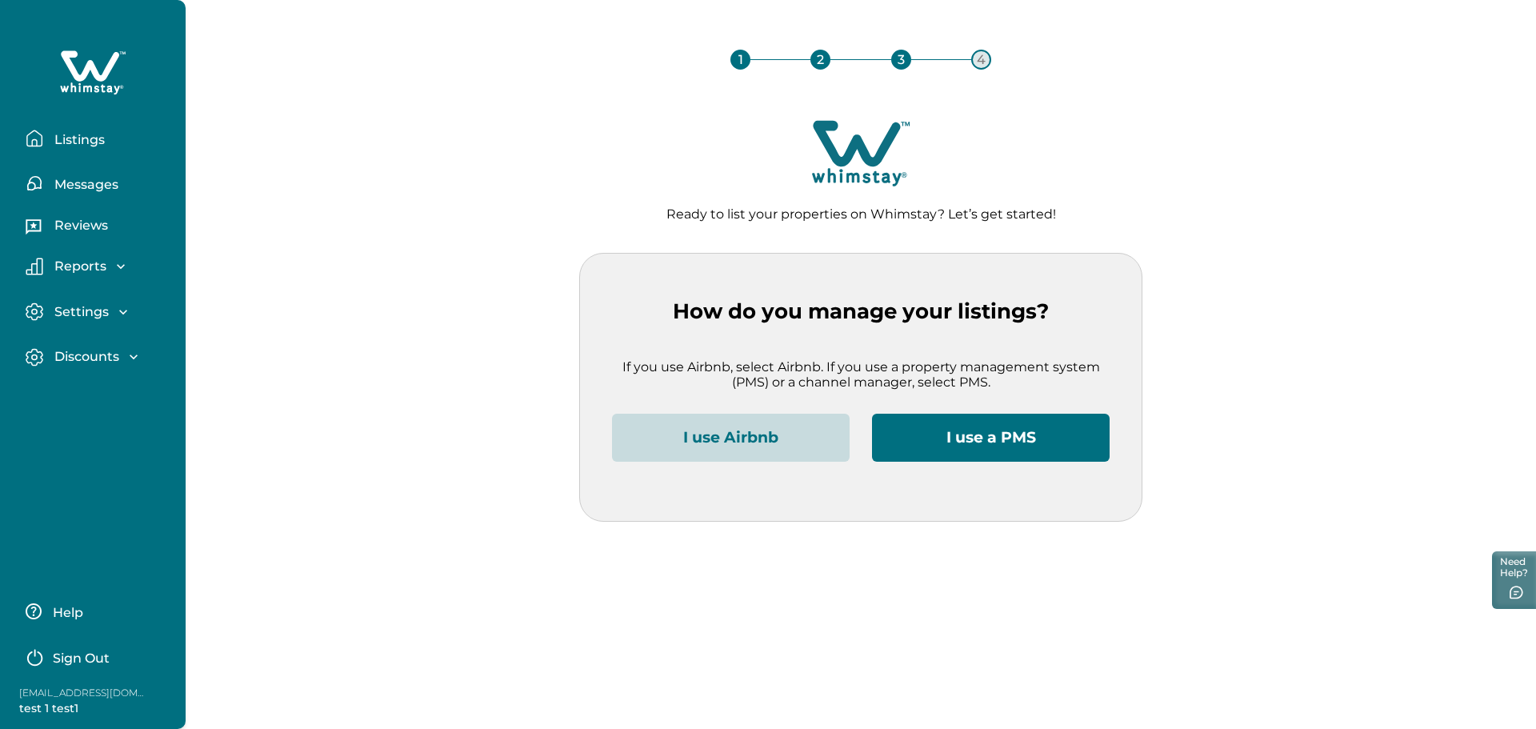
click at [82, 135] on p "Listings" at bounding box center [77, 140] width 55 height 16
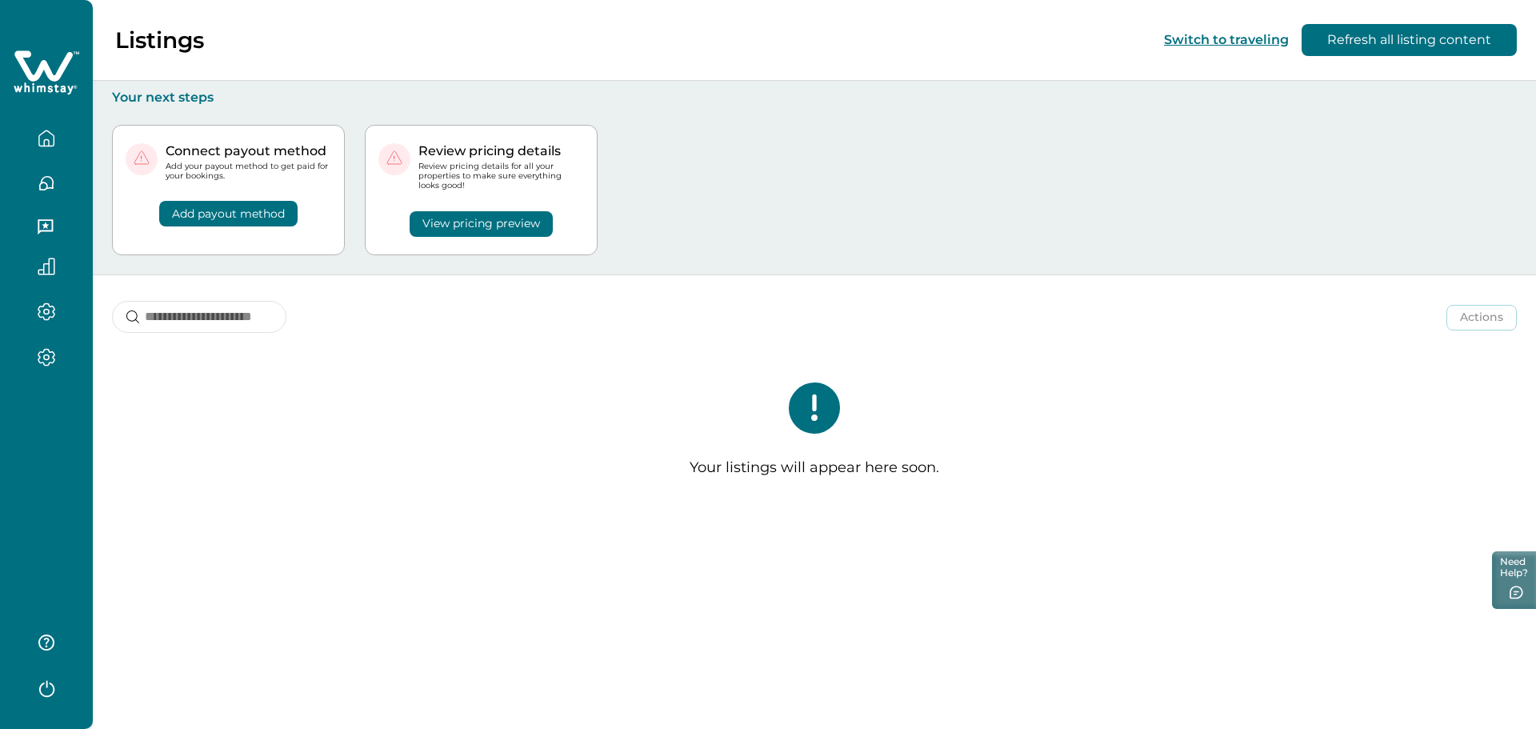
click at [38, 438] on div at bounding box center [46, 364] width 93 height 729
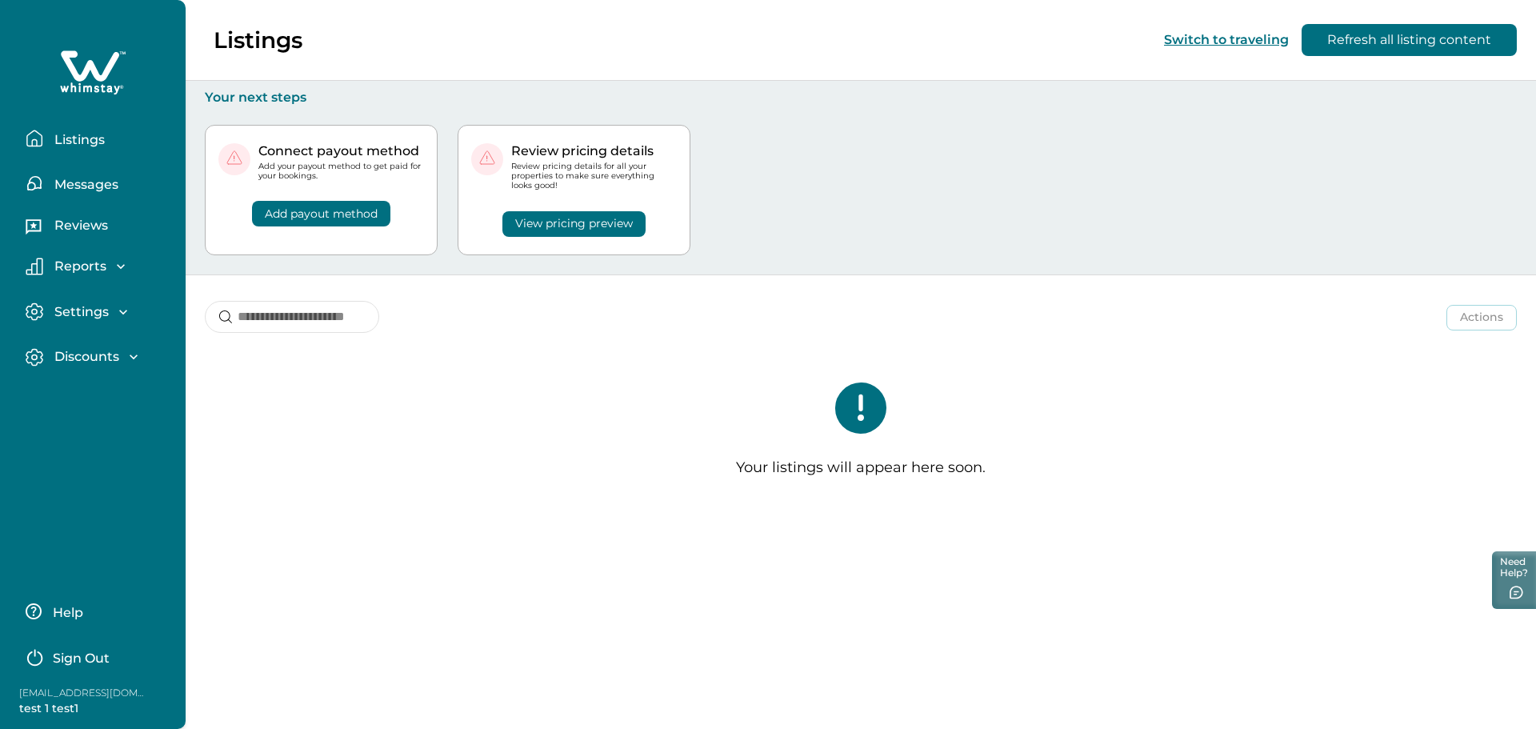
click at [86, 177] on p "Messages" at bounding box center [84, 185] width 69 height 16
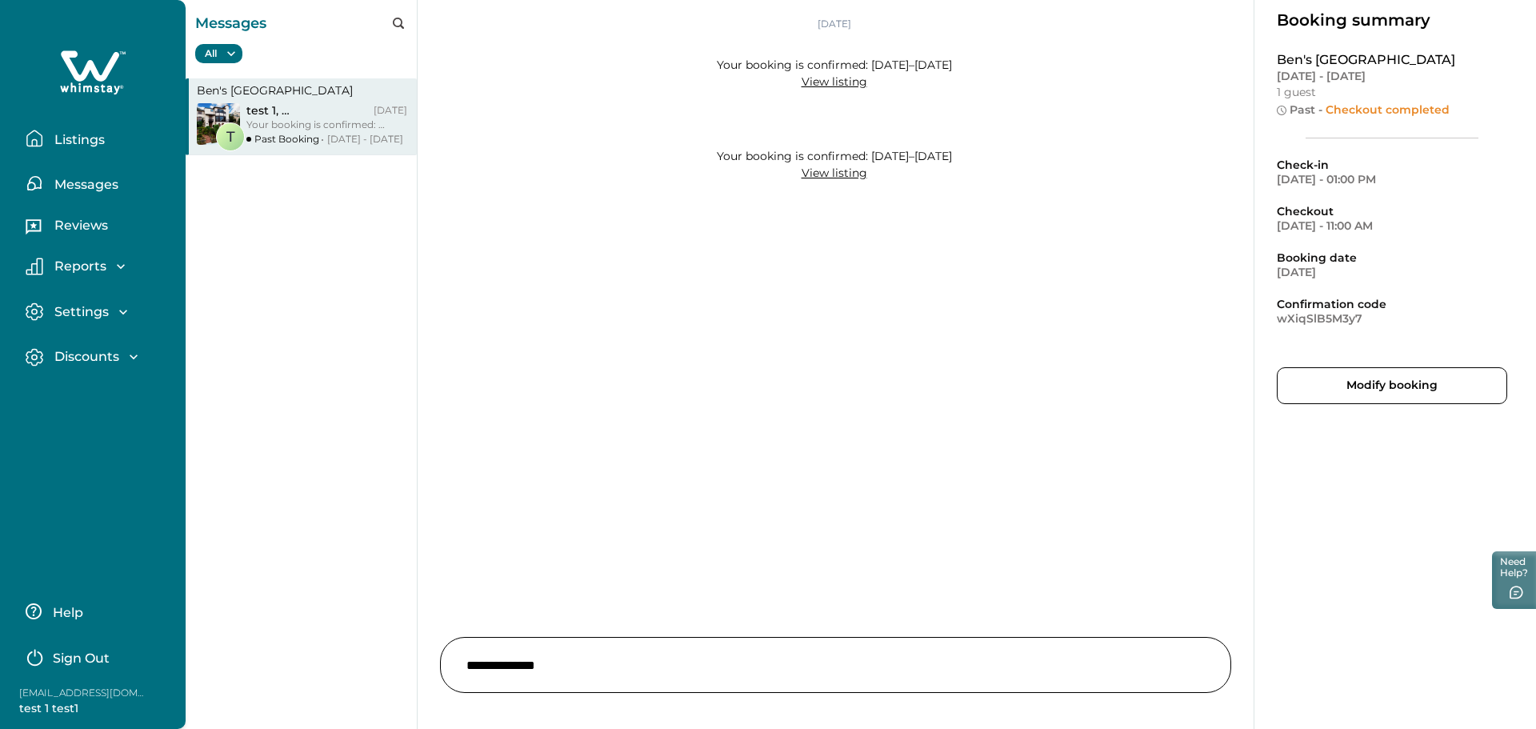
click at [94, 221] on p "Reviews" at bounding box center [79, 226] width 58 height 16
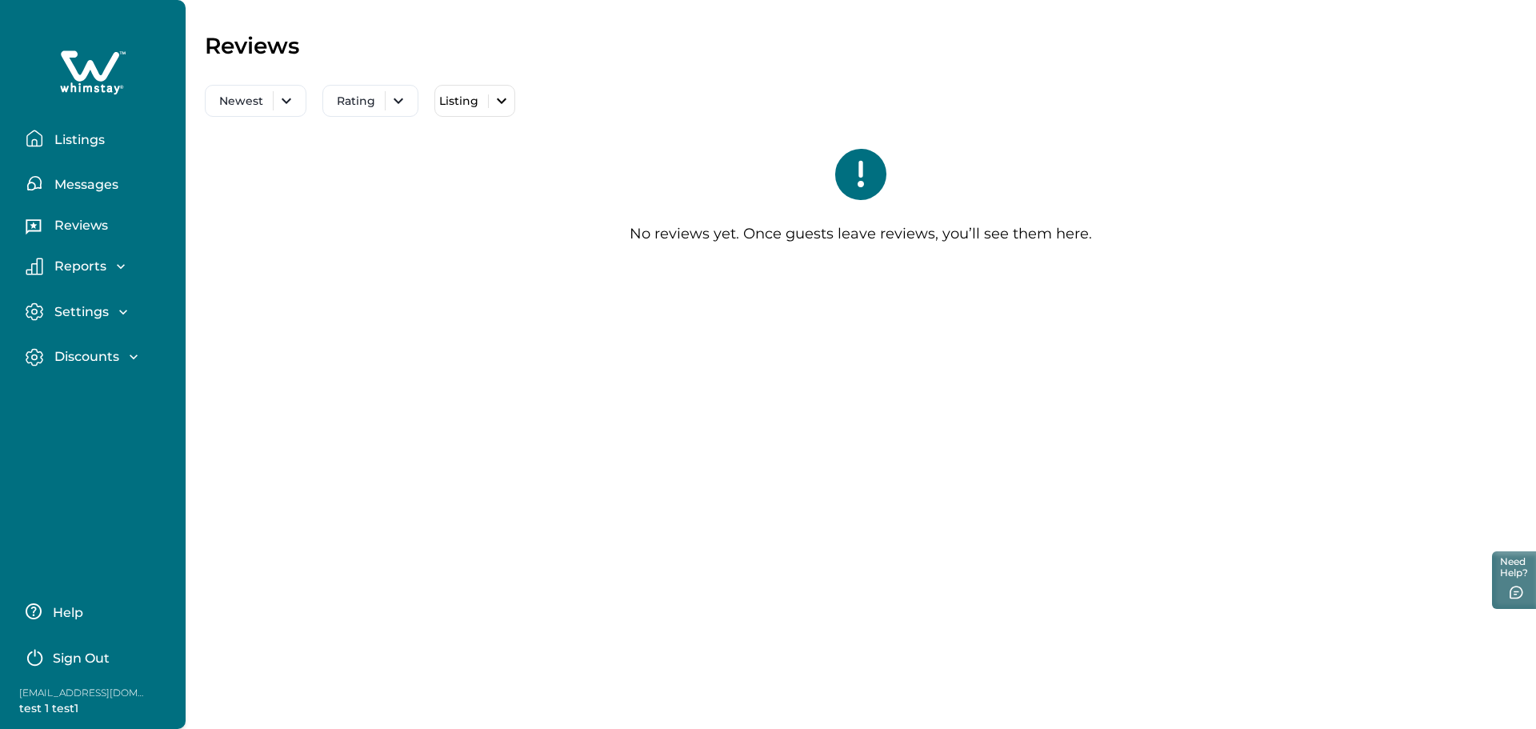
click at [91, 270] on p "Reports" at bounding box center [78, 266] width 57 height 16
click at [93, 302] on p "Earnings" at bounding box center [81, 301] width 63 height 16
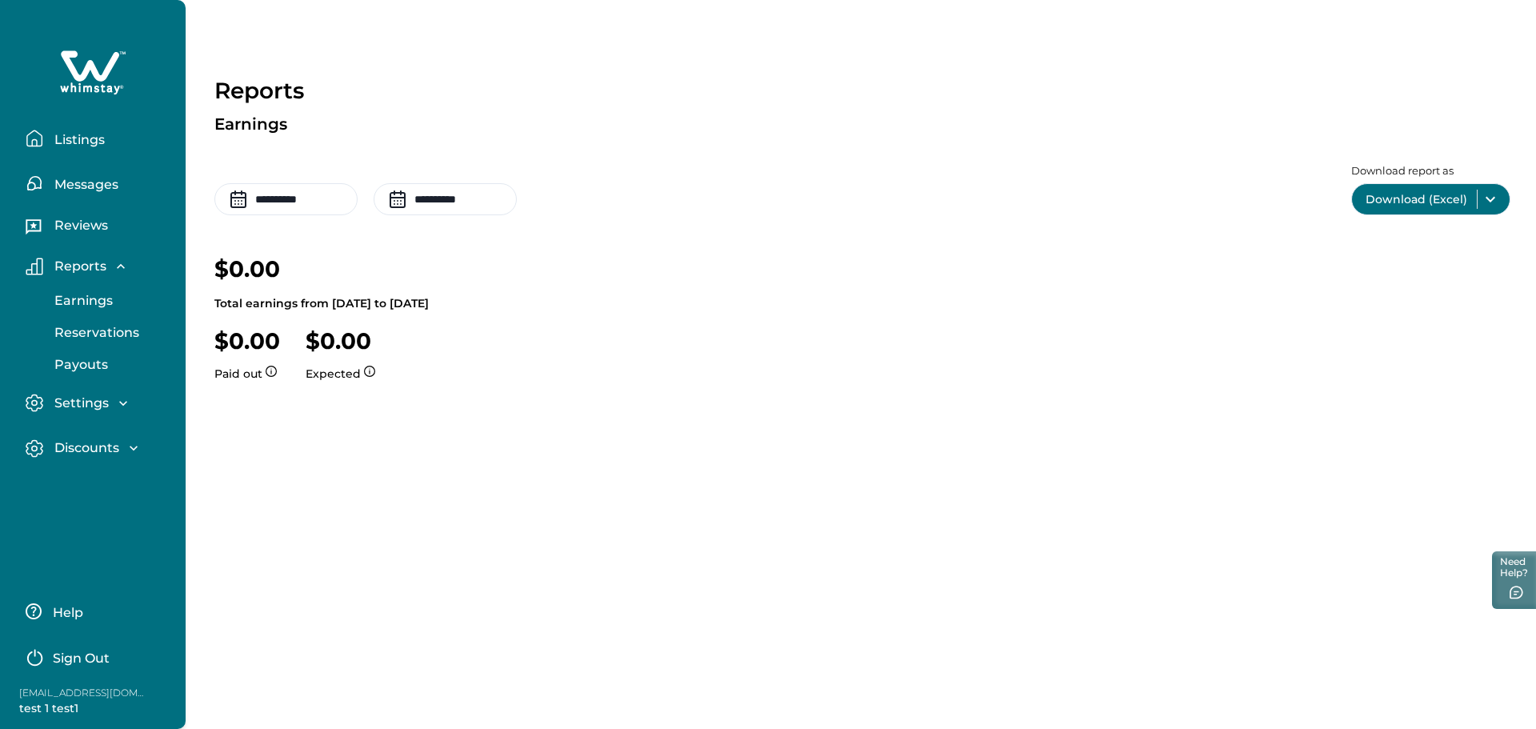
click at [84, 389] on div "Settings Profile details Payout method" at bounding box center [93, 404] width 160 height 46
click at [89, 401] on p "Settings" at bounding box center [79, 403] width 59 height 16
click at [92, 435] on p "Profile details" at bounding box center [97, 438] width 94 height 16
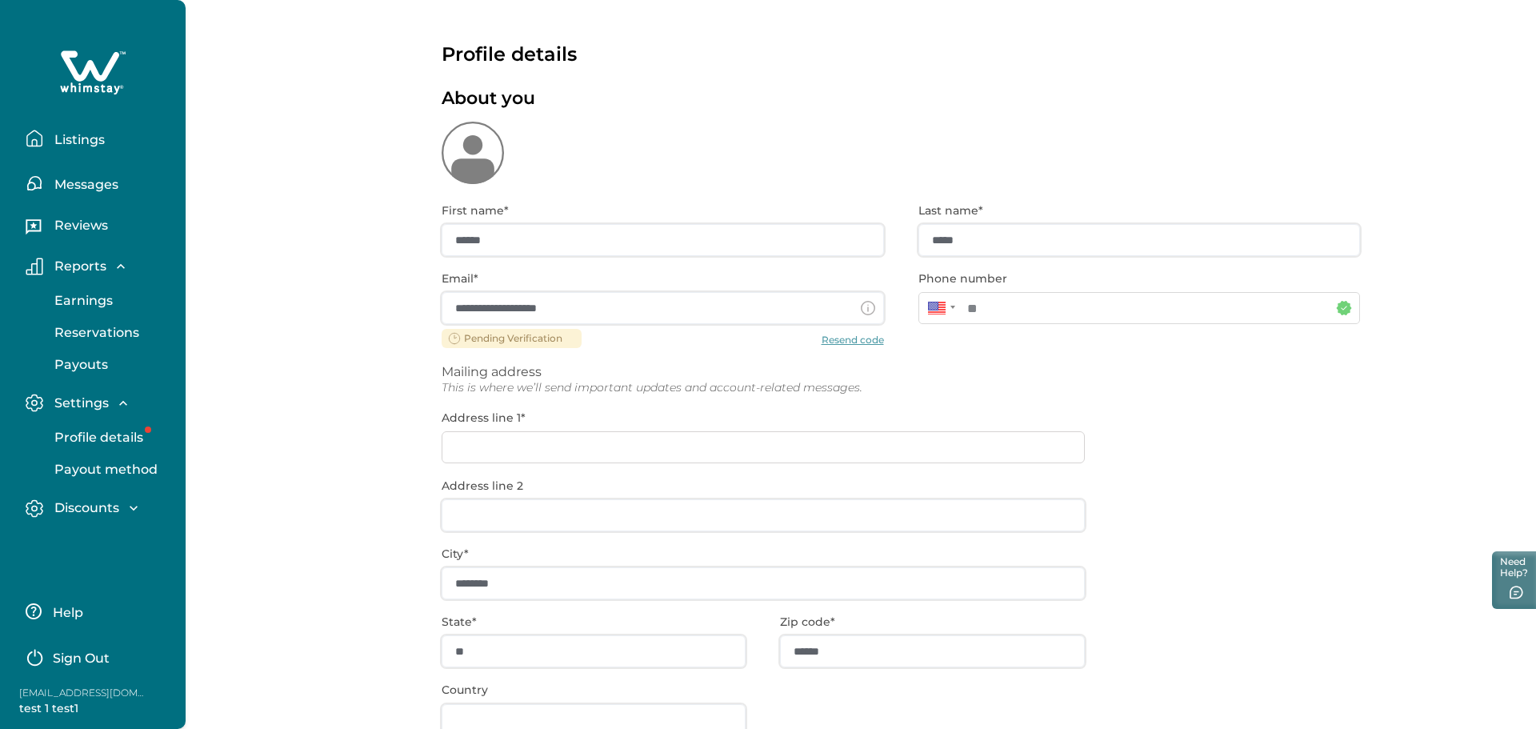
type input "**********"
click at [98, 508] on p "Discounts" at bounding box center [85, 508] width 70 height 16
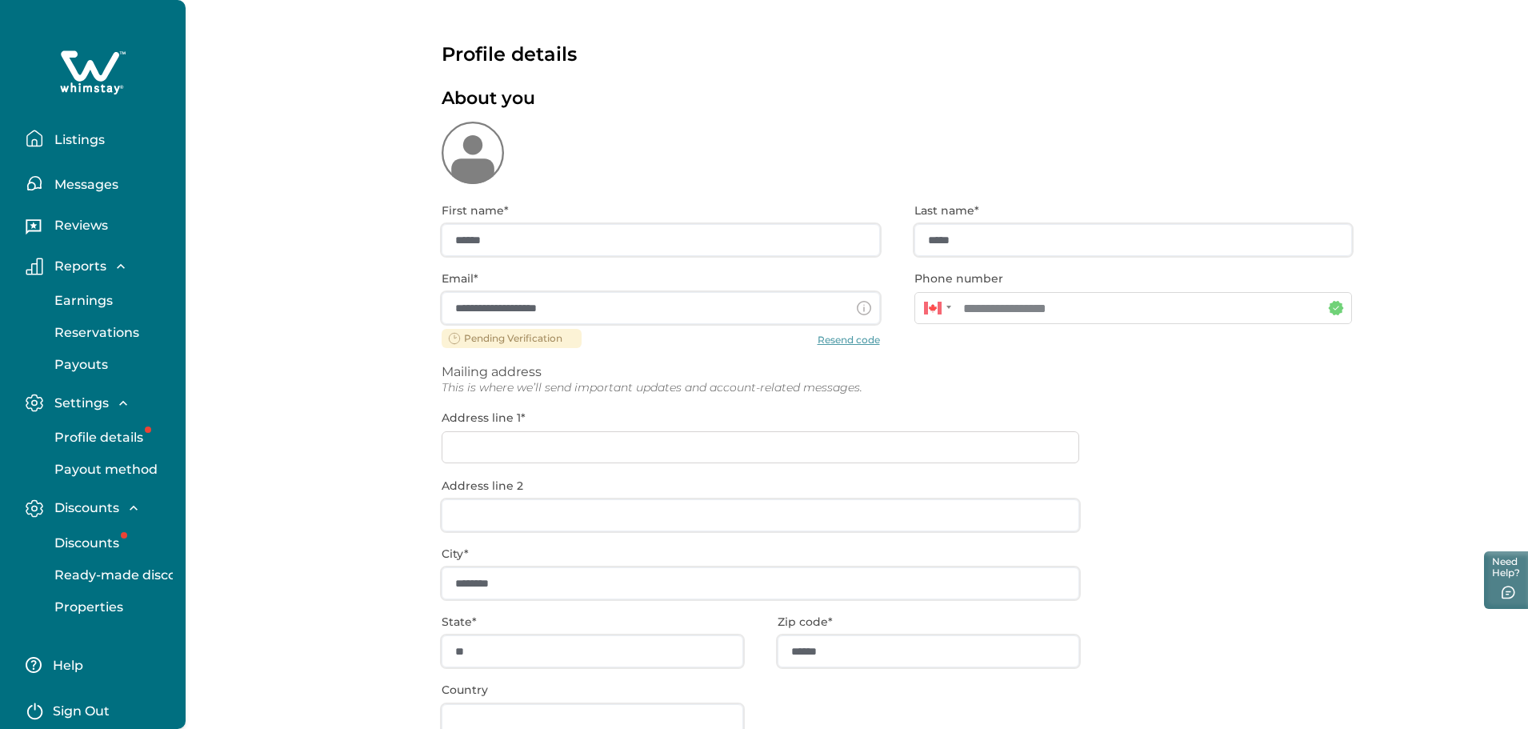
click at [91, 542] on p "Discounts" at bounding box center [85, 543] width 70 height 16
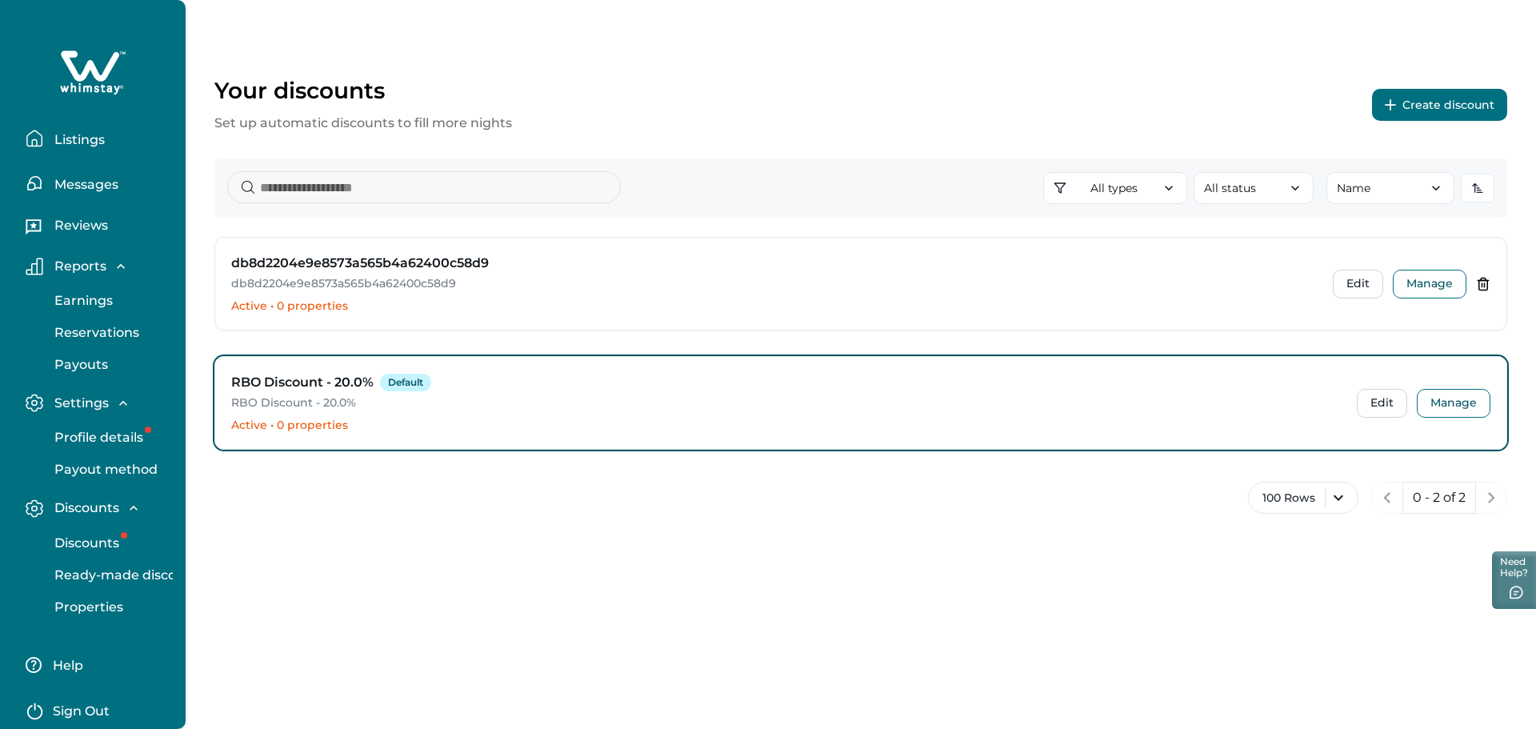
scroll to position [54, 0]
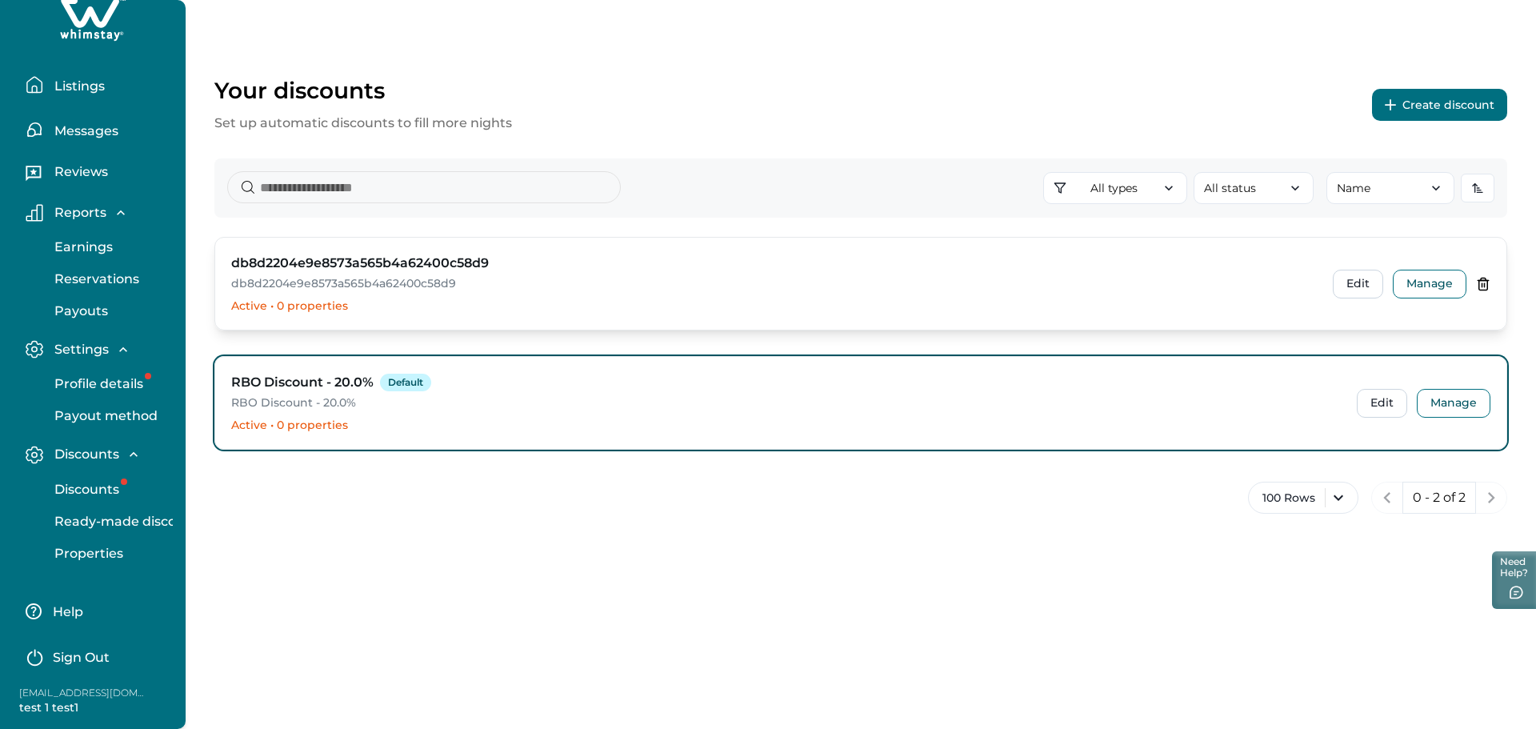
click at [1481, 282] on icon at bounding box center [1483, 284] width 14 height 14
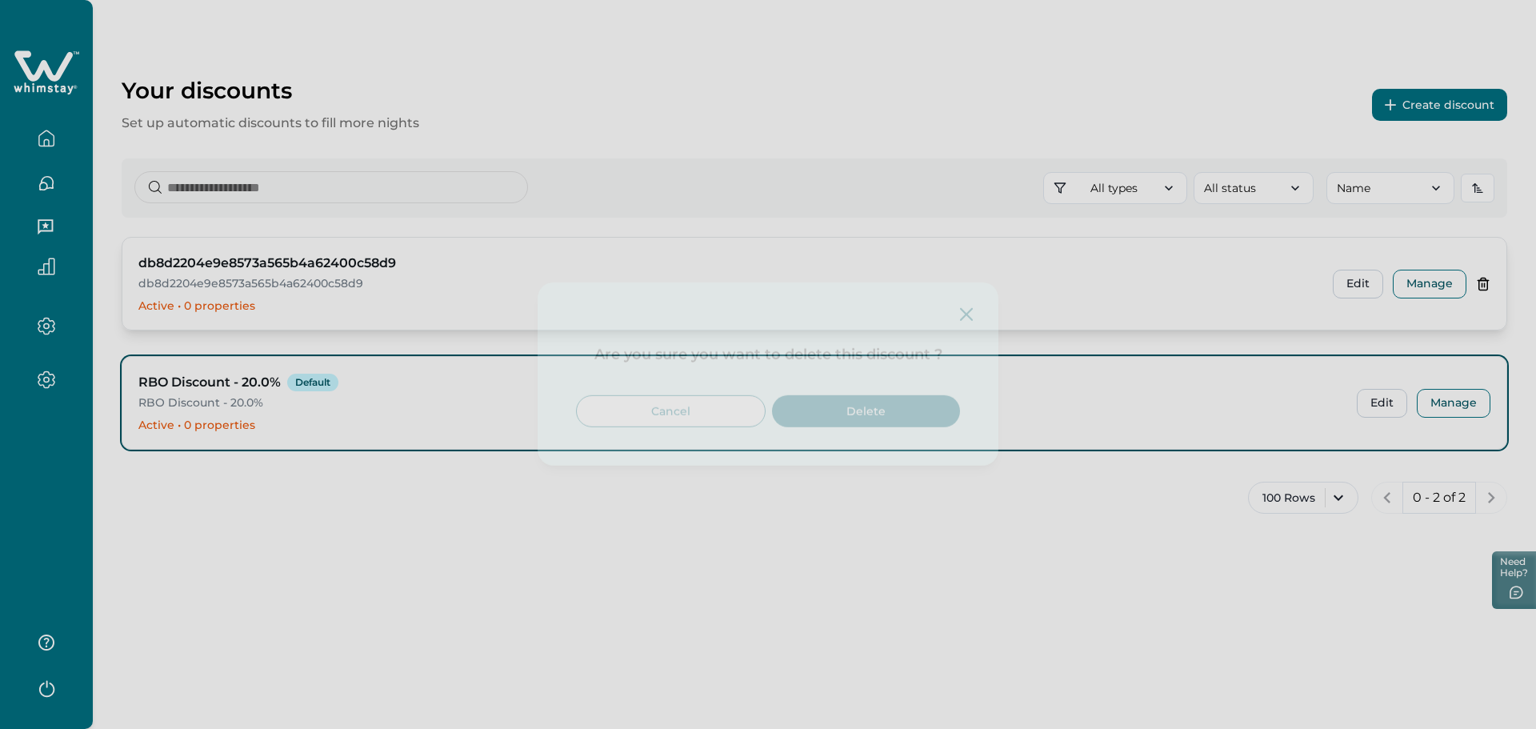
scroll to position [0, 0]
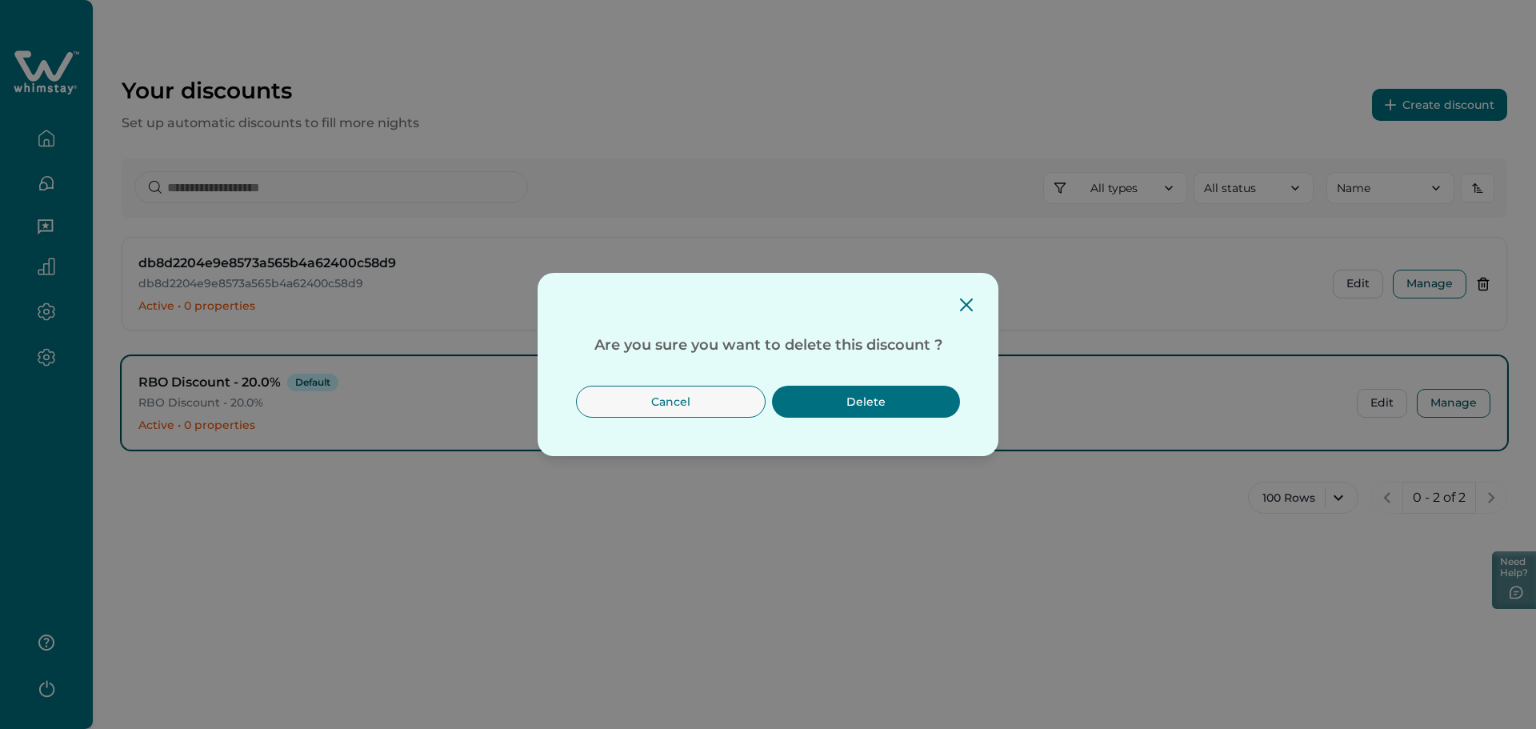
click at [876, 402] on button "Delete" at bounding box center [866, 402] width 188 height 32
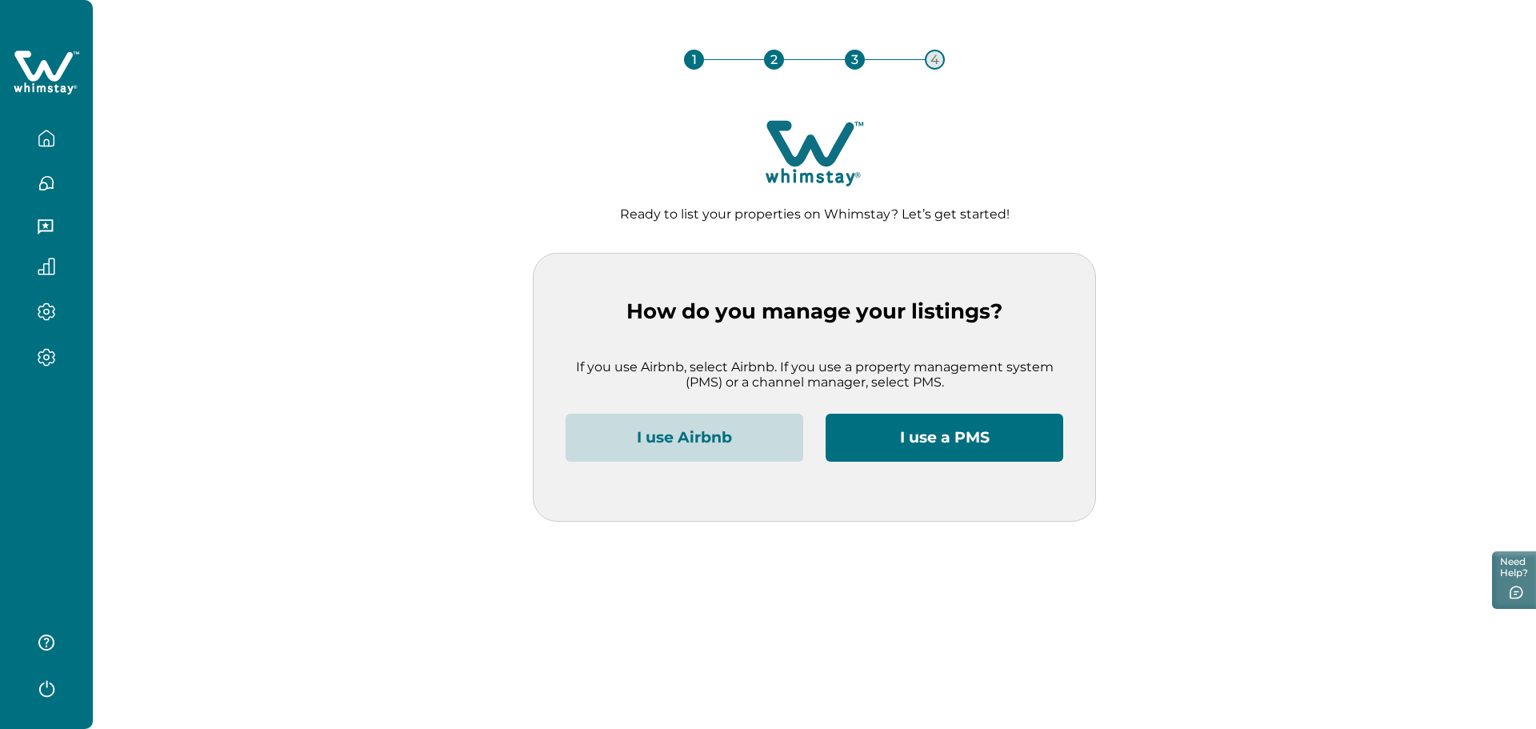
click at [54, 461] on div at bounding box center [46, 364] width 93 height 729
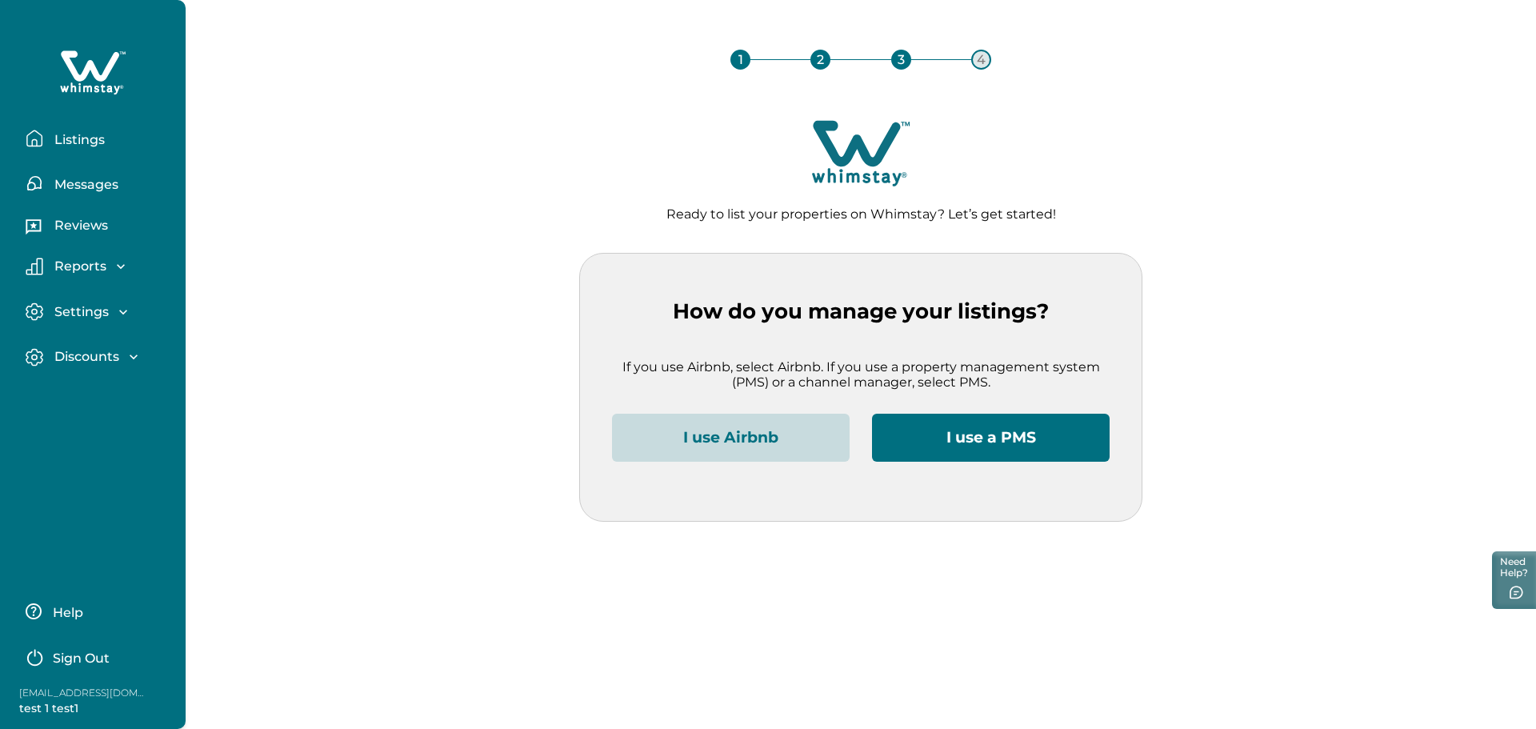
click at [95, 669] on button "Sign Out" at bounding box center [97, 656] width 142 height 32
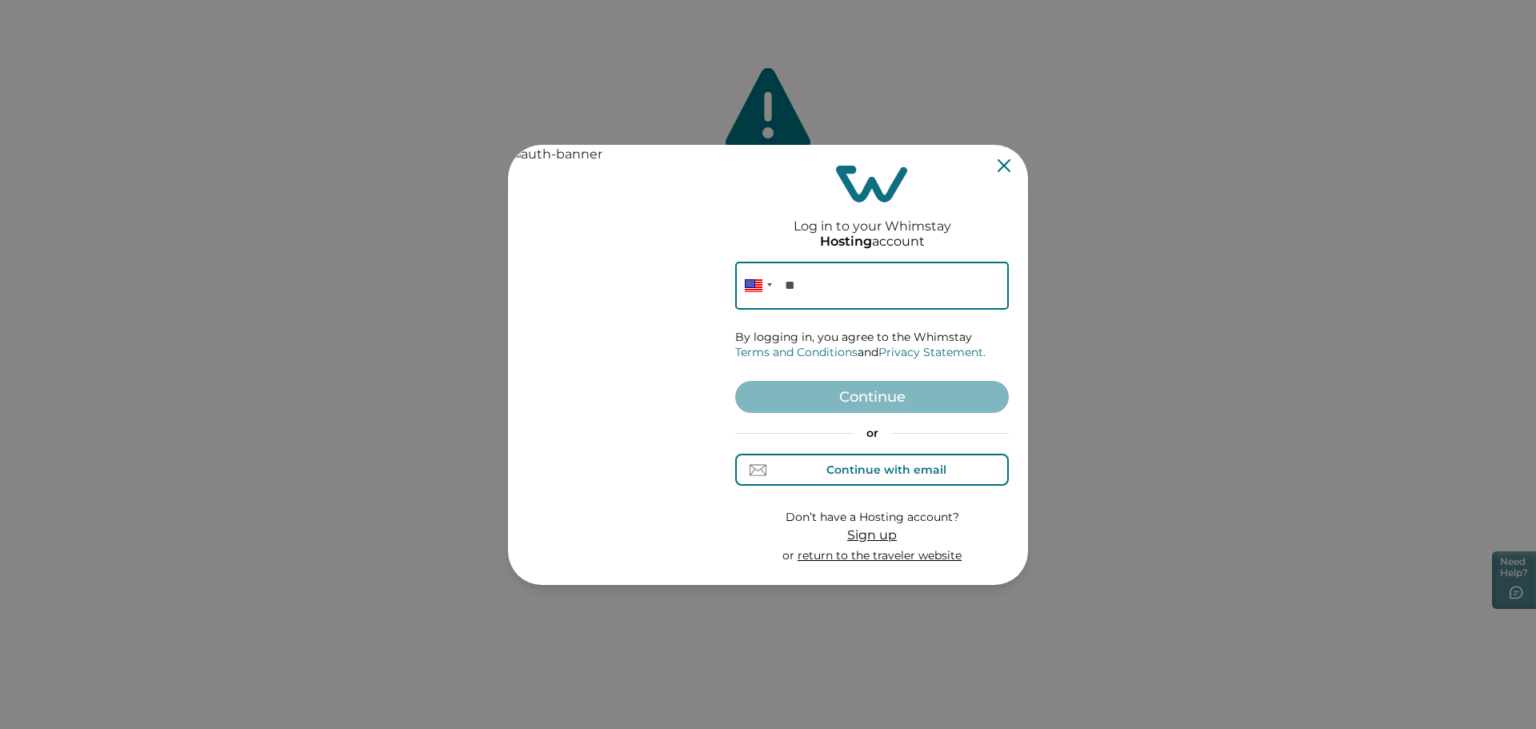
click at [885, 484] on button "Continue with email" at bounding box center [872, 470] width 274 height 32
click at [850, 280] on input at bounding box center [872, 286] width 274 height 48
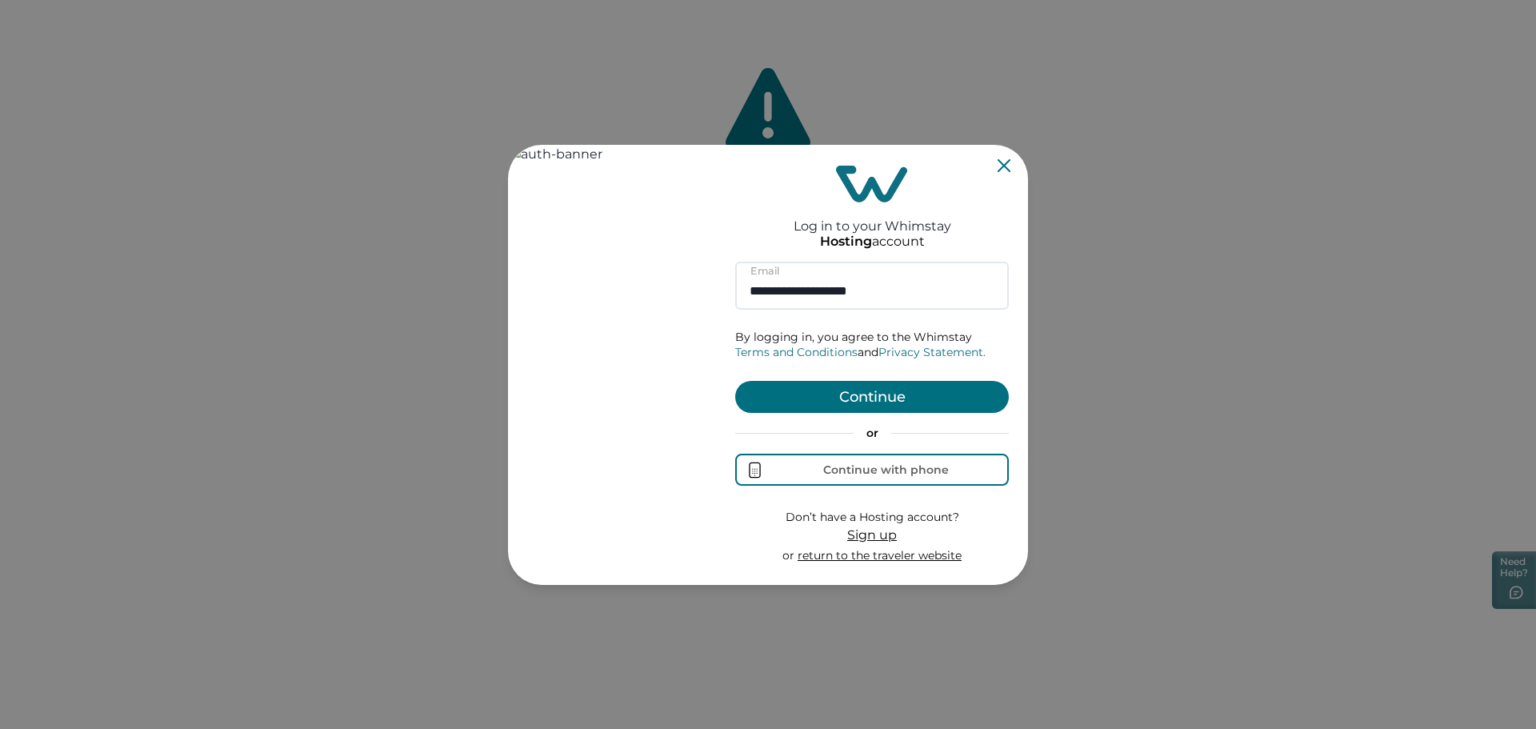
type input "**********"
click at [845, 421] on form "**********" at bounding box center [872, 413] width 274 height 302
click at [845, 402] on button "Continue" at bounding box center [872, 397] width 274 height 32
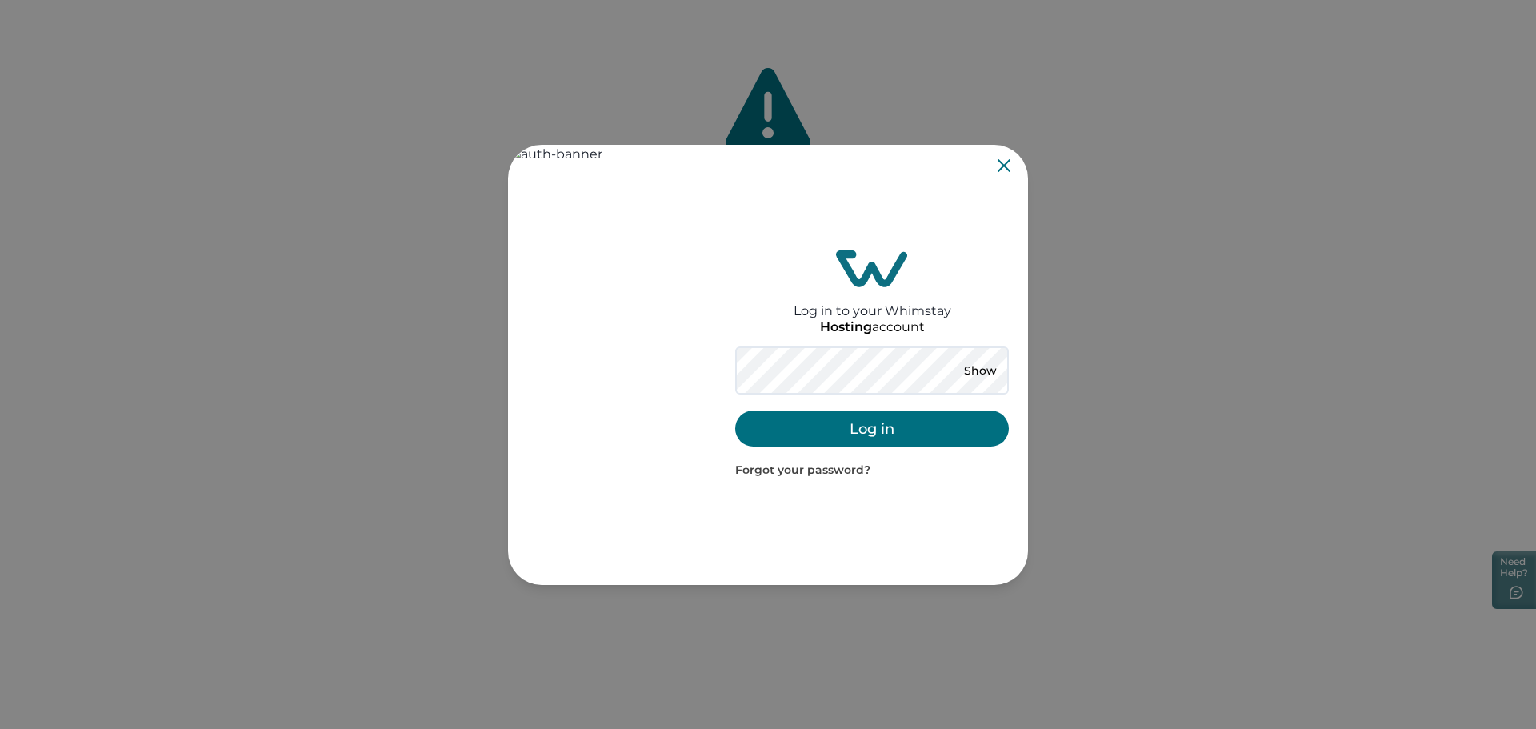
click at [872, 434] on button "Log in" at bounding box center [872, 428] width 274 height 36
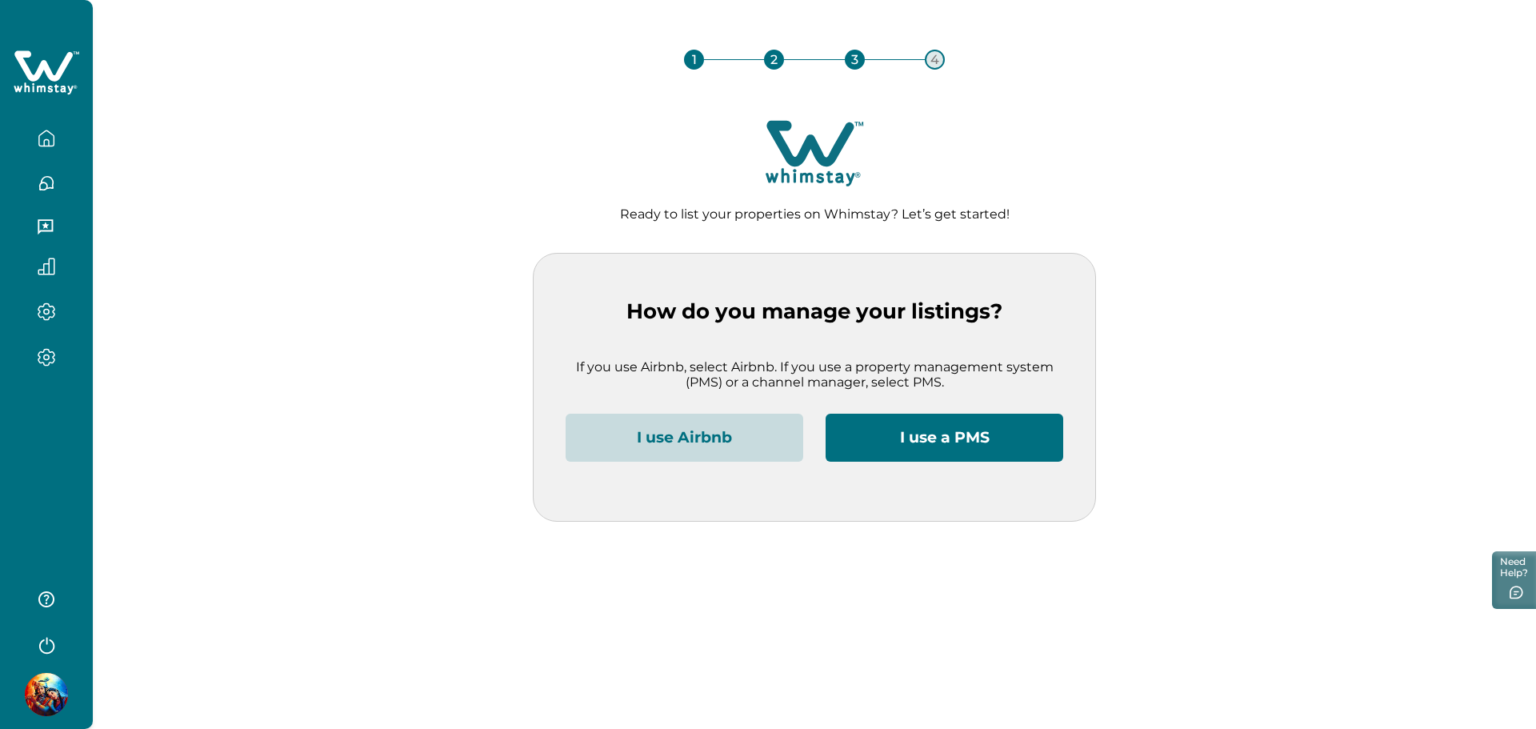
click at [30, 373] on div at bounding box center [46, 362] width 67 height 28
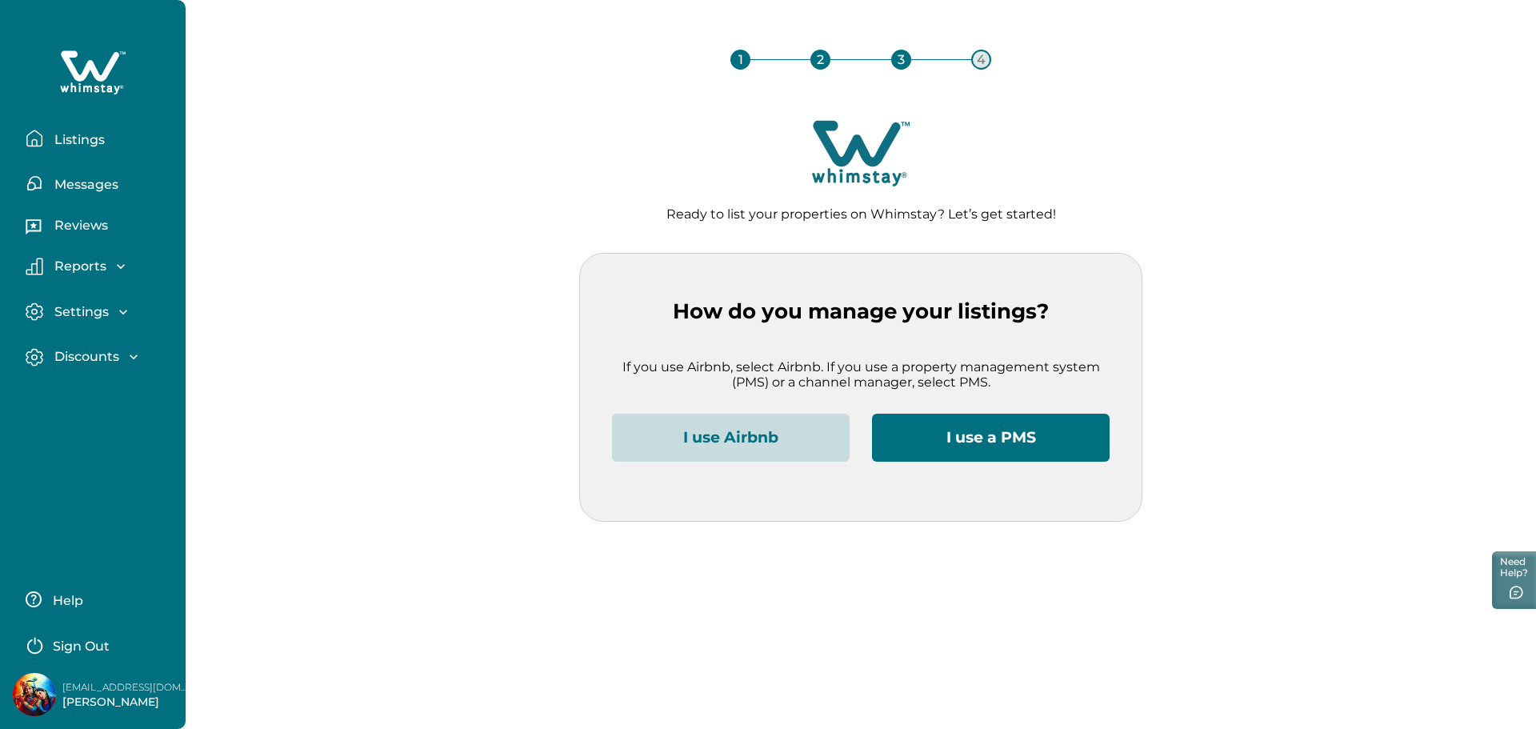
click at [73, 348] on button "Discounts" at bounding box center [99, 357] width 147 height 18
click at [92, 393] on p "Discounts" at bounding box center [85, 392] width 70 height 16
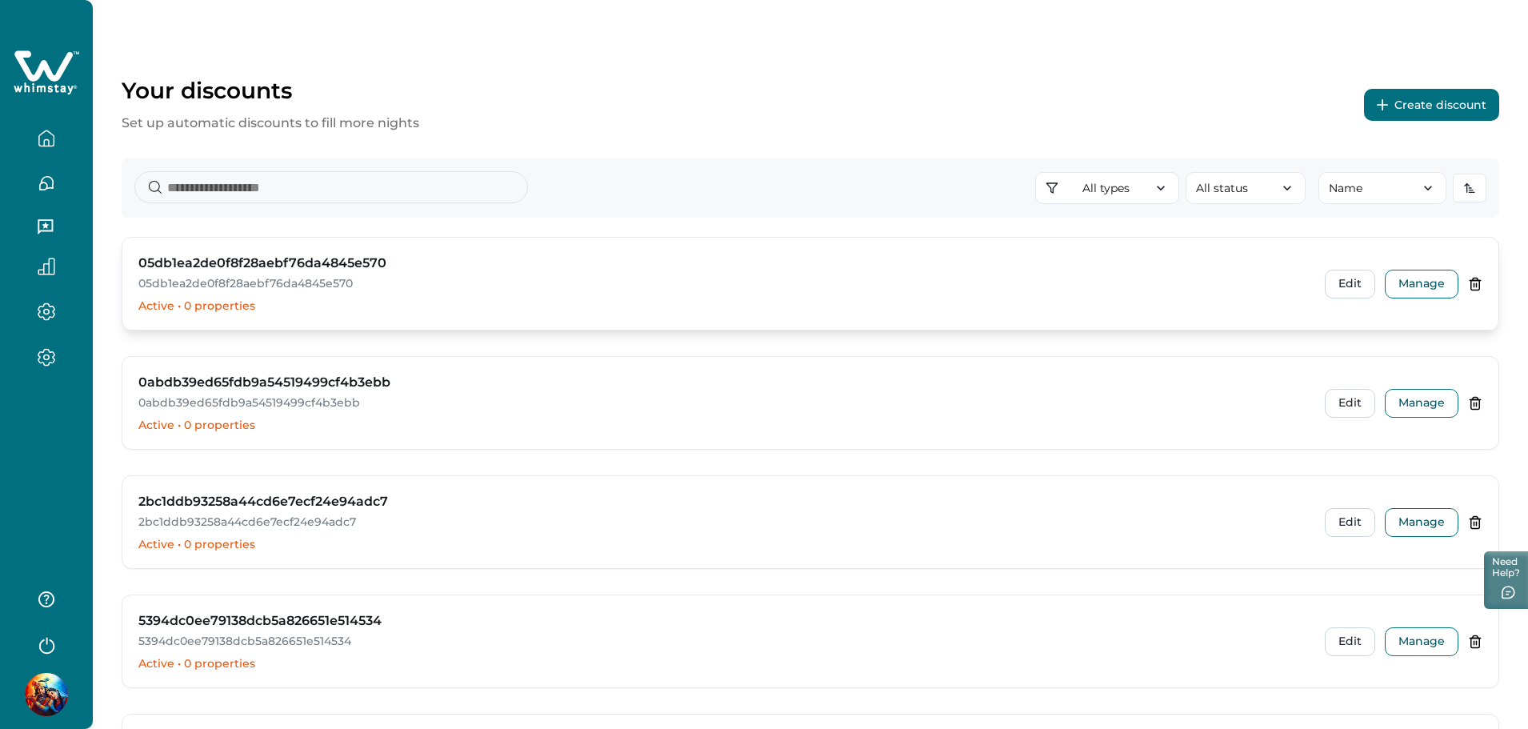
click at [1472, 287] on icon at bounding box center [1475, 284] width 14 height 14
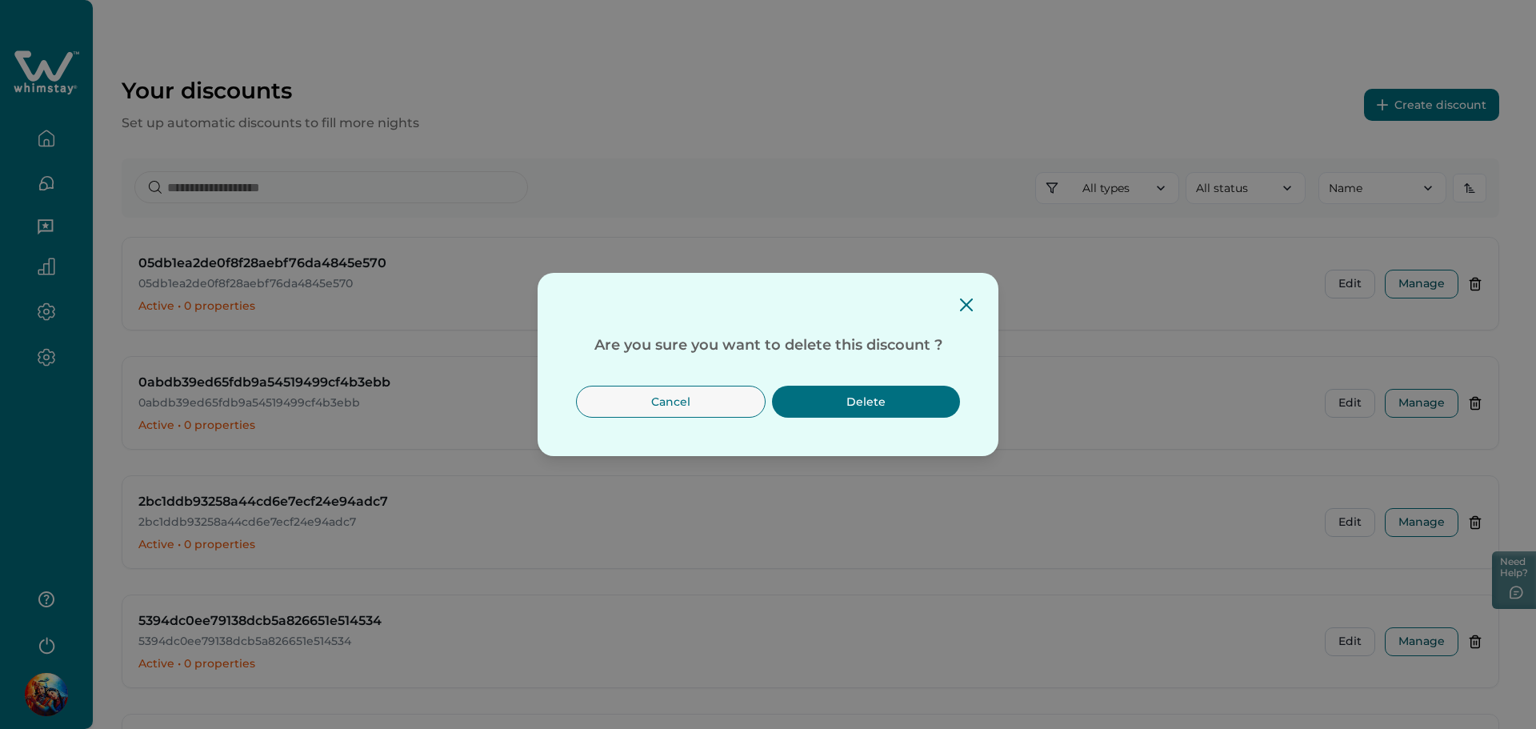
click at [857, 404] on button "Delete" at bounding box center [866, 402] width 188 height 32
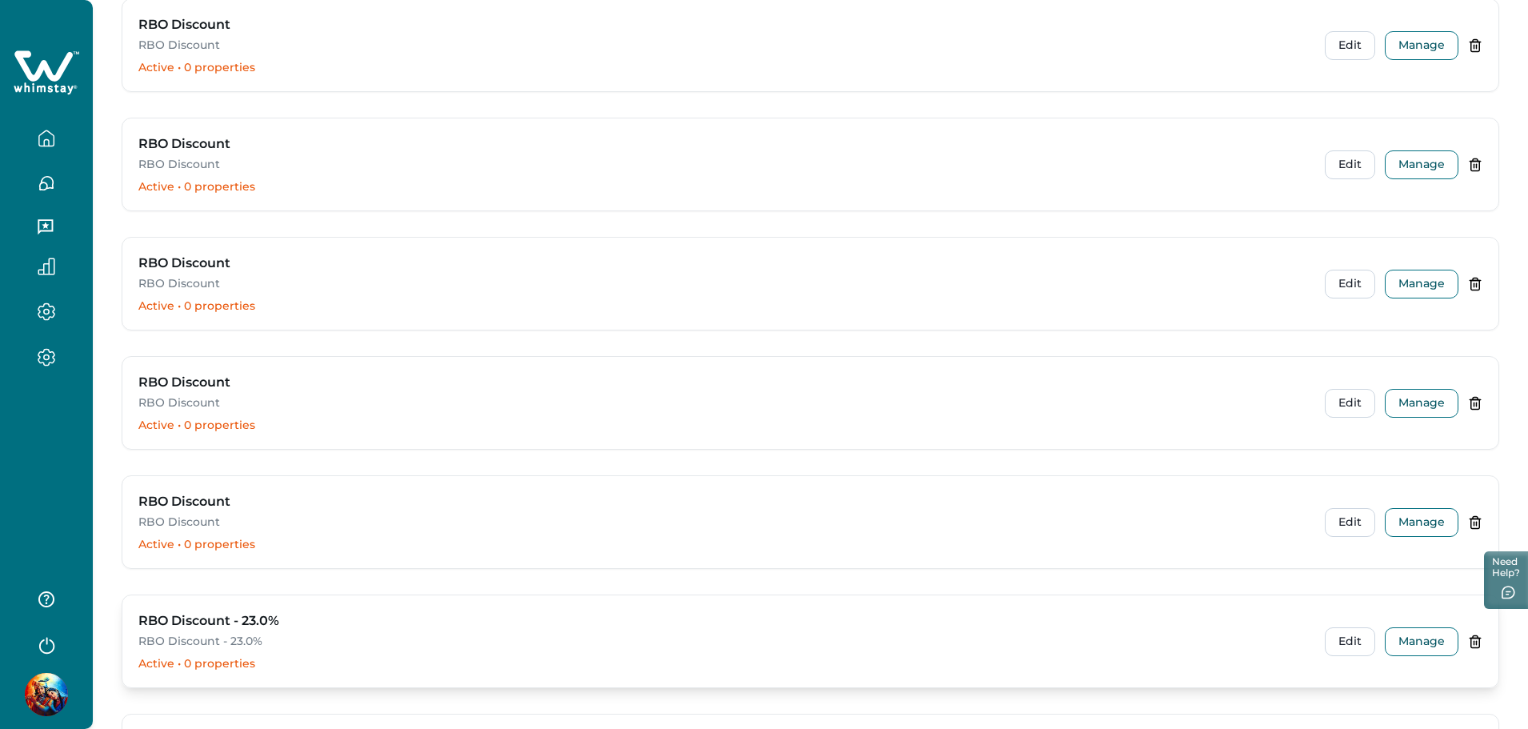
click at [1481, 619] on div "RBO Discount - 23.0% RBO Discount - 23.0% Active • 0 properties Edit Manage" at bounding box center [810, 641] width 1376 height 92
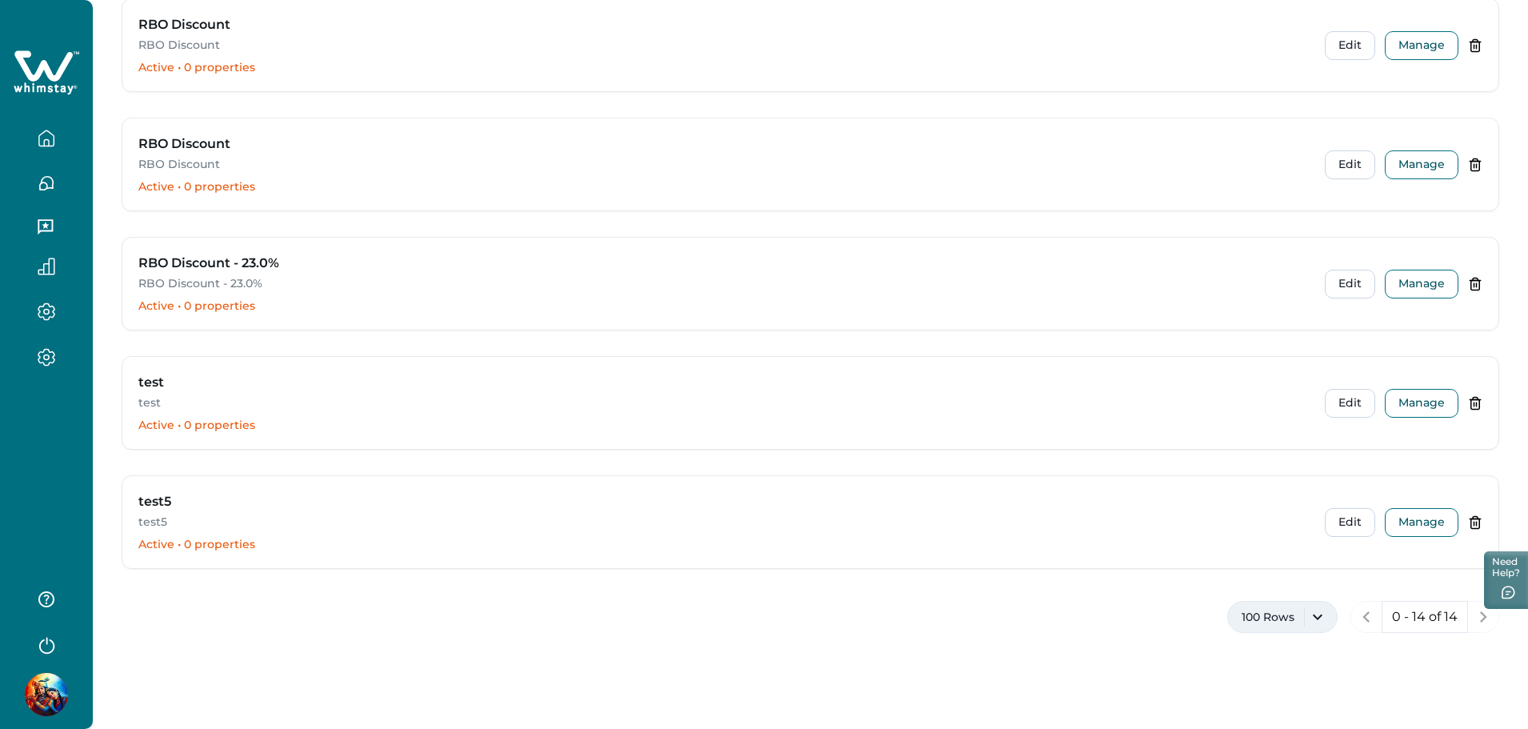
click at [1291, 613] on button "100 Rows" at bounding box center [1282, 617] width 110 height 32
click at [1287, 491] on button "20 Rows" at bounding box center [1282, 494] width 96 height 32
